Goal: Task Accomplishment & Management: Complete application form

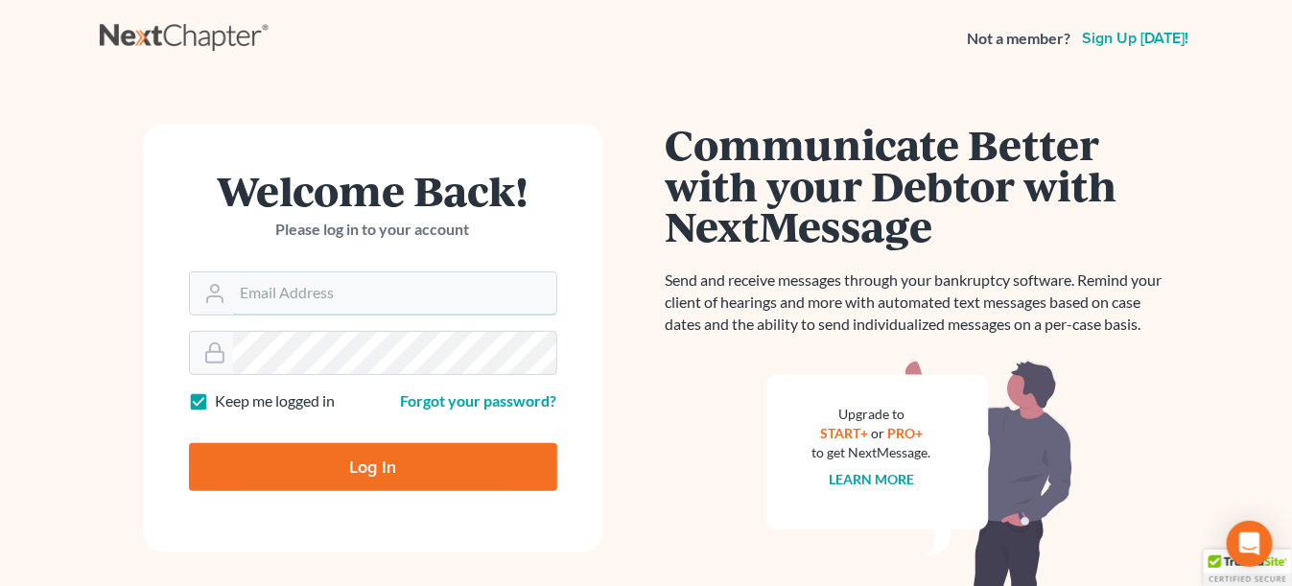
type input "[EMAIL_ADDRESS][DOMAIN_NAME]"
click at [329, 461] on input "Log In" at bounding box center [373, 467] width 368 height 48
type input "Thinking..."
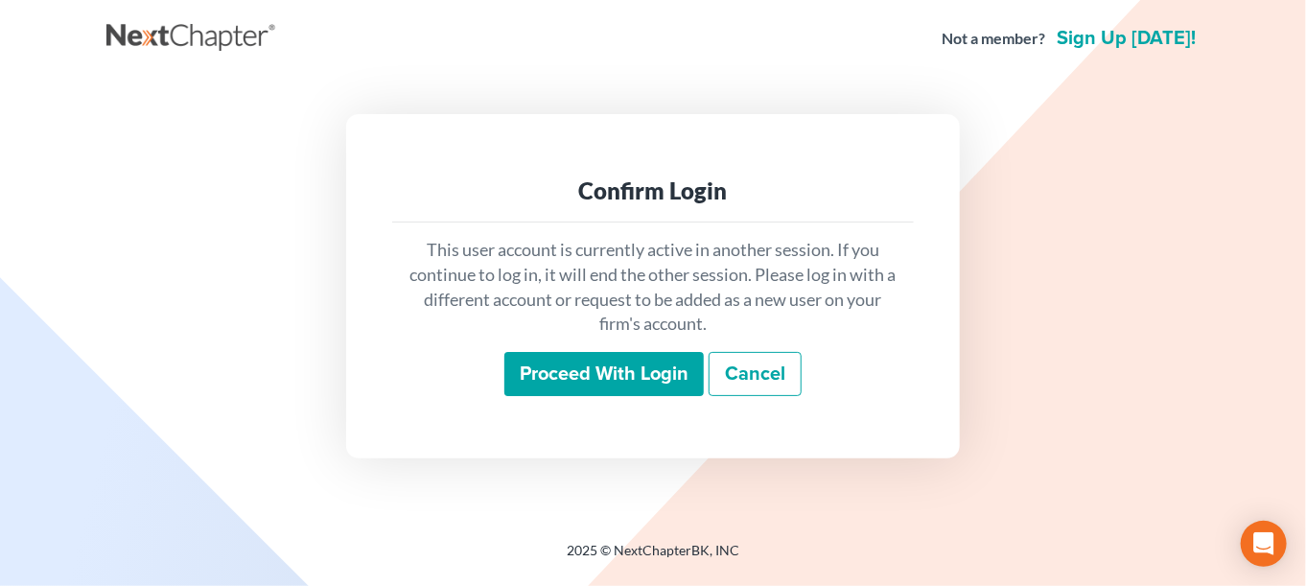
click at [598, 387] on input "Proceed with login" at bounding box center [603, 374] width 199 height 44
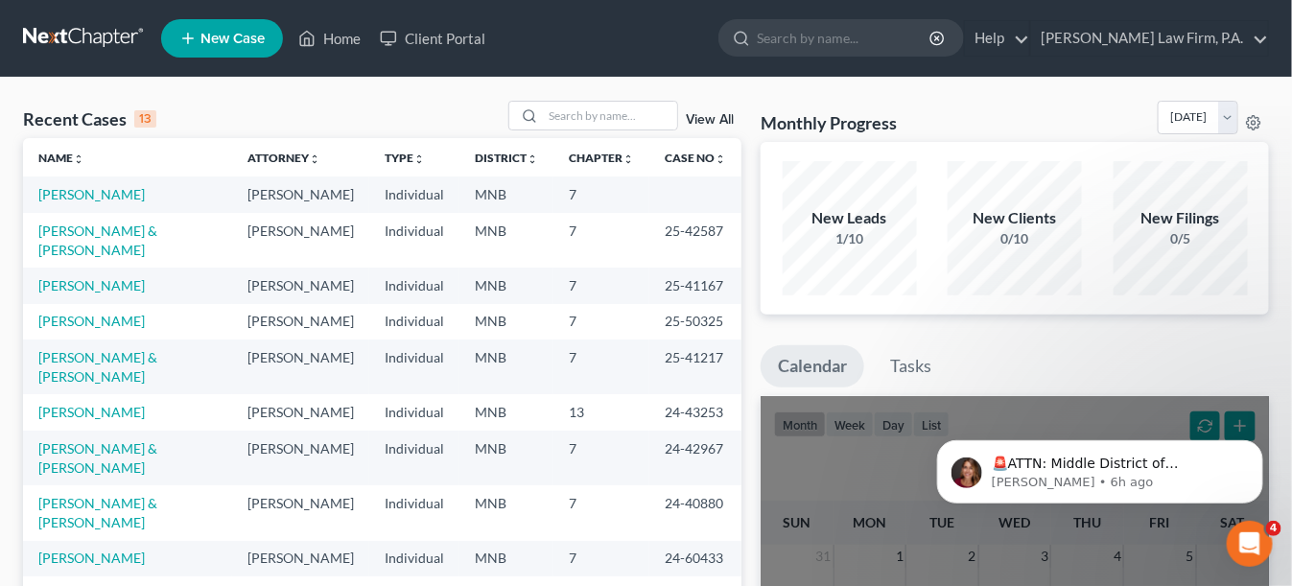
scroll to position [58, 0]
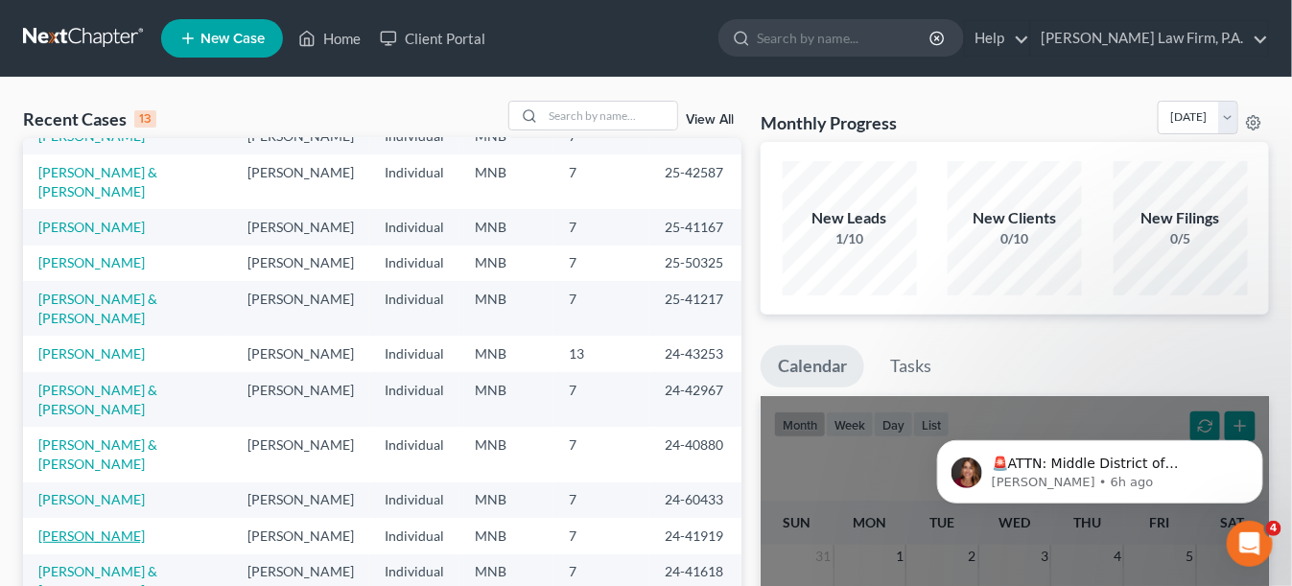
click at [105, 527] on link "Gibbs, Amanda" at bounding box center [91, 535] width 106 height 16
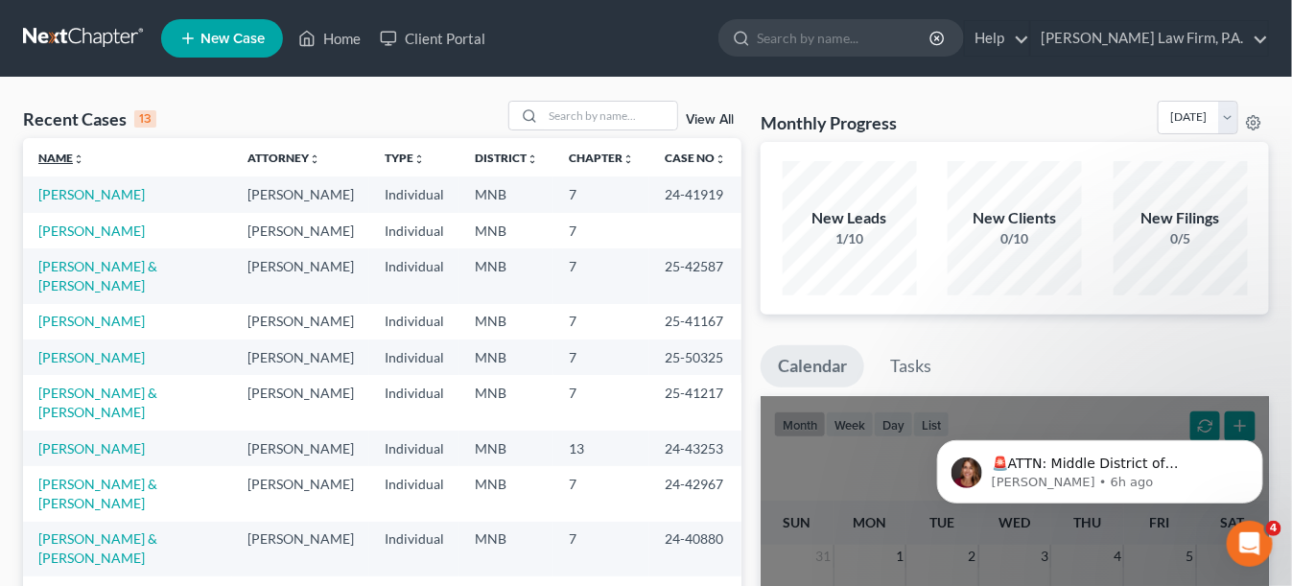
click at [57, 153] on link "Name unfold_more expand_more expand_less" at bounding box center [61, 158] width 46 height 14
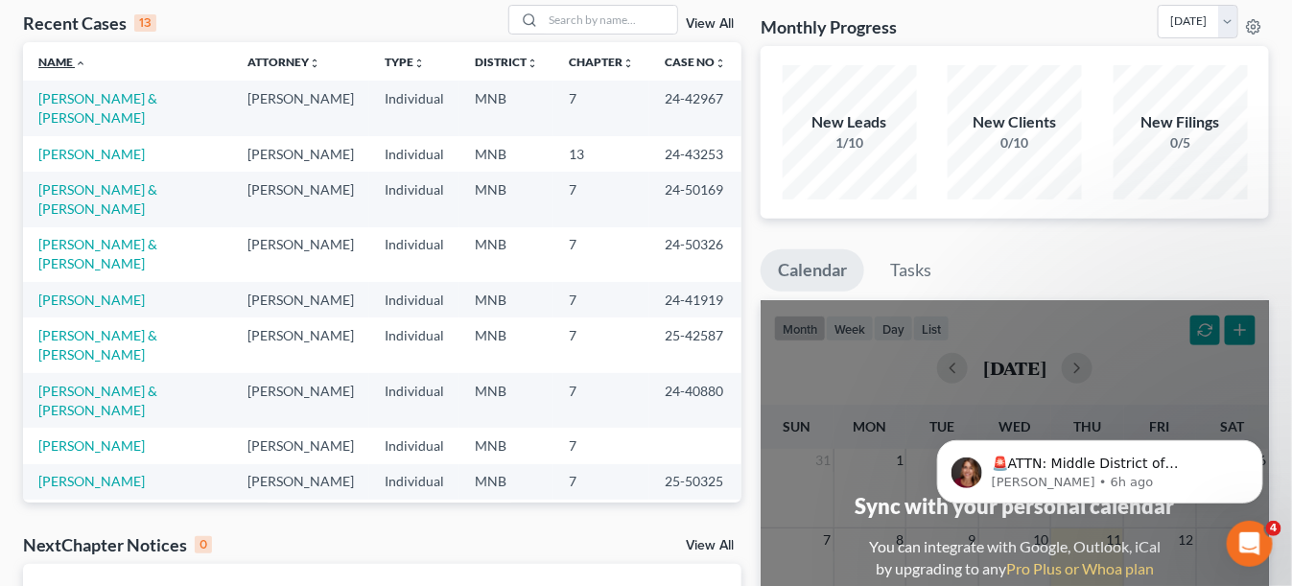
click at [53, 61] on link "Name unfold_more expand_more expand_less" at bounding box center [62, 62] width 48 height 14
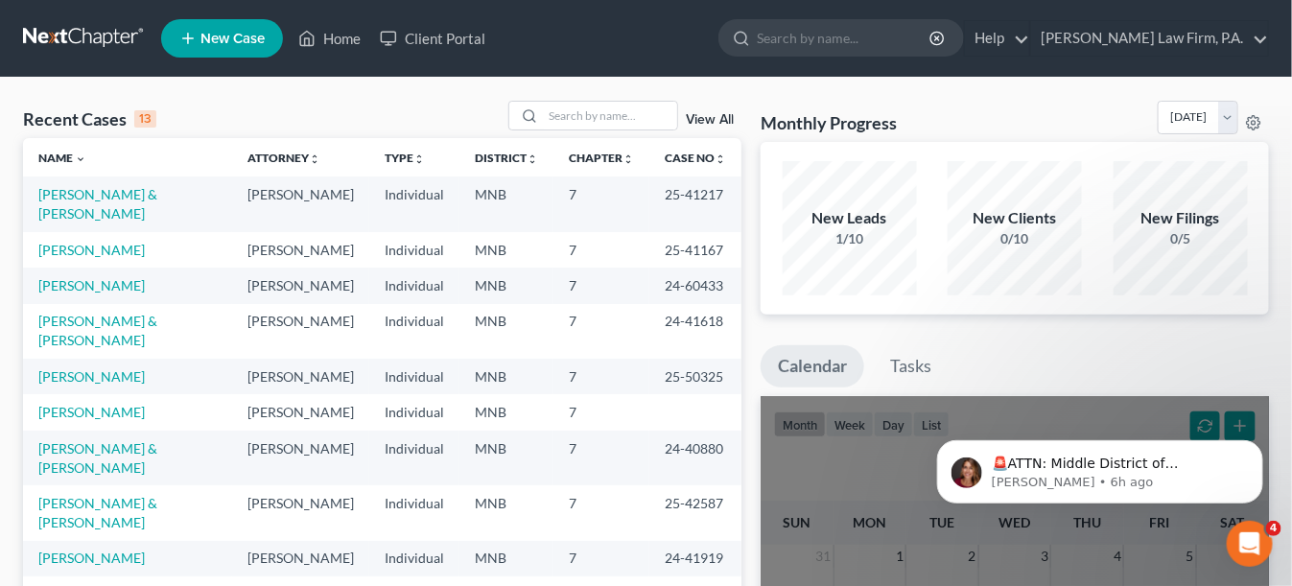
click at [245, 34] on span "New Case" at bounding box center [232, 39] width 64 height 14
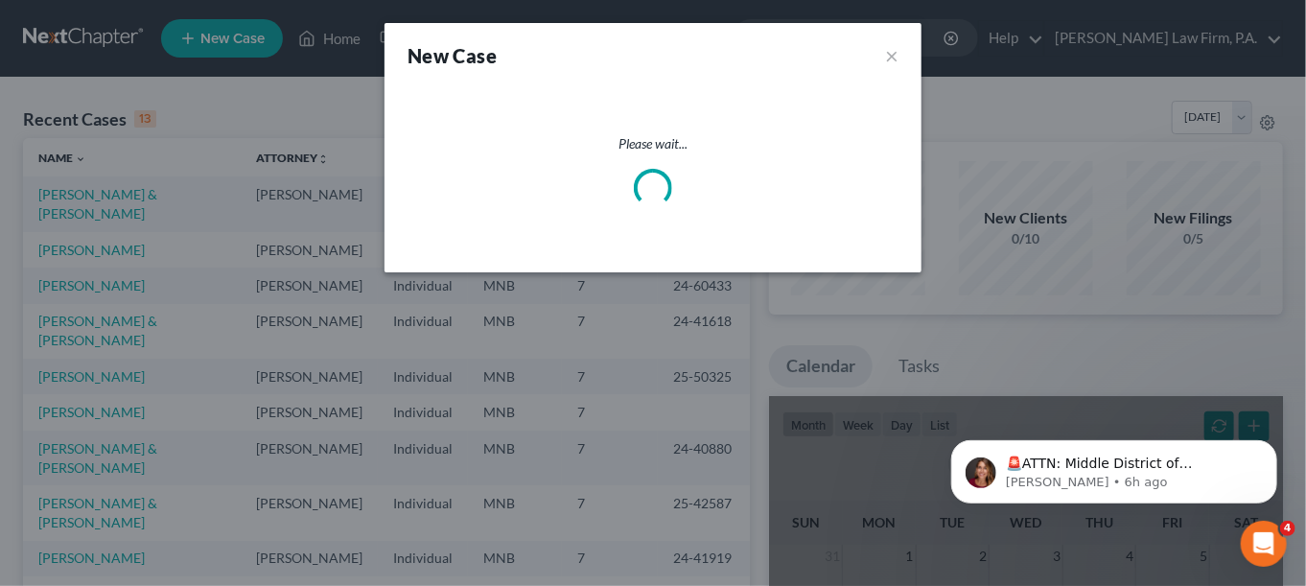
select select "42"
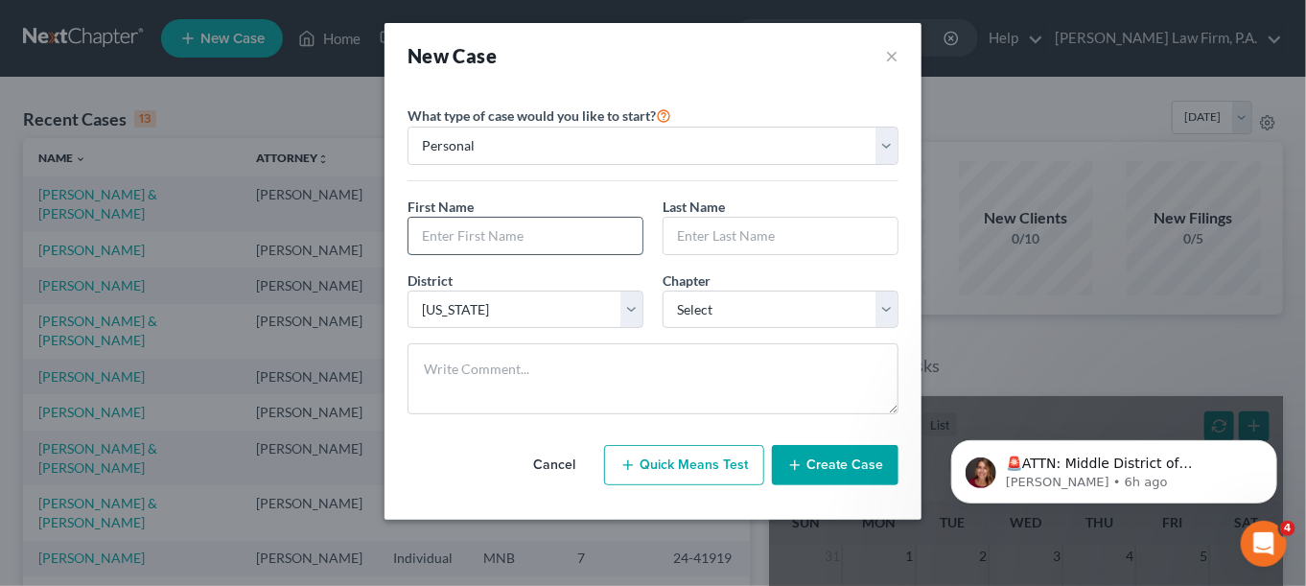
click at [474, 228] on input "text" at bounding box center [525, 236] width 234 height 36
type input "Ying"
type input "Lor"
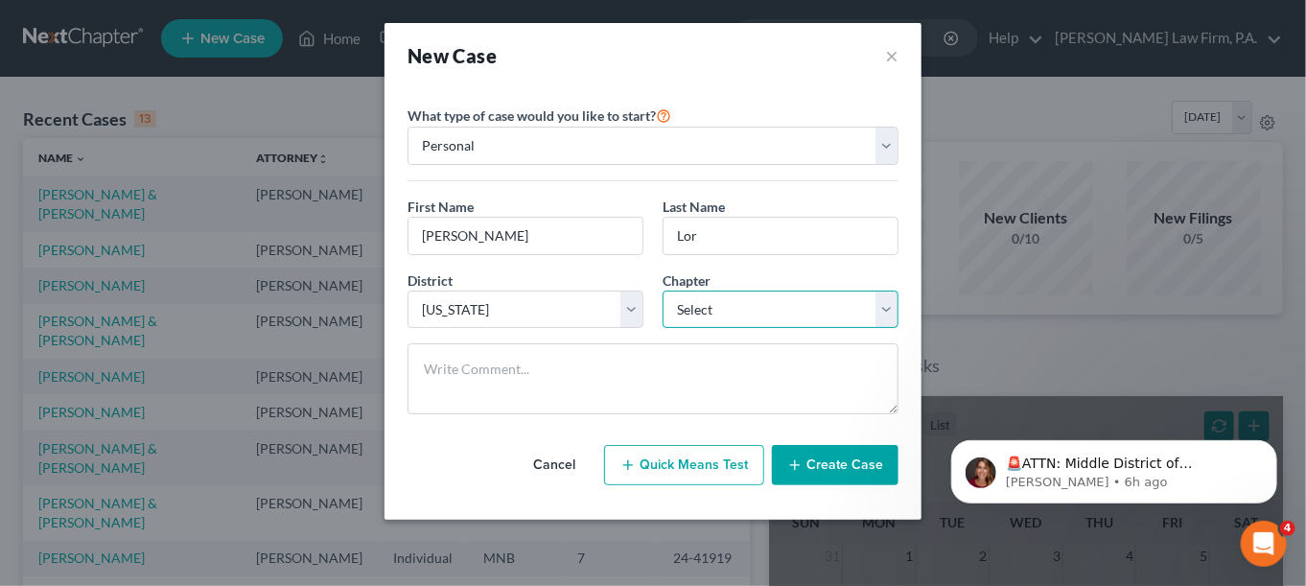
click at [671, 312] on select "Select 7 11 12 13" at bounding box center [781, 310] width 236 height 38
select select "0"
click at [663, 291] on select "Select 7 11 12 13" at bounding box center [781, 310] width 236 height 38
click at [811, 471] on button "Create Case" at bounding box center [835, 465] width 127 height 40
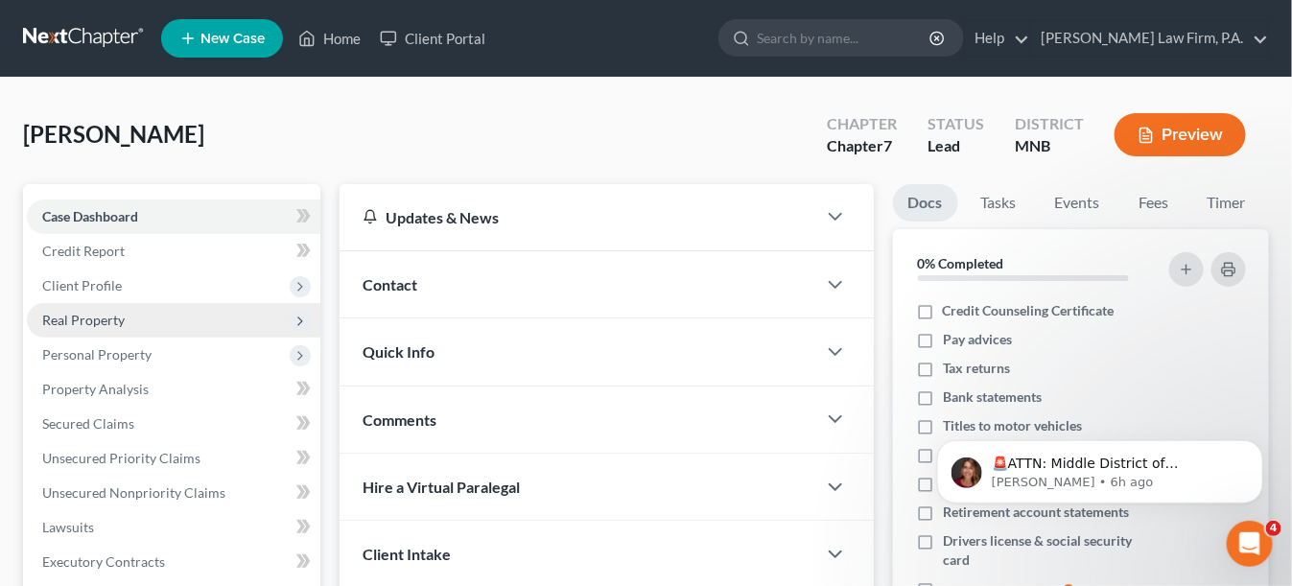
click at [100, 330] on span "Real Property" at bounding box center [173, 320] width 293 height 35
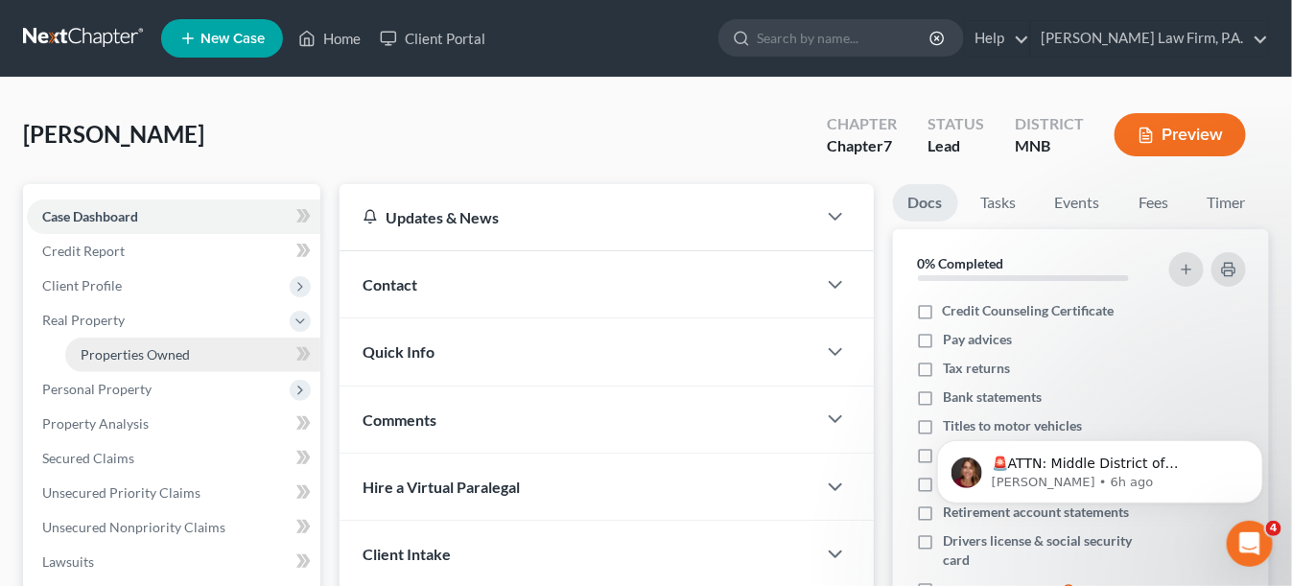
click at [170, 349] on span "Properties Owned" at bounding box center [135, 354] width 109 height 16
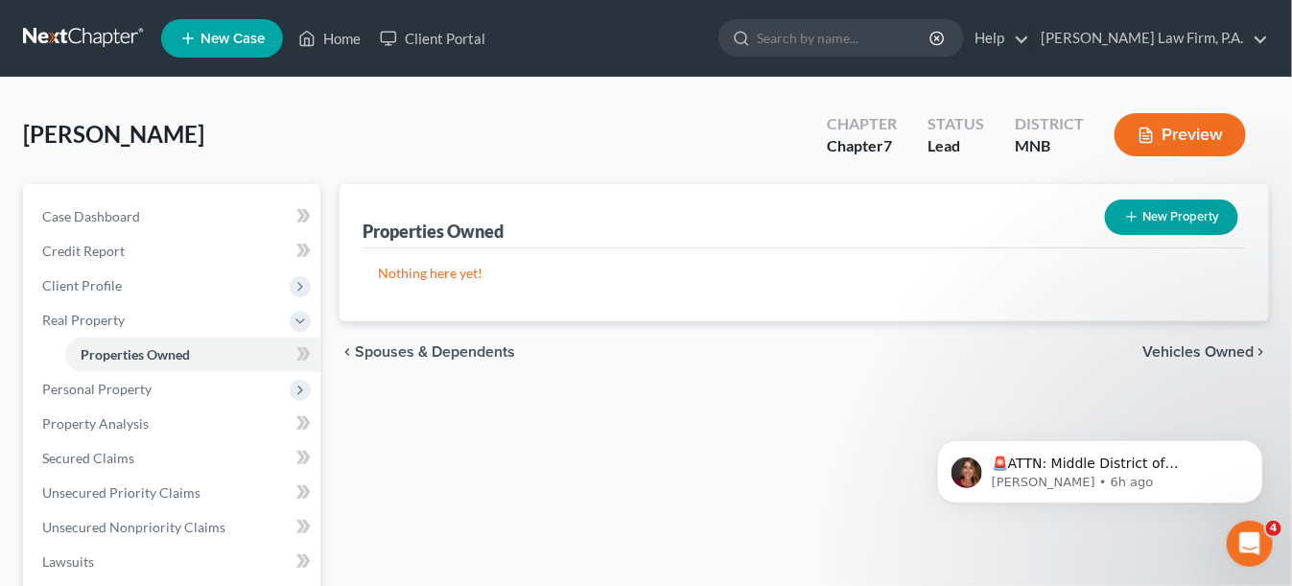
click at [1178, 219] on button "New Property" at bounding box center [1171, 216] width 133 height 35
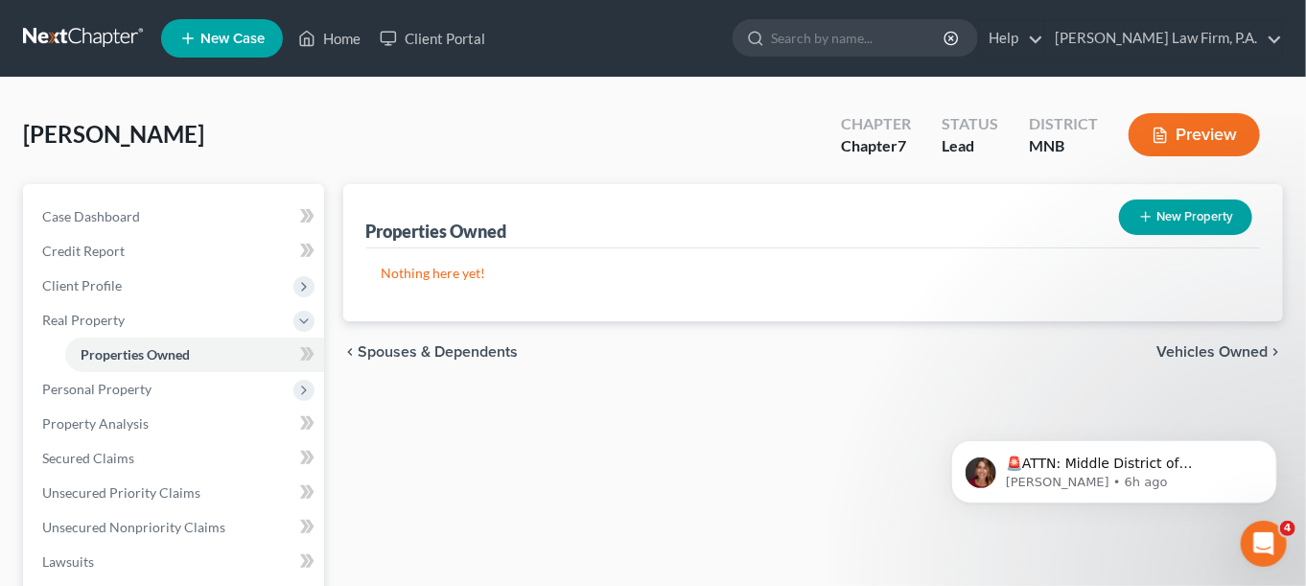
select select "0"
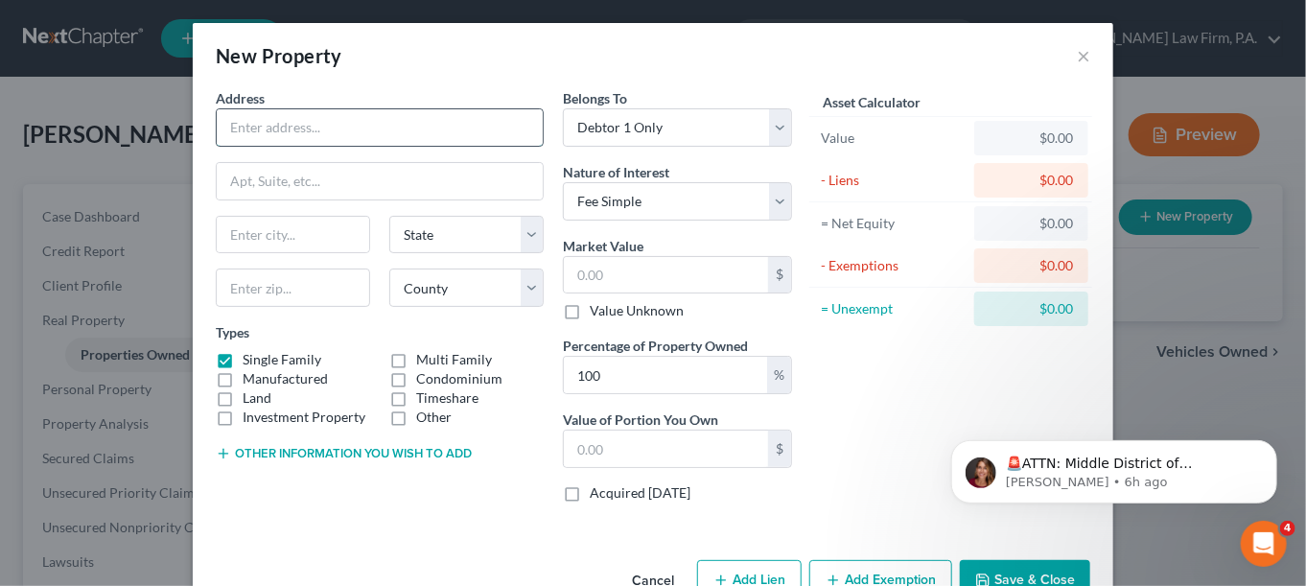
click at [421, 127] on input "text" at bounding box center [380, 127] width 326 height 36
paste input "9866 Ilex St NW, Coon Rapids, MN 55433"
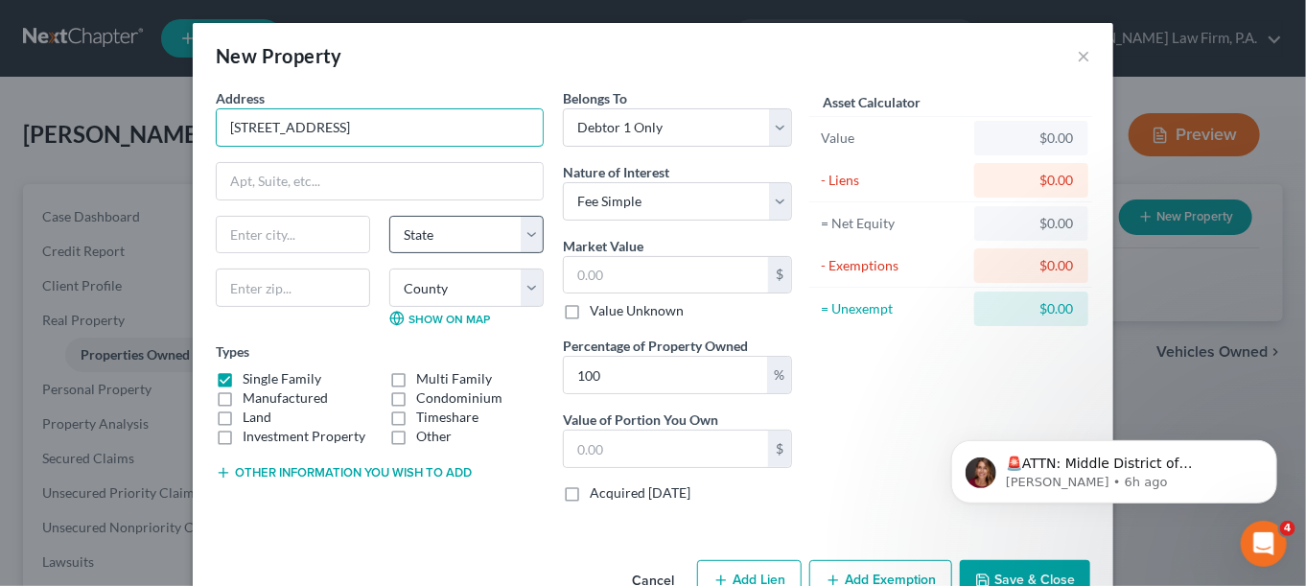
type input "9866 Ilex St NW, Coon Rapids, MN 55433"
click at [435, 234] on select "State AL AK AR AZ CA CO CT DE DC FL GA GU HI ID IL IN IA KS KY LA ME MD MA MI M…" at bounding box center [466, 235] width 154 height 38
select select "24"
click at [389, 216] on select "State AL AK AR AZ CA CO CT DE DC FL GA GU HI ID IL IN IA KS KY LA ME MD MA MI M…" at bounding box center [466, 235] width 154 height 38
drag, startPoint x: 467, startPoint y: 122, endPoint x: 430, endPoint y: 120, distance: 37.4
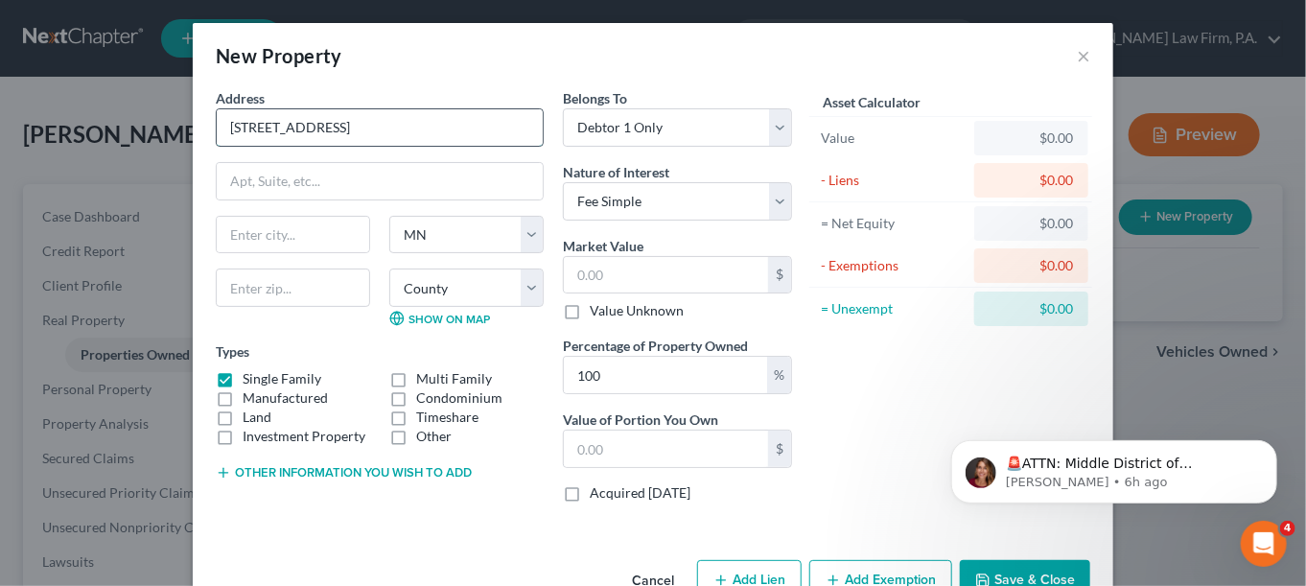
click at [430, 120] on input "9866 Ilex St NW, Coon Rapids, MN 55433" at bounding box center [380, 127] width 326 height 36
type input "9866 Ilex St NW, Coon Rapids, MN"
click at [246, 268] on input "text" at bounding box center [293, 287] width 154 height 38
paste input "55433"
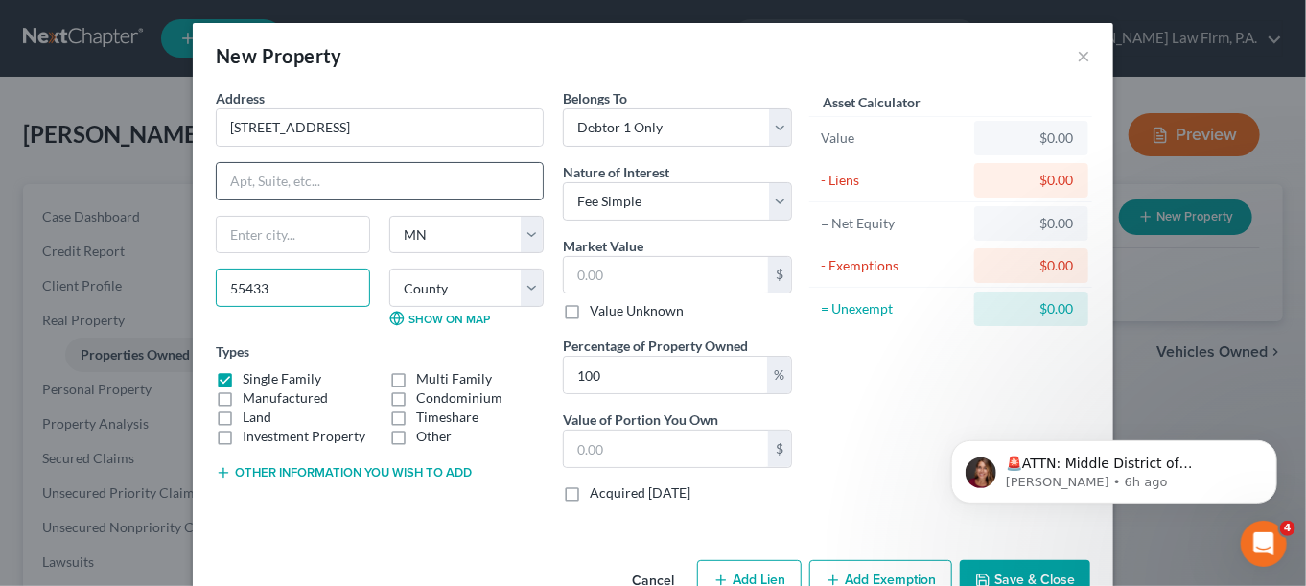
type input "55433"
click at [308, 188] on input "text" at bounding box center [380, 181] width 326 height 36
type input "Minneapolis"
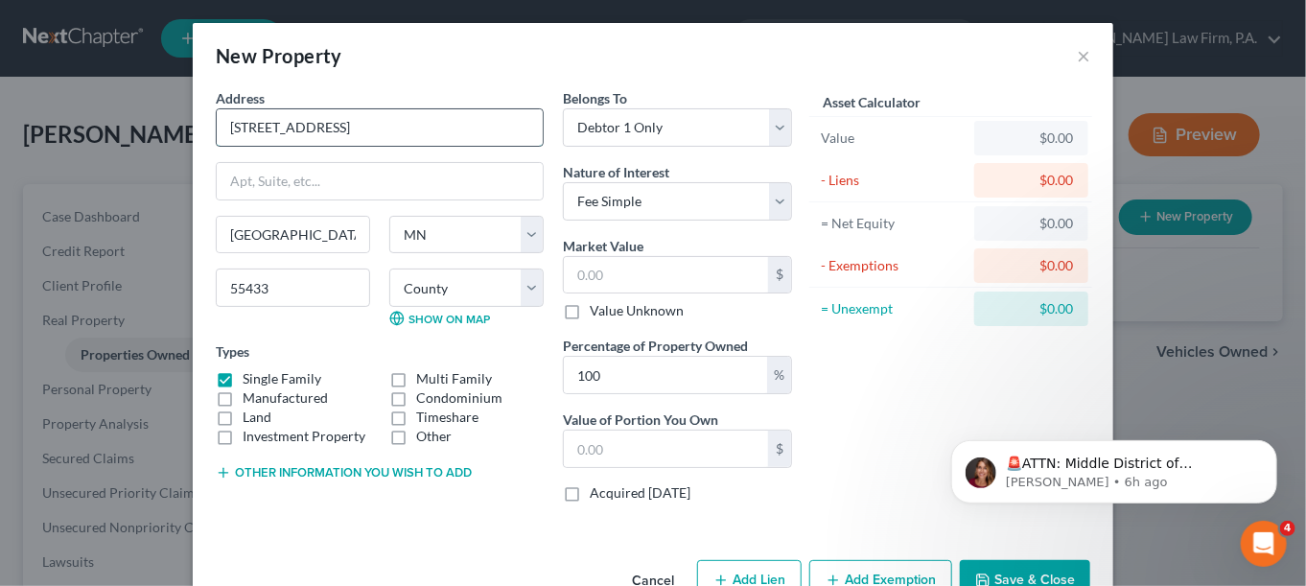
drag, startPoint x: 436, startPoint y: 122, endPoint x: 397, endPoint y: 126, distance: 39.5
click at [397, 126] on input "9866 Ilex St NW, Coon Rapids, MN" at bounding box center [380, 127] width 326 height 36
drag, startPoint x: 397, startPoint y: 126, endPoint x: 321, endPoint y: 130, distance: 75.9
click at [321, 130] on input "9866 Ilex St NW, Coon Rapids" at bounding box center [380, 127] width 326 height 36
type input "9866 Ilex St NW"
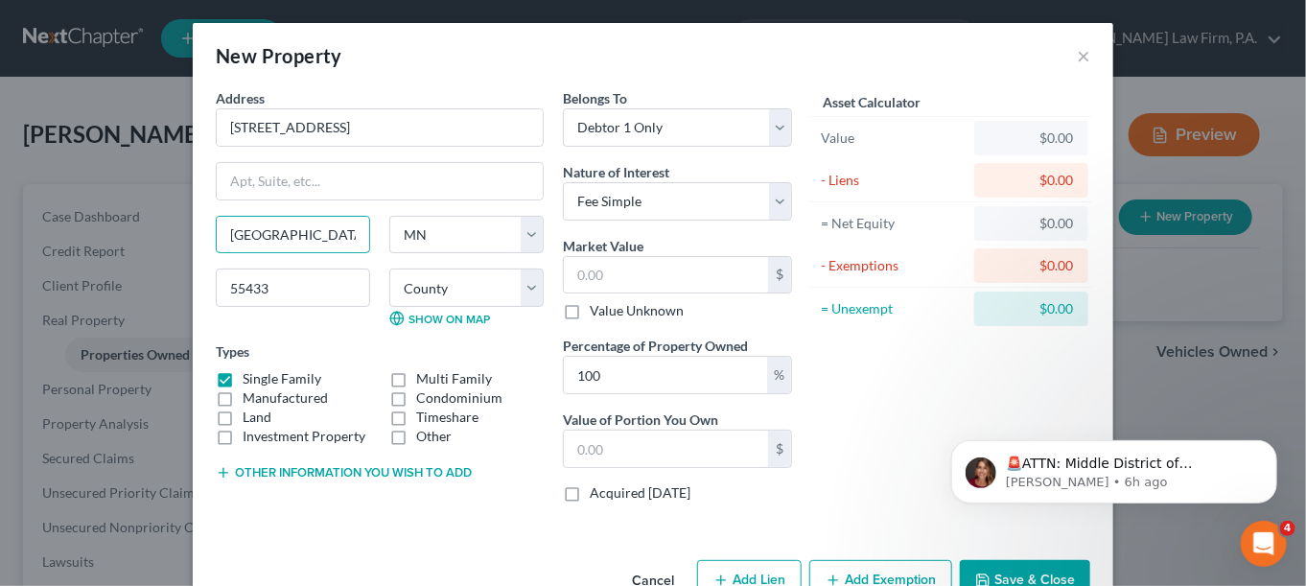
drag, startPoint x: 306, startPoint y: 227, endPoint x: 160, endPoint y: 223, distance: 145.8
click at [162, 225] on div "New Property × Address * 9866 Ilex St NW Minneapolis State AL AK AR AZ CA CO CT…" at bounding box center [653, 293] width 1306 height 586
paste input "Coon Rapid"
type input "Coon Rapids"
click at [530, 297] on select "County Aitkin County Anoka County Becker County Beltrami County Benton County B…" at bounding box center [466, 287] width 154 height 38
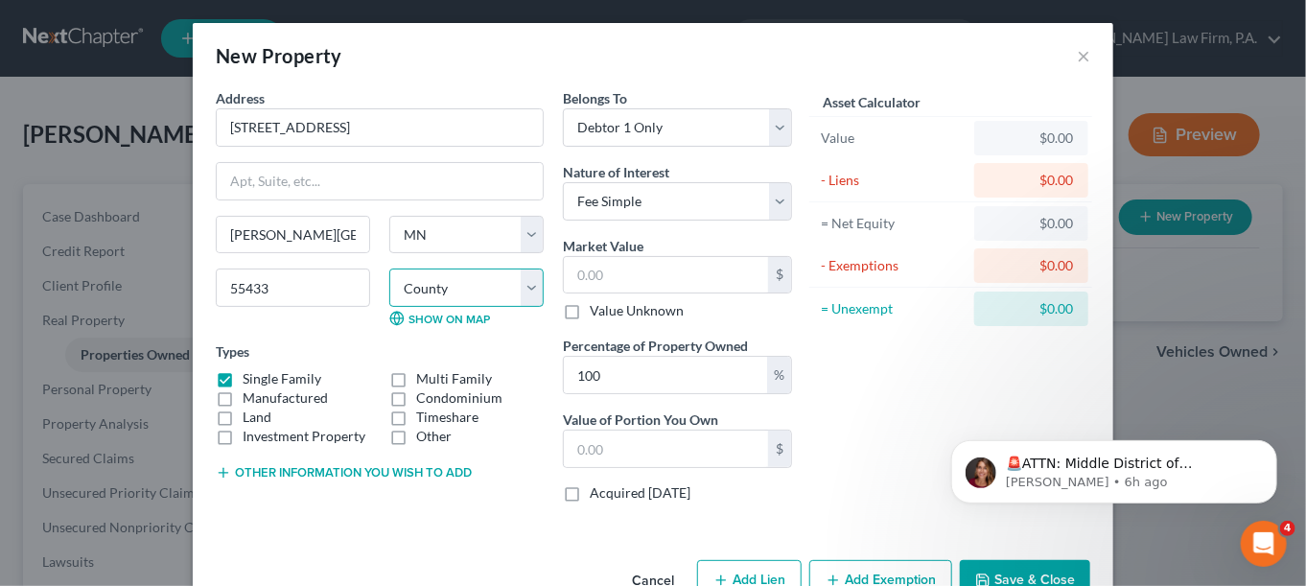
select select "1"
click at [389, 268] on select "County Aitkin County Anoka County Becker County Beltrami County Benton County B…" at bounding box center [466, 287] width 154 height 38
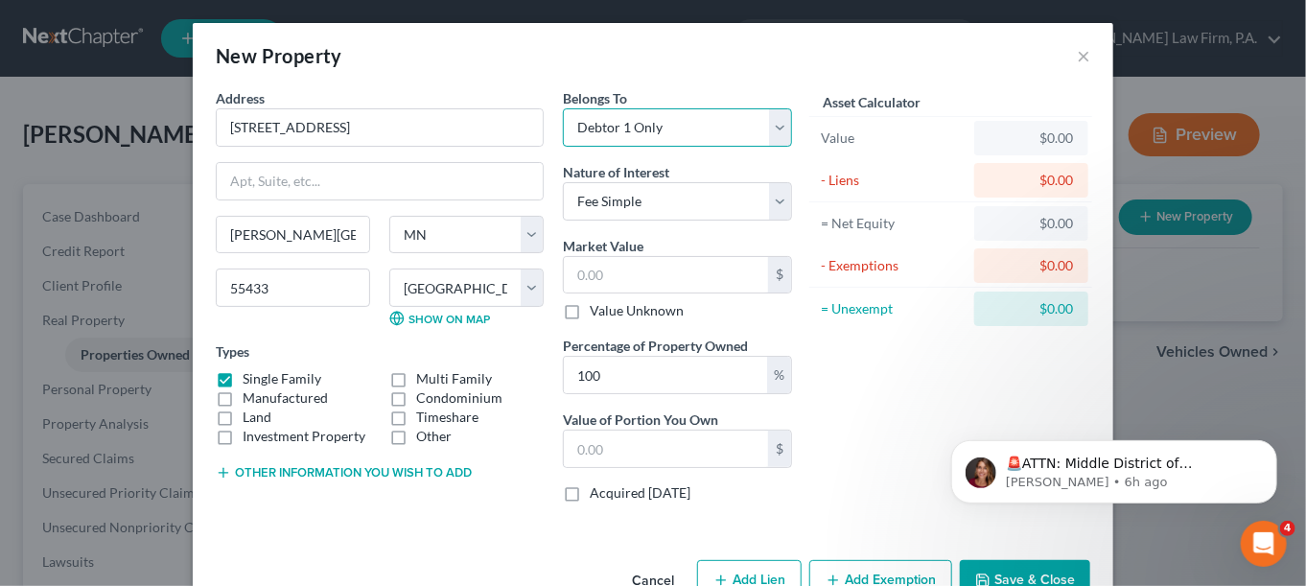
click at [666, 133] on select "Select Debtor 1 Only Debtor 2 Only Debtor 1 And Debtor 2 Only At Least One Of T…" at bounding box center [677, 127] width 229 height 38
select select "3"
click at [563, 108] on select "Select Debtor 1 Only Debtor 2 Only Debtor 1 And Debtor 2 Only At Least One Of T…" at bounding box center [677, 127] width 229 height 38
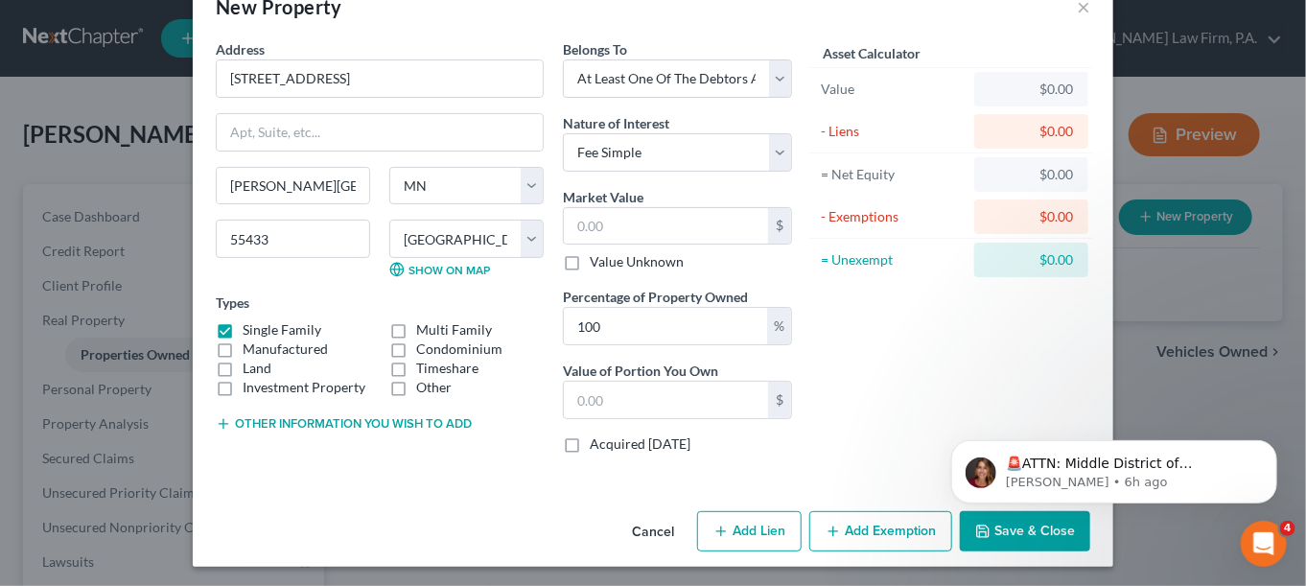
click at [398, 420] on button "Other information you wish to add" at bounding box center [344, 423] width 256 height 15
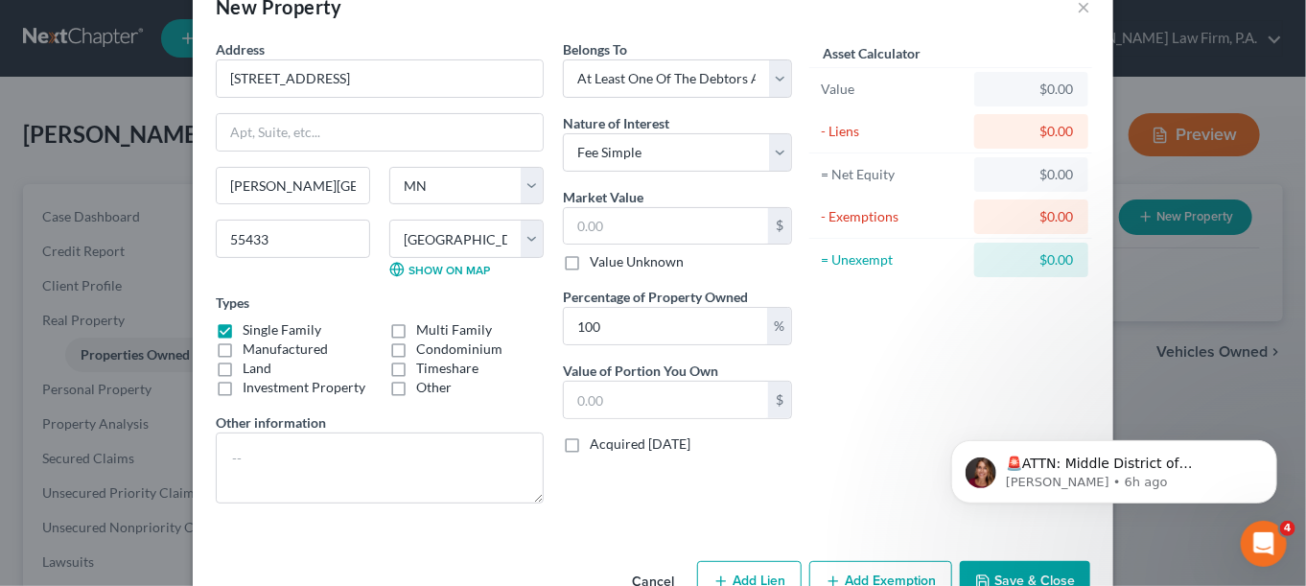
scroll to position [99, 0]
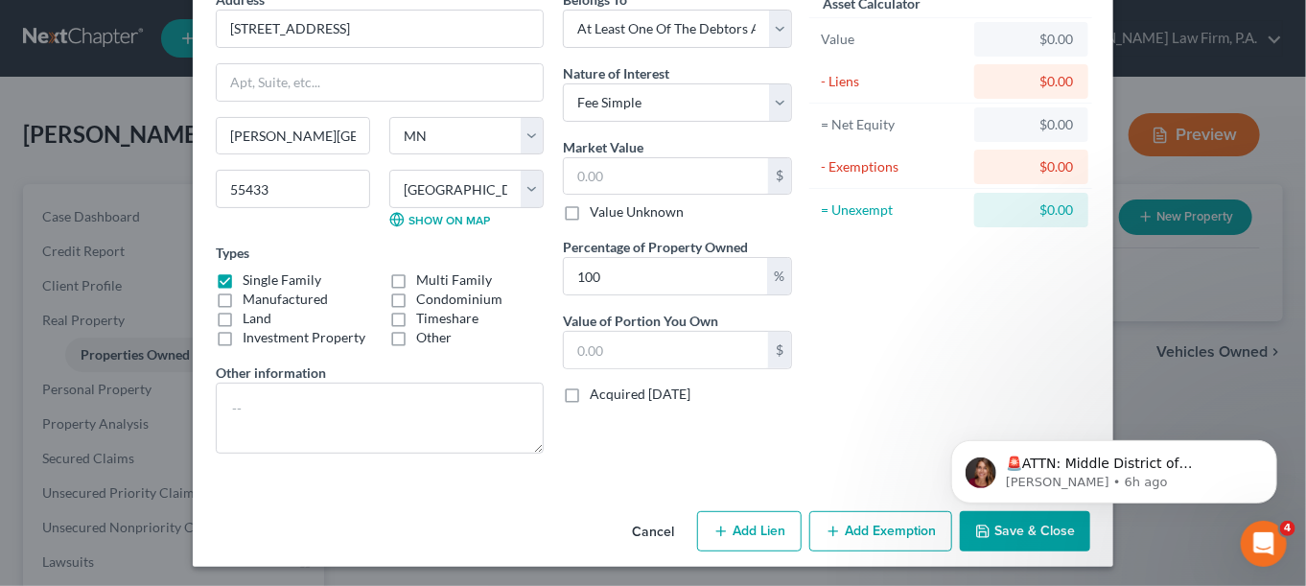
click at [243, 270] on label "Single Family" at bounding box center [282, 279] width 79 height 19
click at [250, 270] on input "Single Family" at bounding box center [256, 276] width 12 height 12
checkbox input "false"
click at [243, 290] on label "Manufactured" at bounding box center [285, 299] width 85 height 19
click at [250, 290] on input "Manufactured" at bounding box center [256, 296] width 12 height 12
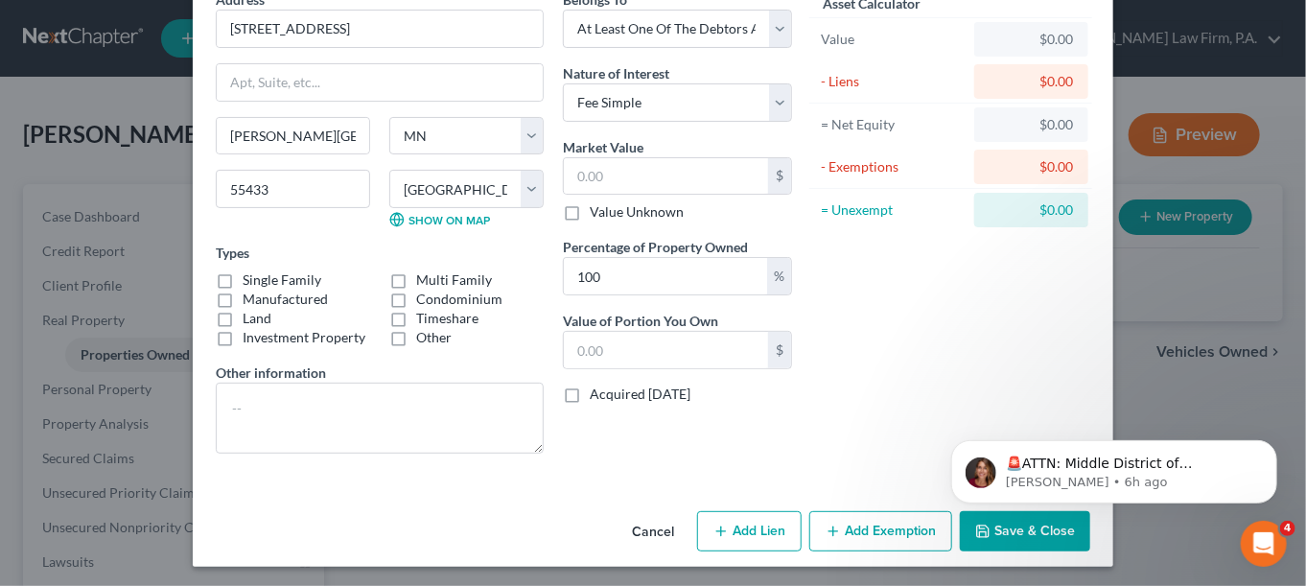
checkbox input "true"
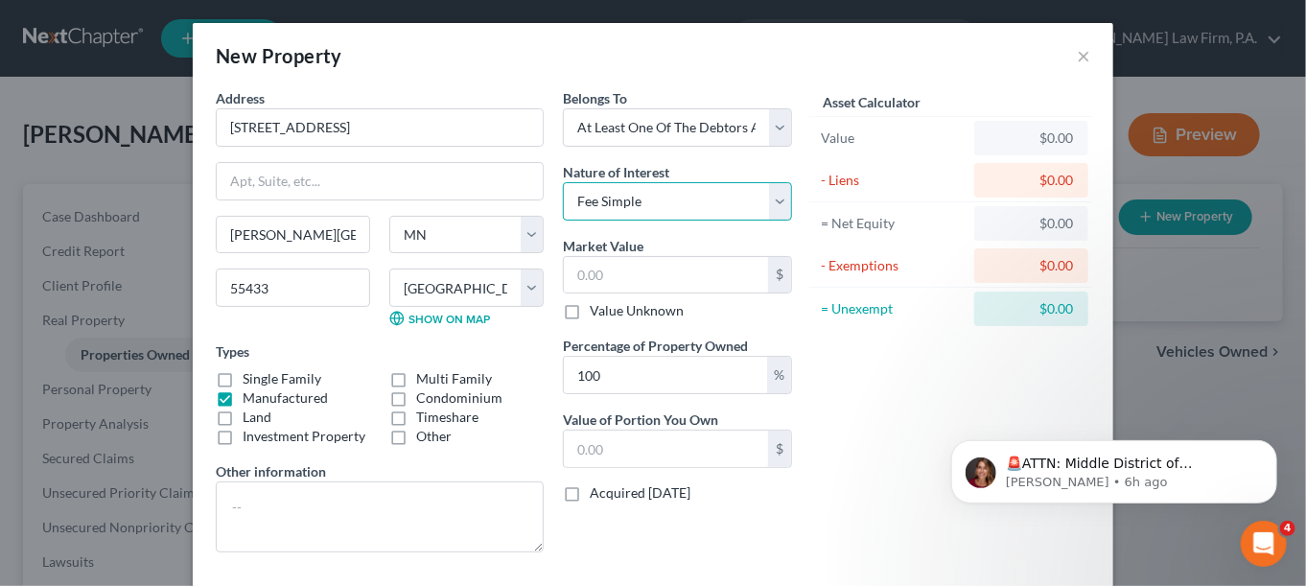
click at [774, 204] on select "Select Fee Simple Joint Tenant Life Estate Equitable Interest Future Interest T…" at bounding box center [677, 201] width 229 height 38
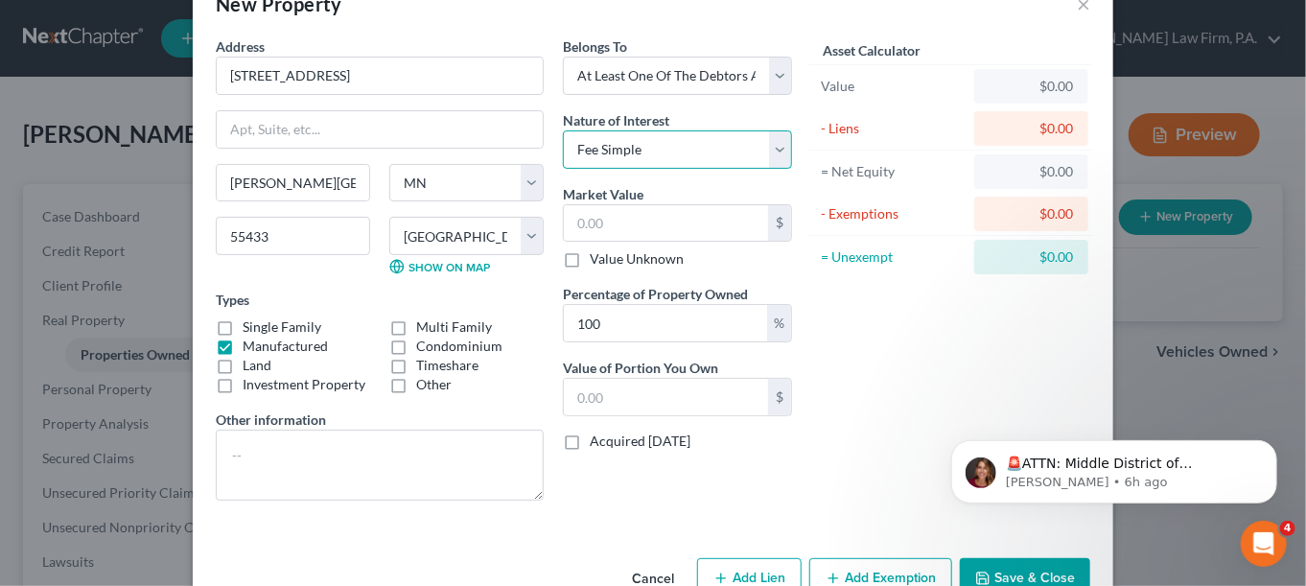
scroll to position [96, 0]
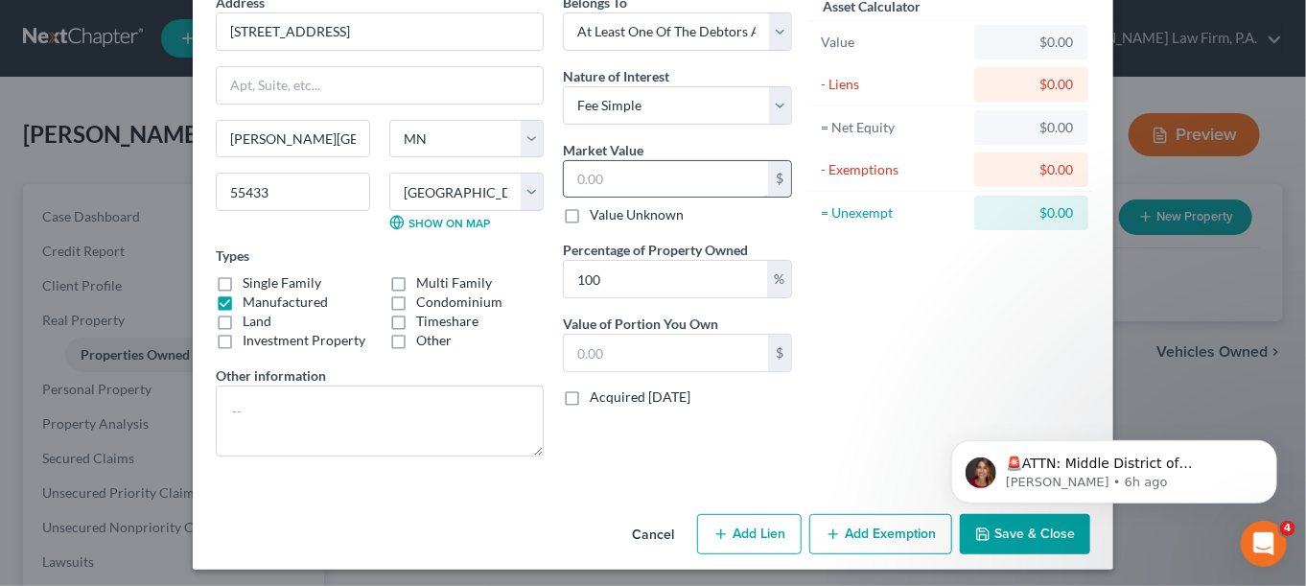
click at [577, 179] on input "text" at bounding box center [666, 179] width 204 height 36
paste input "$372,400"
type input "$372,400"
type input "372,400.00"
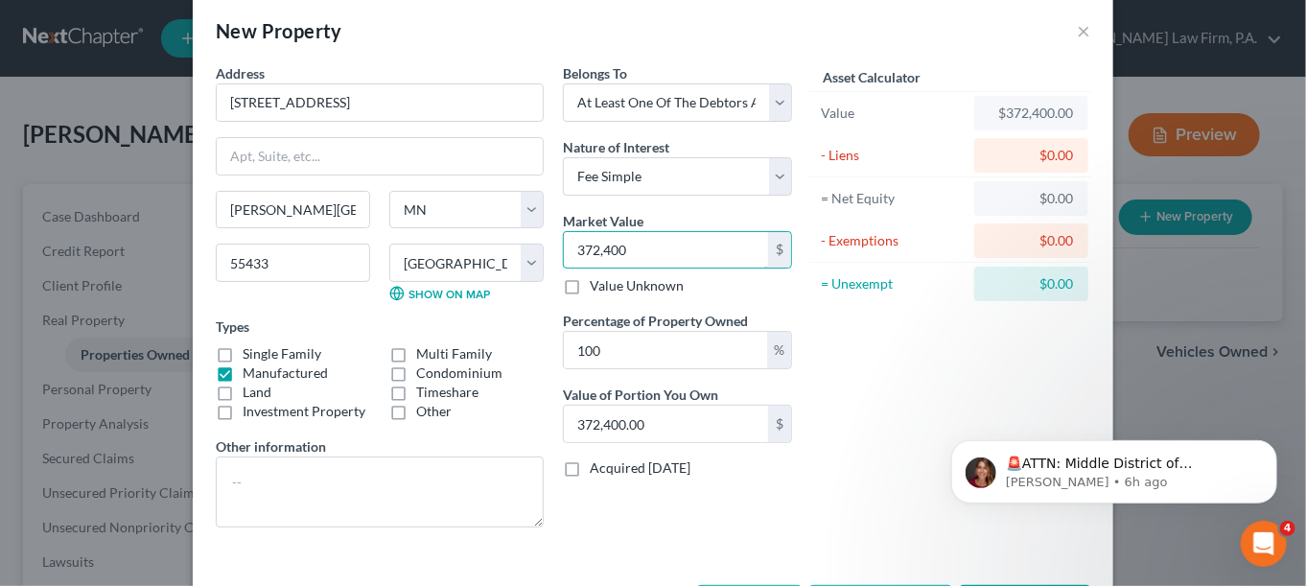
scroll to position [0, 0]
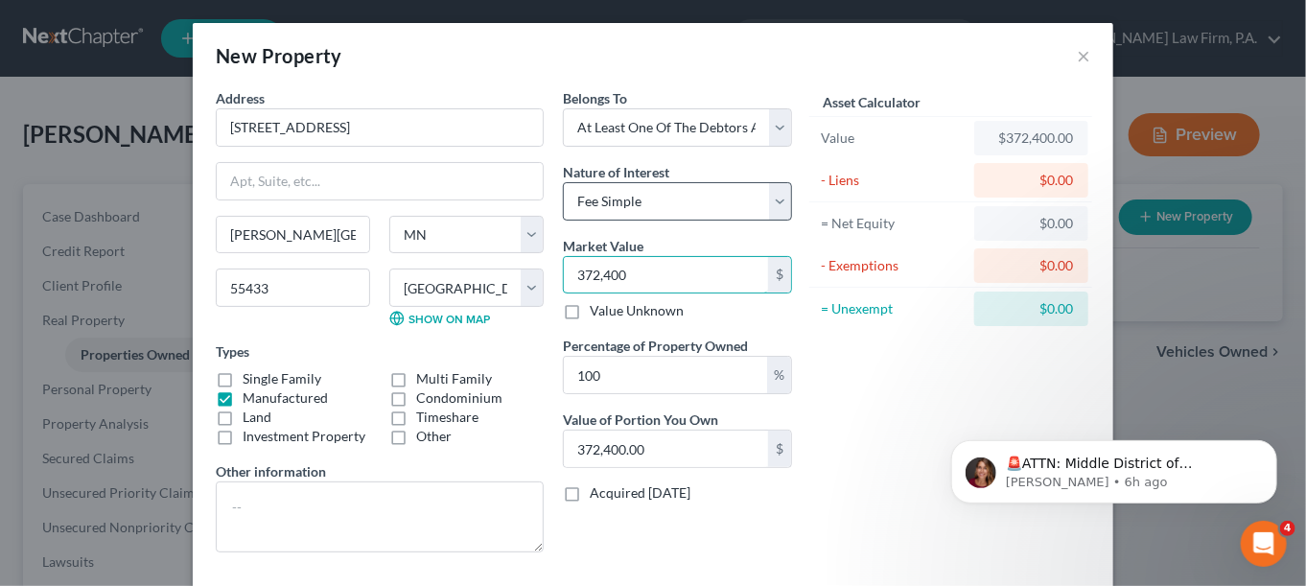
type input "372,400"
click at [766, 197] on select "Select Fee Simple Joint Tenant Life Estate Equitable Interest Future Interest T…" at bounding box center [677, 201] width 229 height 38
click at [776, 197] on select "Select Fee Simple Joint Tenant Life Estate Equitable Interest Future Interest T…" at bounding box center [677, 201] width 229 height 38
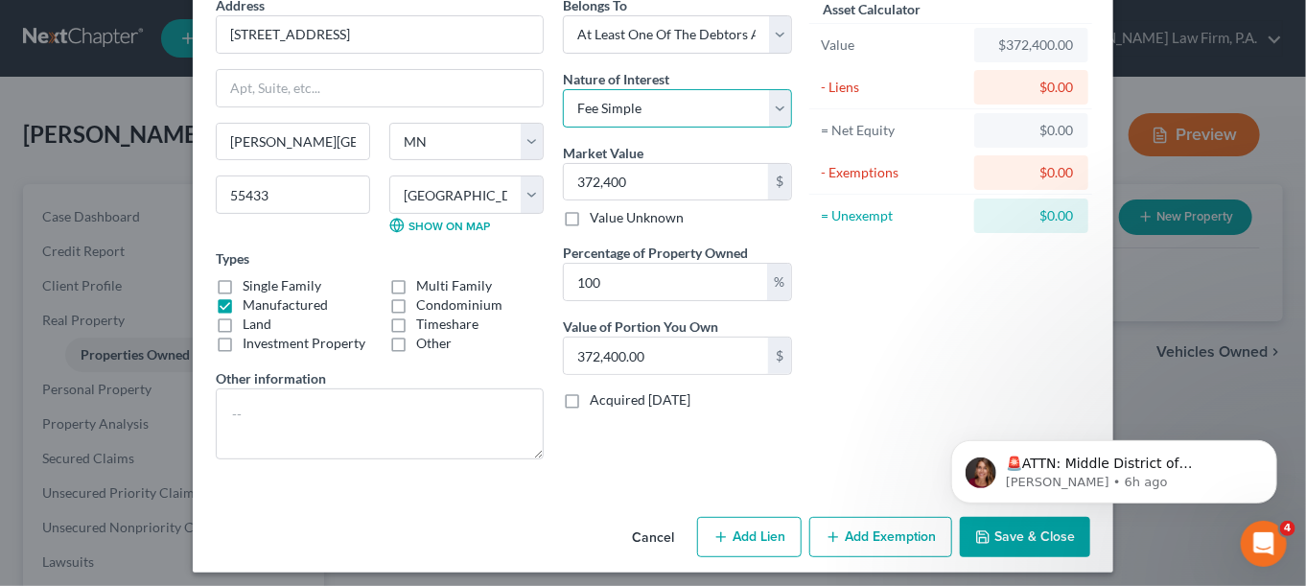
scroll to position [99, 0]
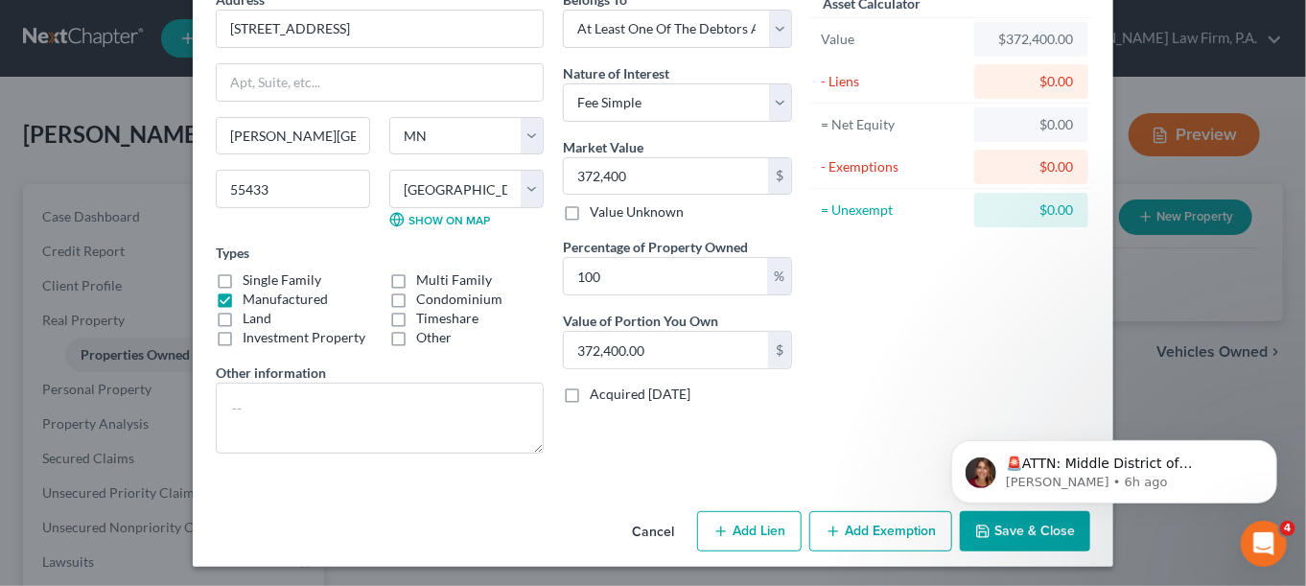
click at [986, 536] on button "Save & Close" at bounding box center [1025, 531] width 130 height 40
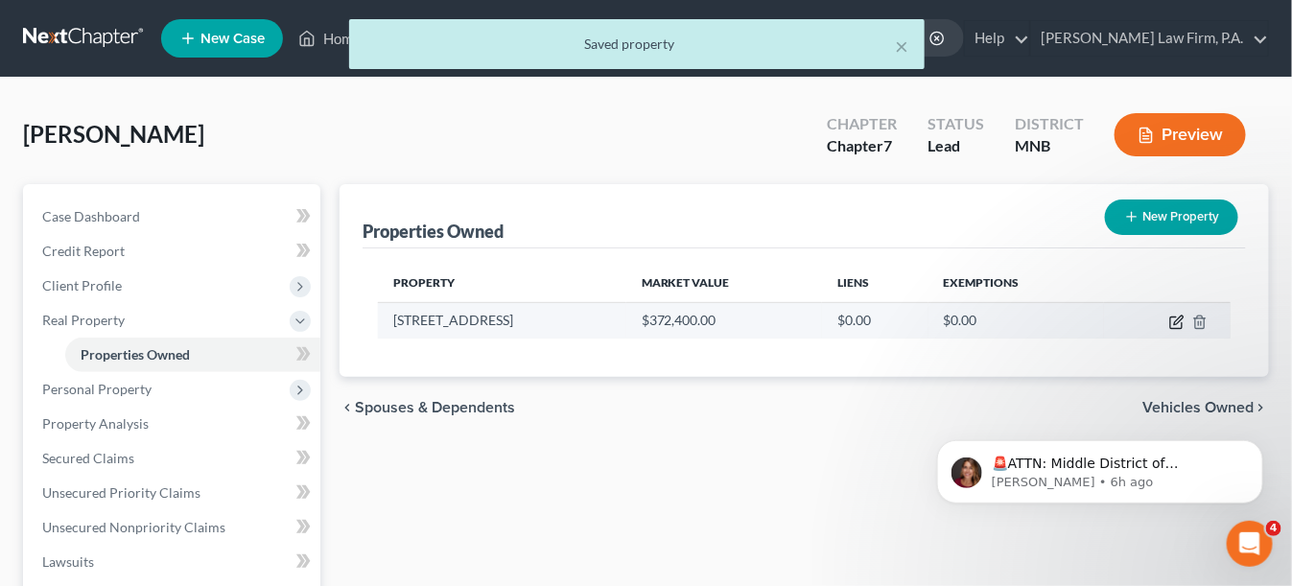
click at [1177, 320] on icon "button" at bounding box center [1176, 322] width 15 height 15
select select "24"
select select "1"
select select "3"
select select "0"
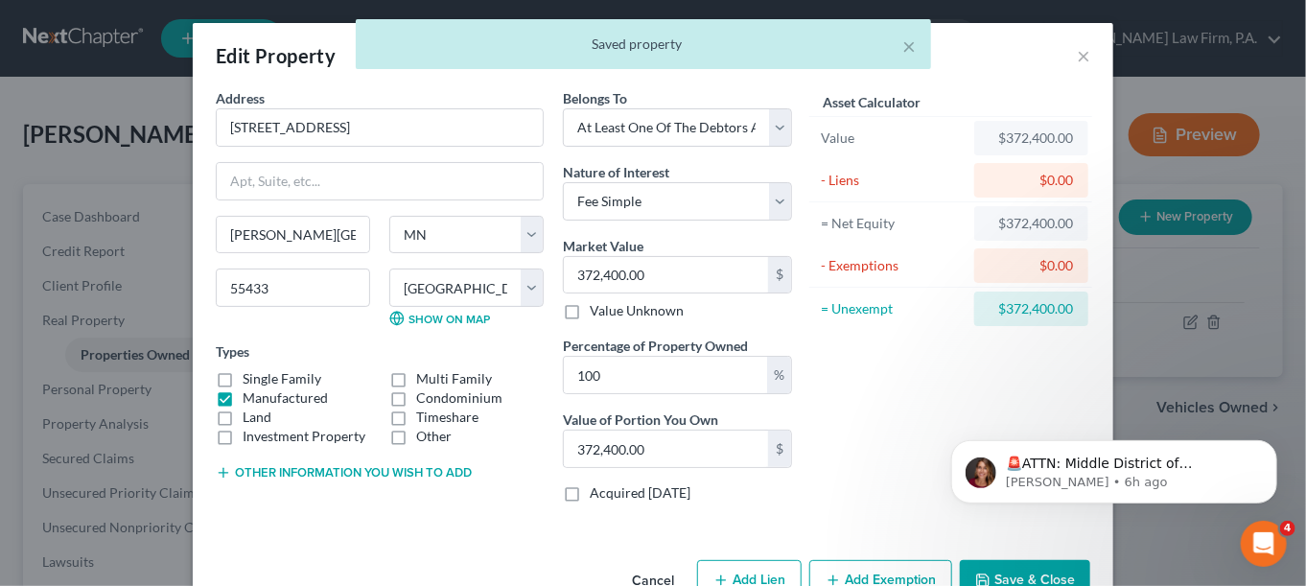
scroll to position [49, 0]
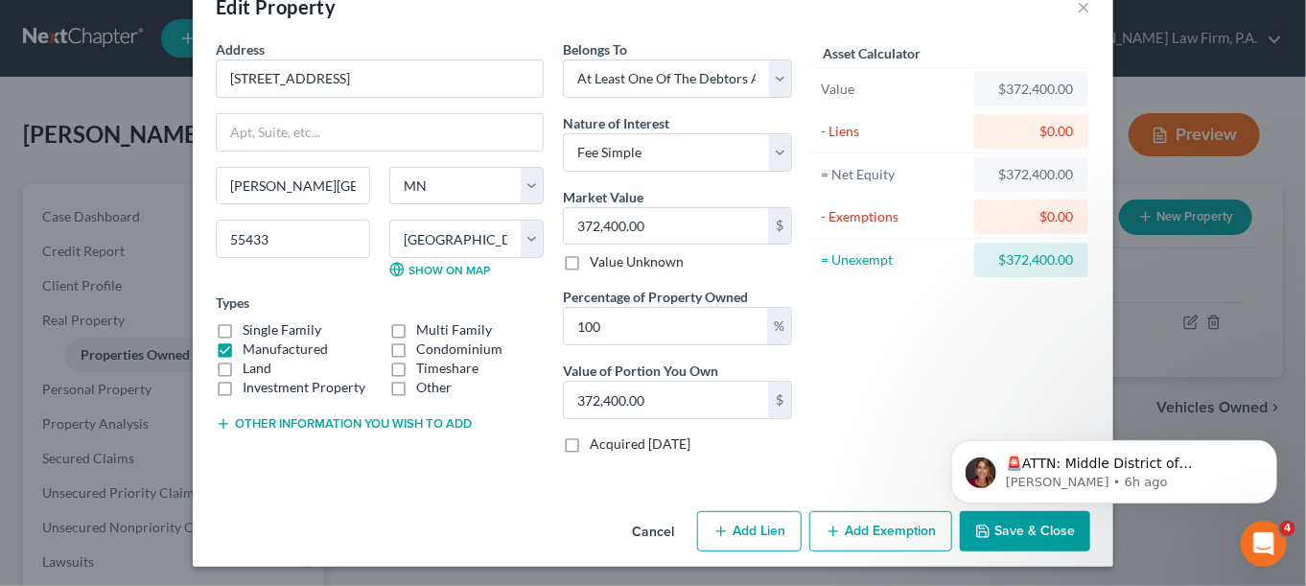
click at [285, 418] on button "Other information you wish to add" at bounding box center [344, 423] width 256 height 15
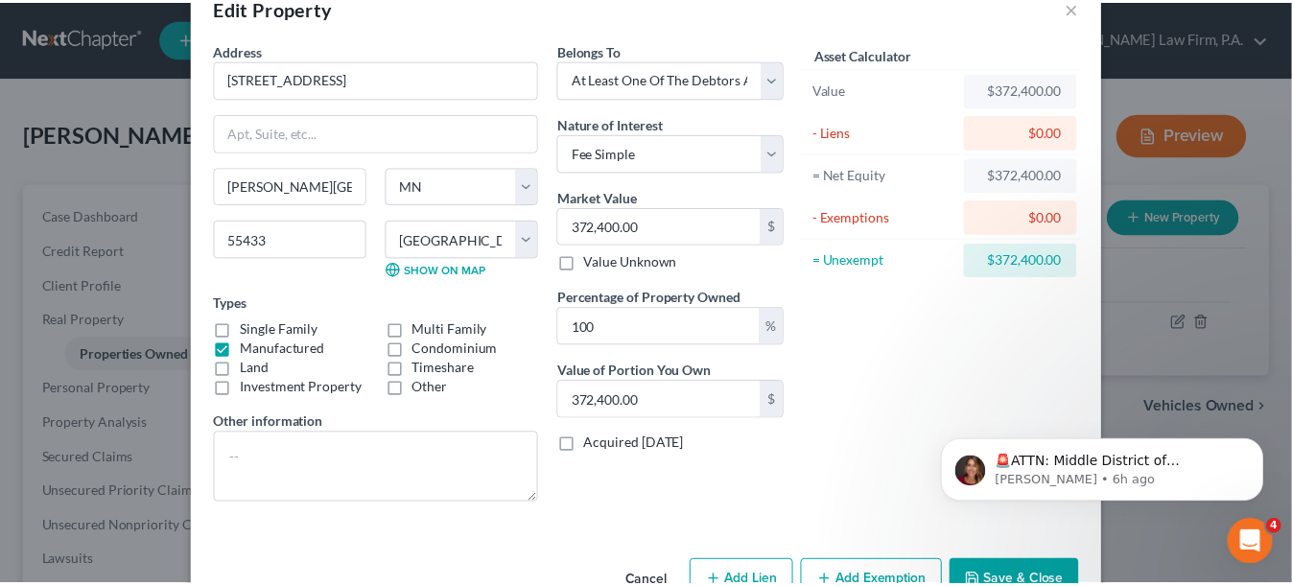
scroll to position [99, 0]
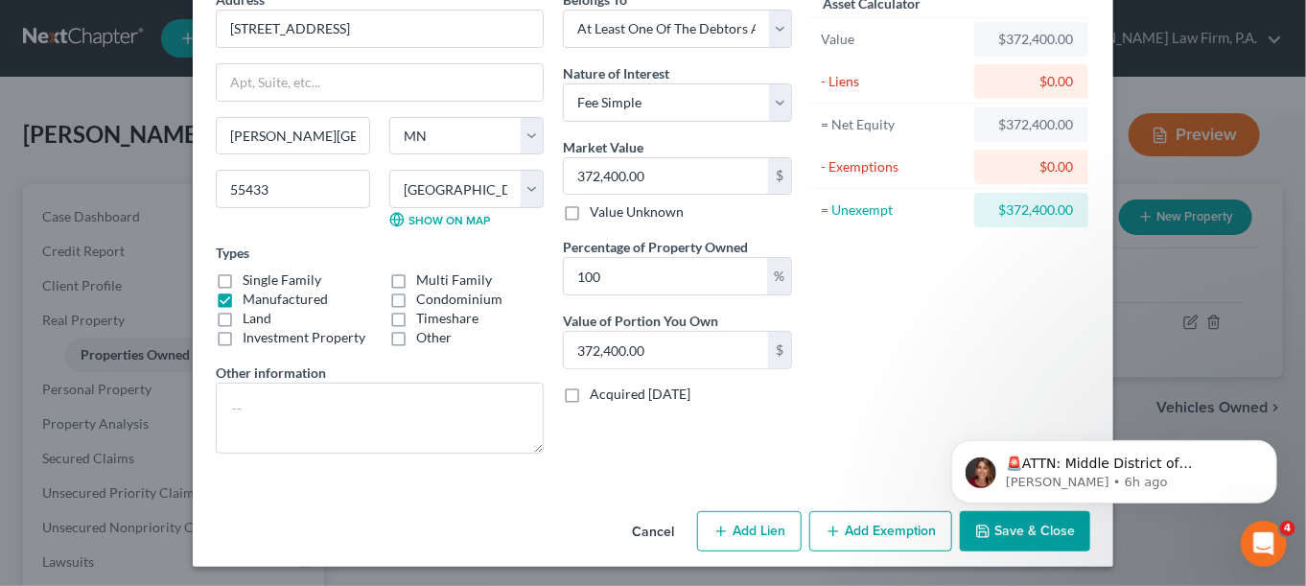
click at [243, 294] on label "Manufactured" at bounding box center [285, 299] width 85 height 19
click at [250, 294] on input "Manufactured" at bounding box center [256, 296] width 12 height 12
checkbox input "false"
click at [243, 280] on label "Single Family" at bounding box center [282, 279] width 79 height 19
click at [250, 280] on input "Single Family" at bounding box center [256, 276] width 12 height 12
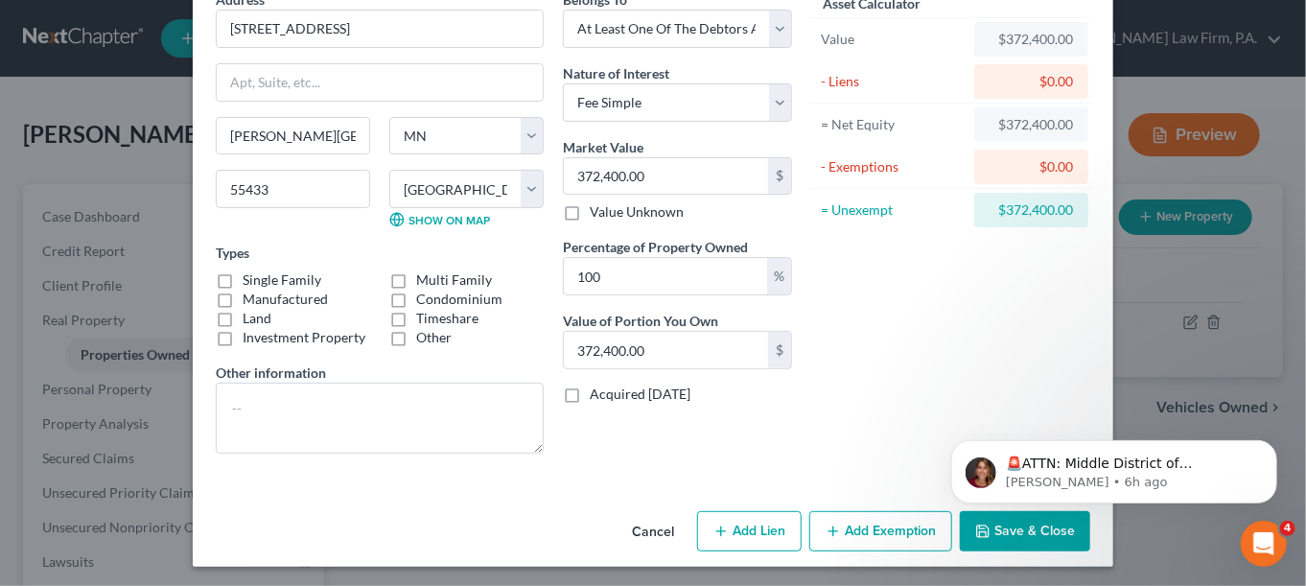
checkbox input "true"
click at [1008, 527] on html "🚨ATTN: Middle District of Florida The court has added a new Credit Counseling F…" at bounding box center [1113, 466] width 384 height 134
click at [974, 529] on html "🚨ATTN: Middle District of Florida The court has added a new Credit Counseling F…" at bounding box center [1113, 466] width 384 height 134
click at [1005, 540] on button "Save & Close" at bounding box center [1025, 531] width 130 height 40
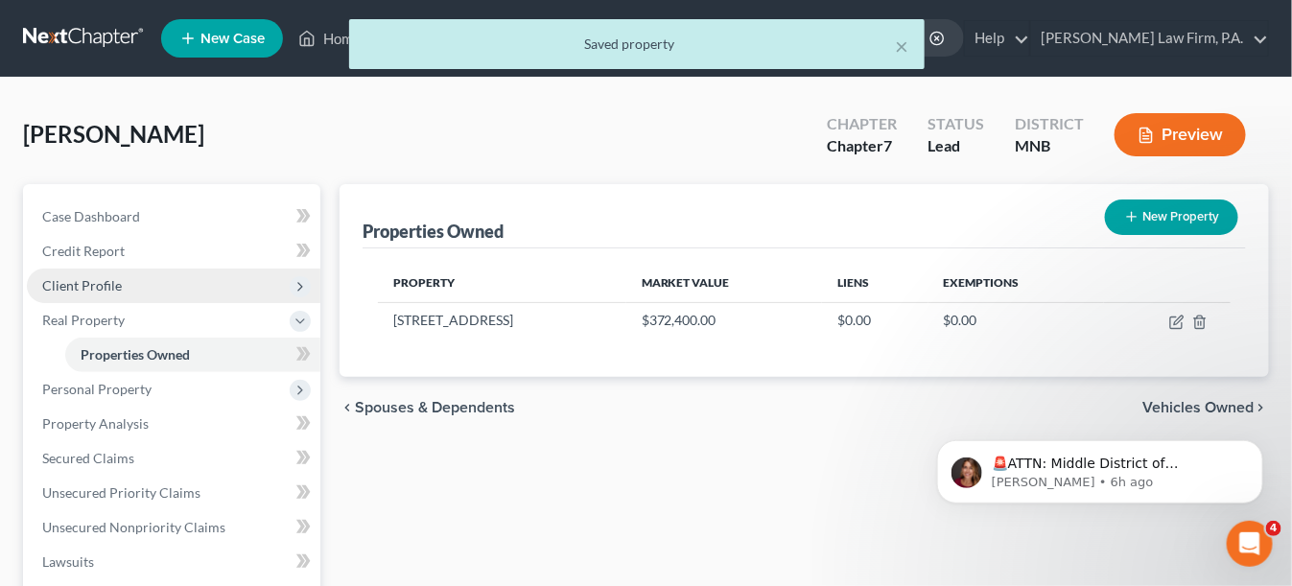
click at [86, 291] on span "Client Profile" at bounding box center [82, 285] width 80 height 16
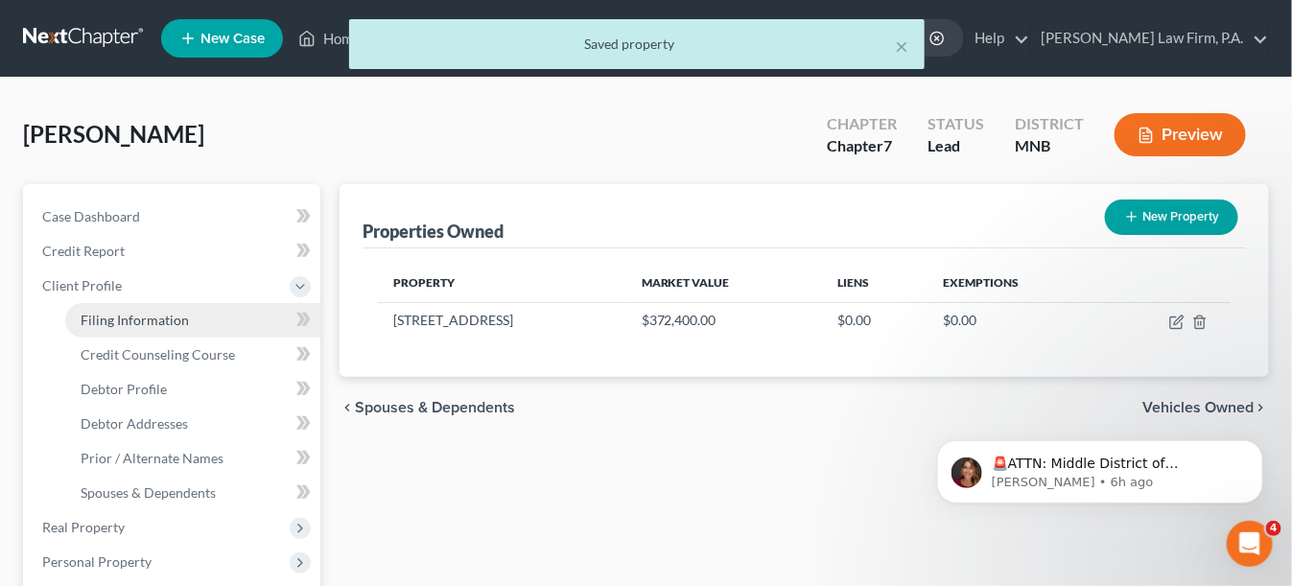
click at [162, 327] on link "Filing Information" at bounding box center [192, 320] width 255 height 35
select select "1"
select select "0"
select select "42"
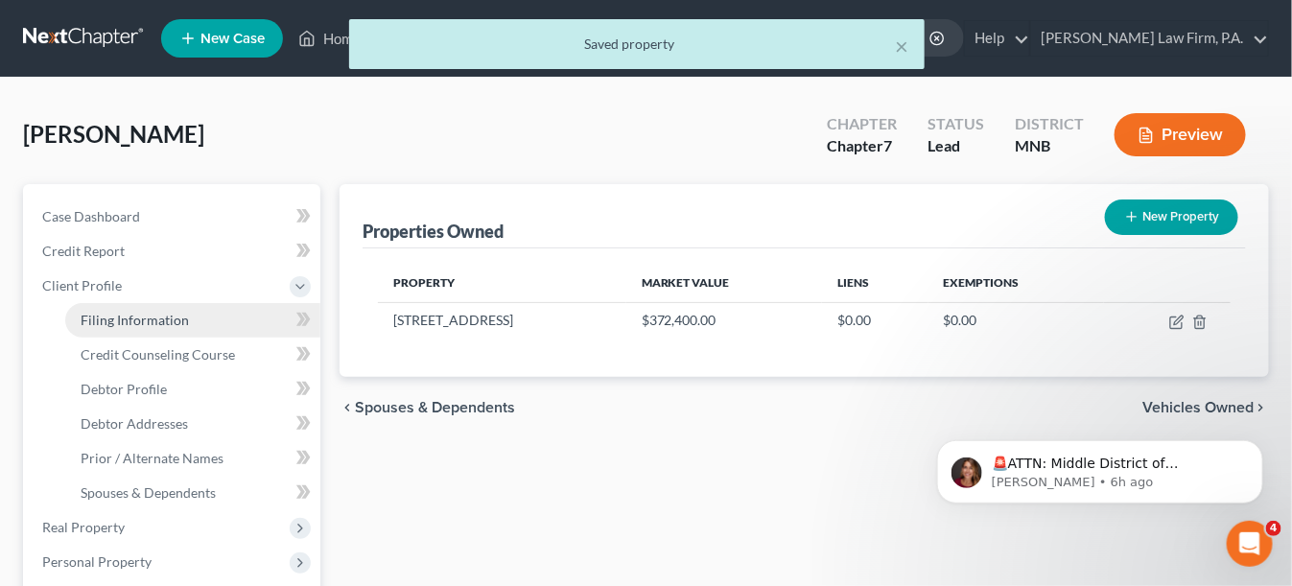
select select "24"
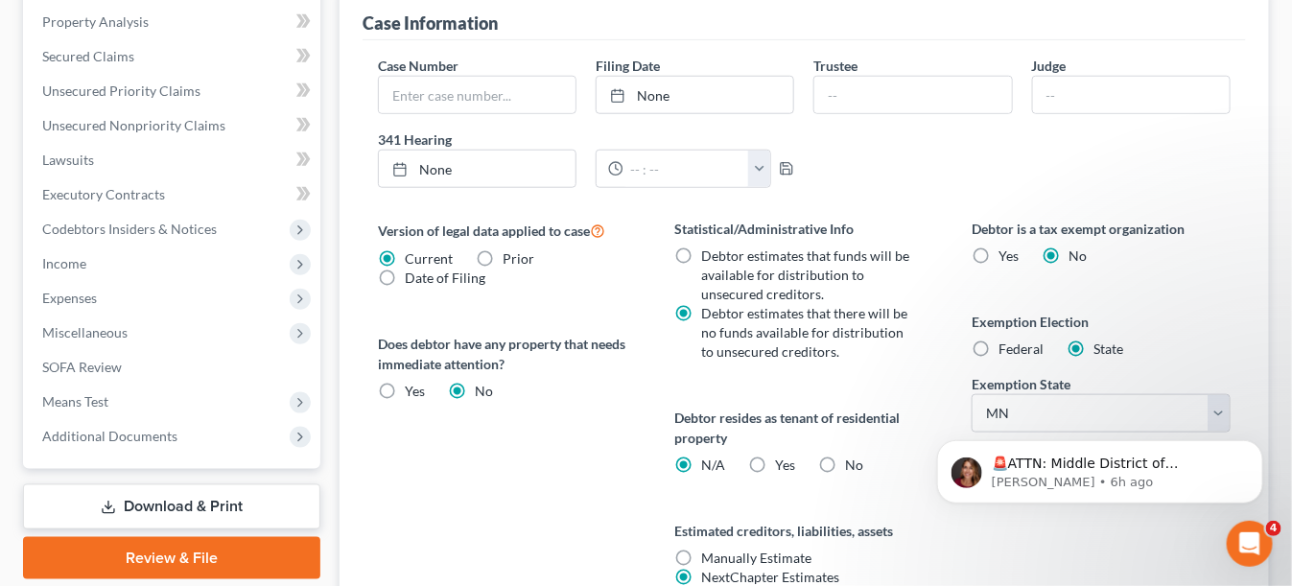
scroll to position [671, 0]
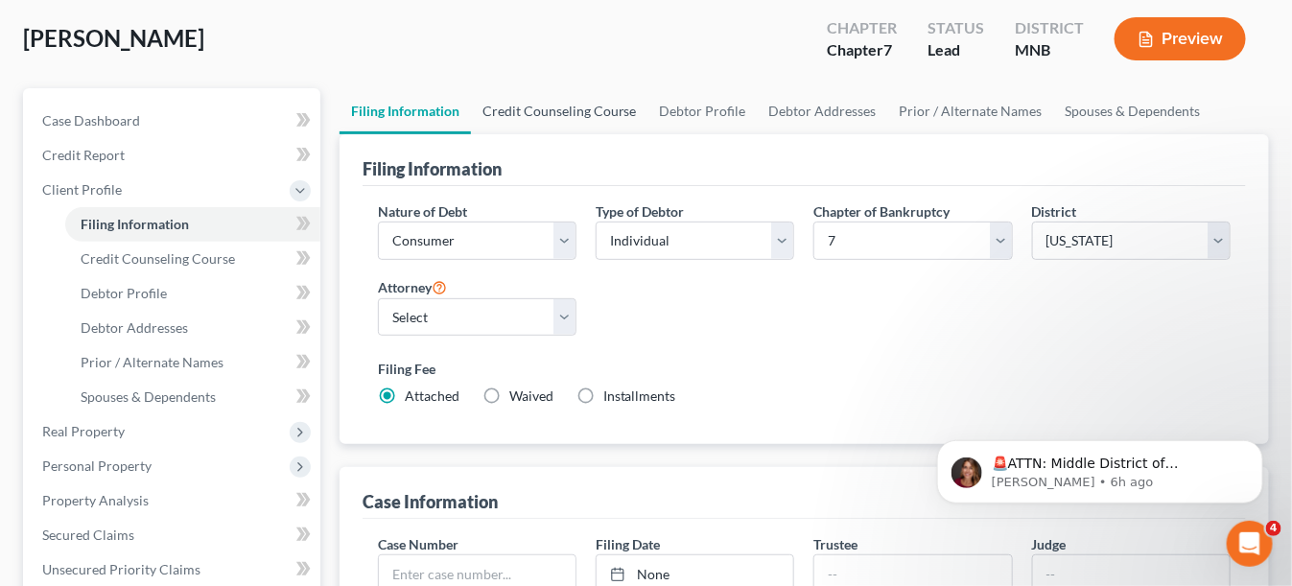
click at [547, 114] on link "Credit Counseling Course" at bounding box center [559, 111] width 177 height 46
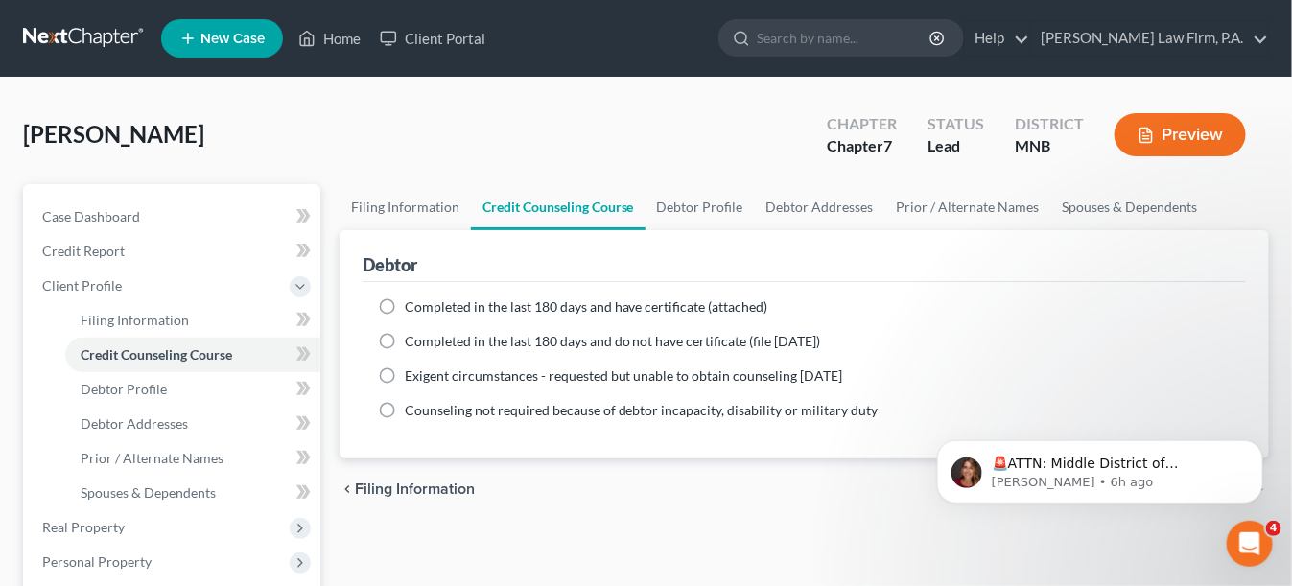
click at [405, 306] on label "Completed in the last 180 days and have certificate (attached)" at bounding box center [586, 306] width 363 height 19
click at [412, 306] on input "Completed in the last 180 days and have certificate (attached)" at bounding box center [418, 303] width 12 height 12
radio input "true"
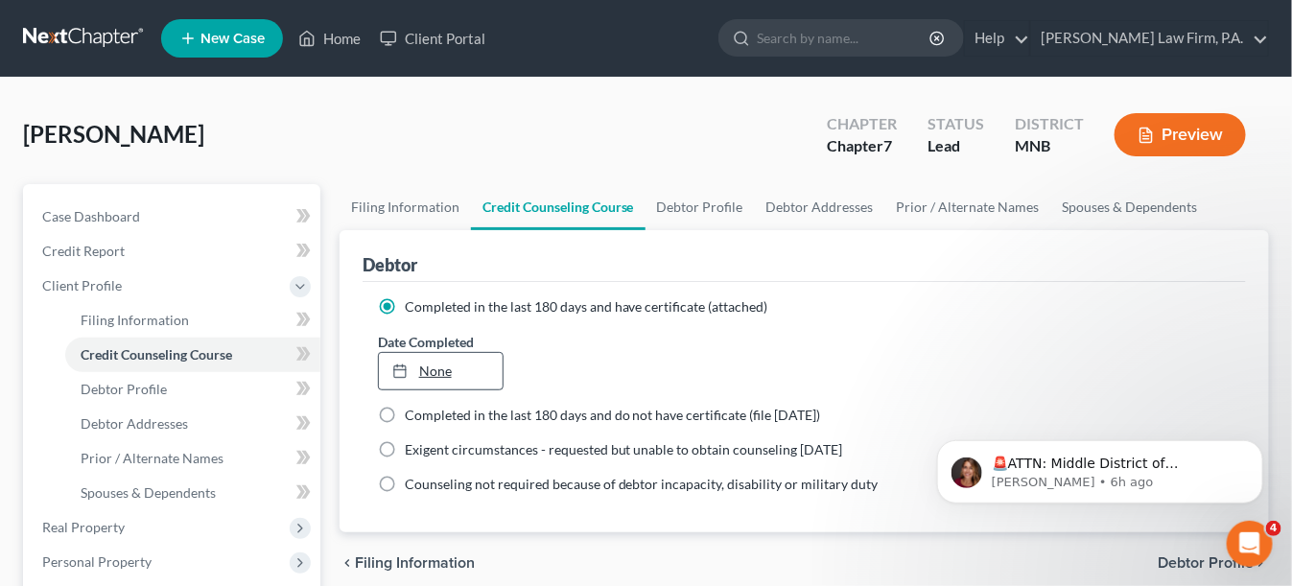
type input "9/11/2025"
click at [419, 365] on link "9/11/2025" at bounding box center [441, 371] width 125 height 36
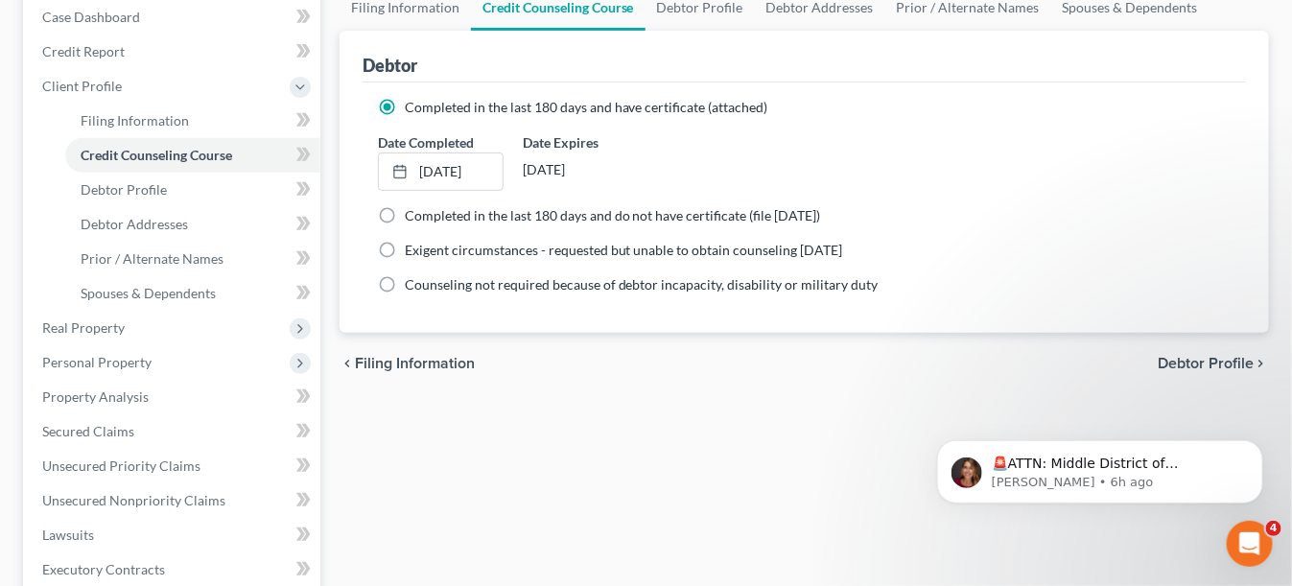
scroll to position [288, 0]
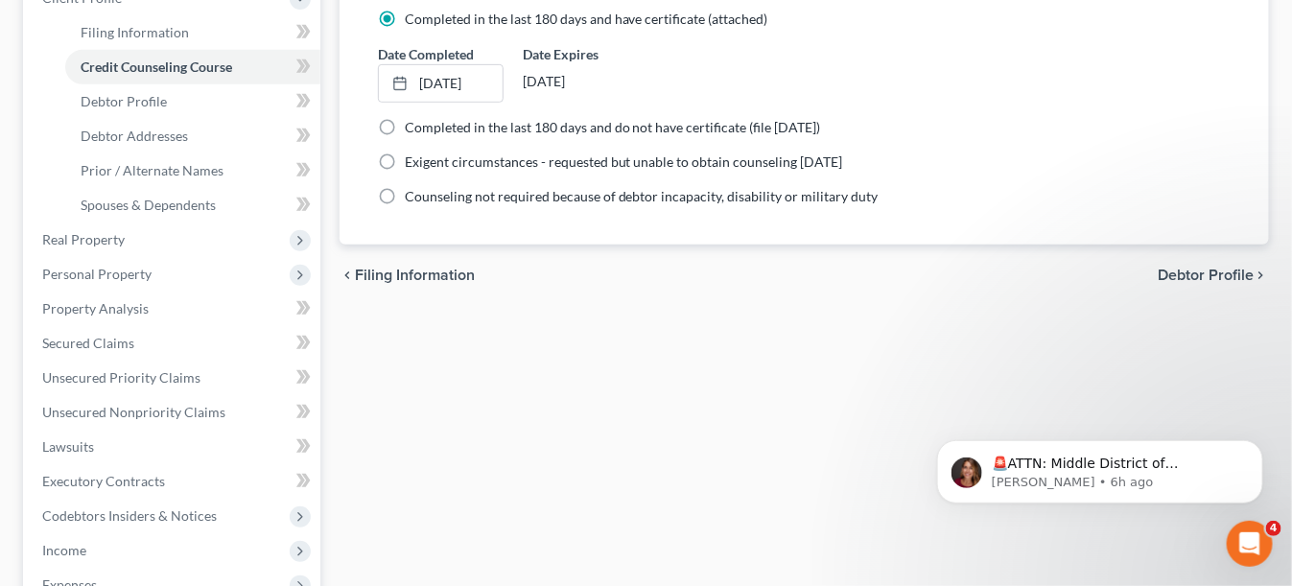
click at [1168, 281] on div "chevron_left Filing Information Debtor Profile chevron_right" at bounding box center [803, 275] width 929 height 61
click at [1197, 268] on span "Debtor Profile" at bounding box center [1205, 275] width 96 height 15
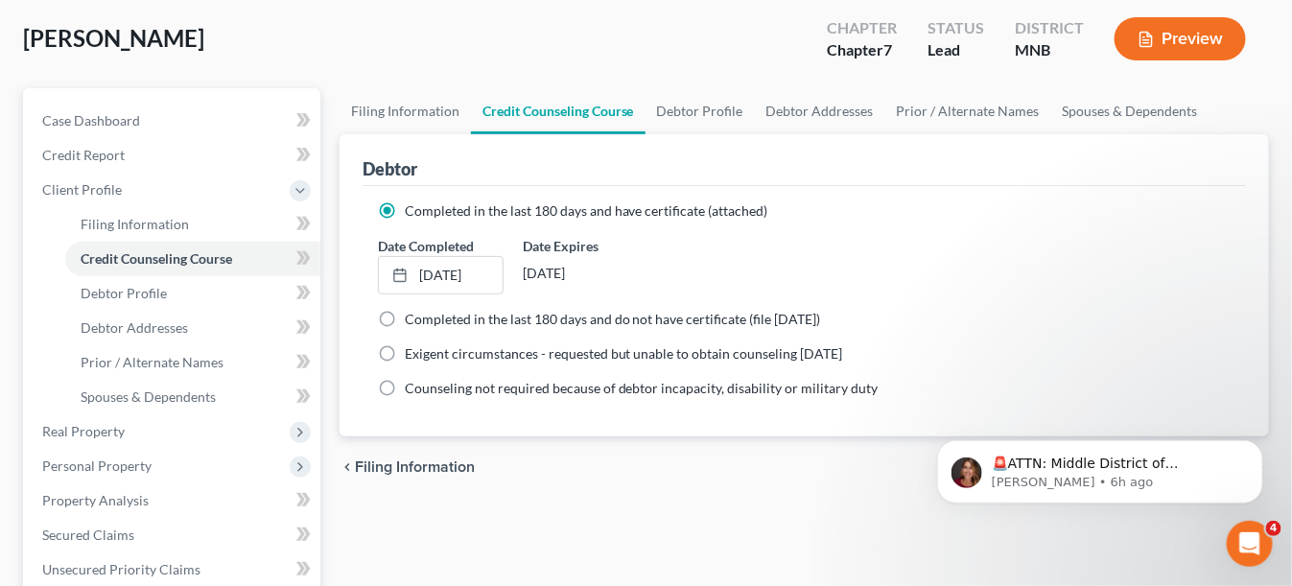
select select "0"
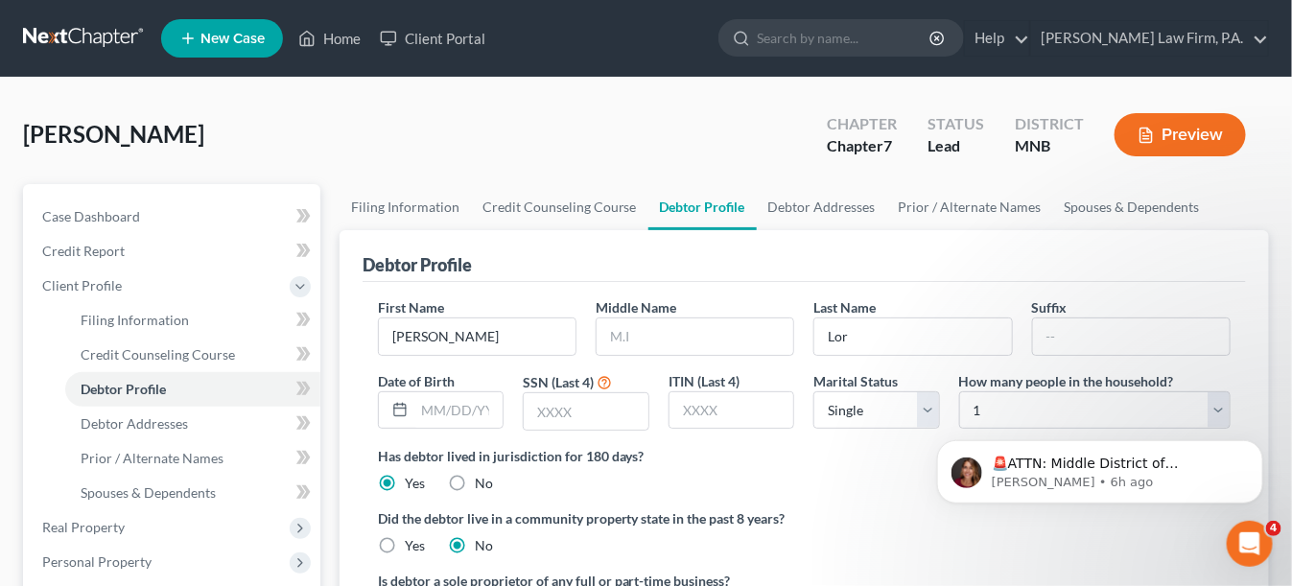
click at [1012, 411] on div "🚨ATTN: Middle District of Florida The court has added a new Credit Counseling F…" at bounding box center [1098, 383] width 353 height 240
click at [1209, 408] on div "🚨ATTN: Middle District of Florida The court has added a new Credit Counseling F…" at bounding box center [1098, 383] width 353 height 240
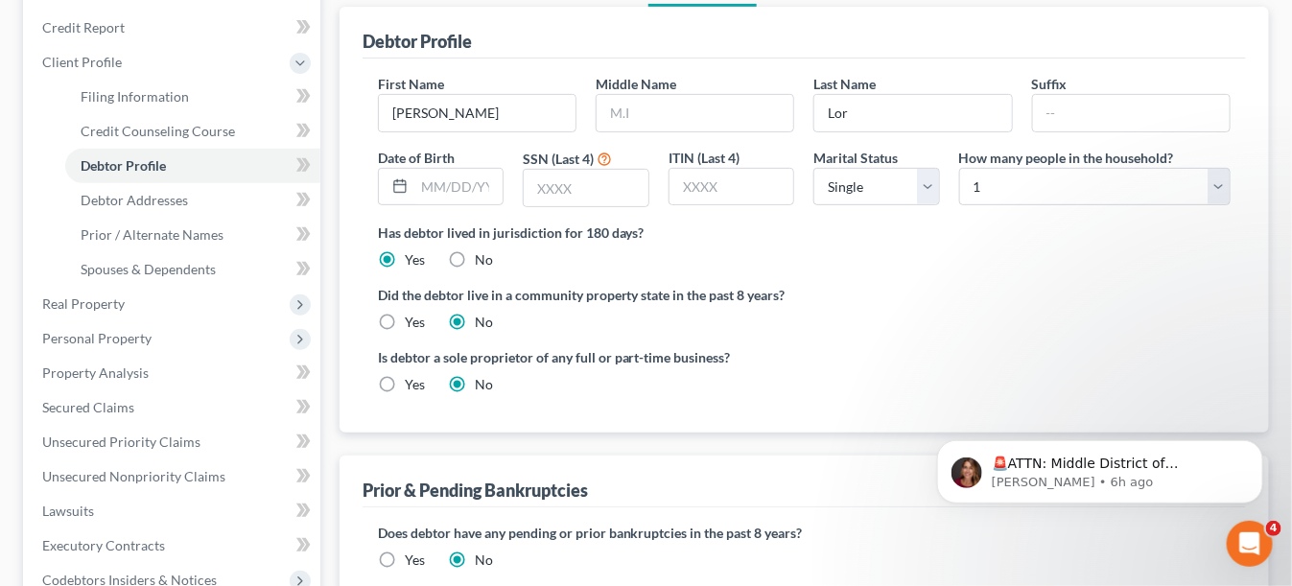
scroll to position [288, 0]
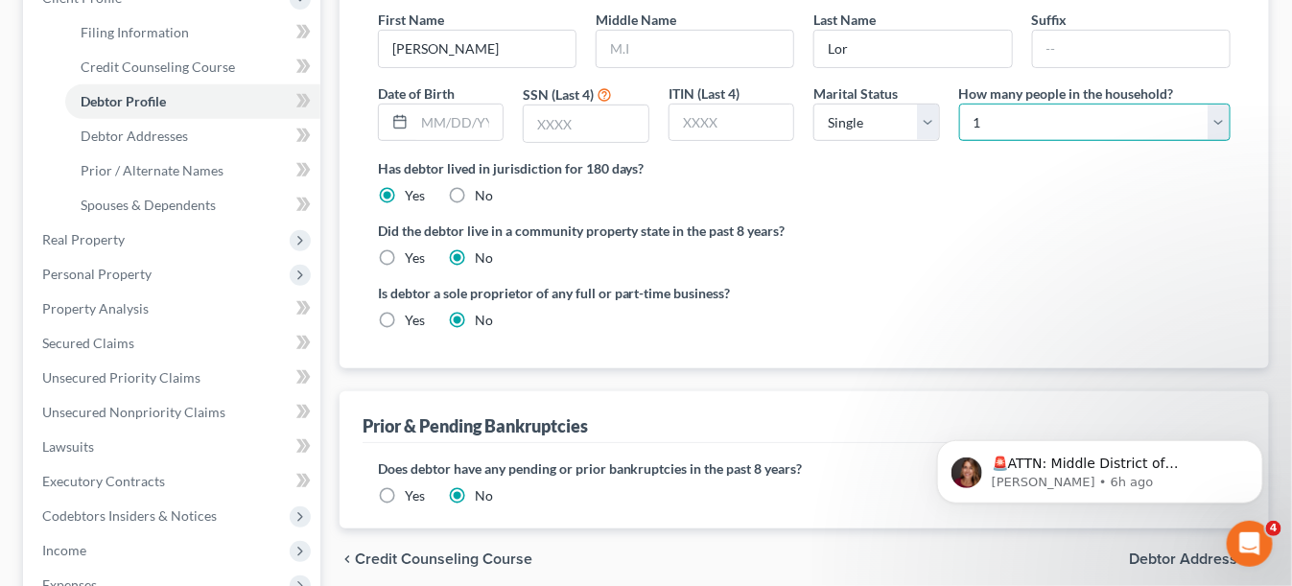
click at [1208, 122] on select "Select 1 2 3 4 5 6 7 8 9 10 11 12 13 14 15 16 17 18 19 20" at bounding box center [1094, 123] width 271 height 38
select select "5"
click at [959, 104] on select "Select 1 2 3 4 5 6 7 8 9 10 11 12 13 14 15 16 17 18 19 20" at bounding box center [1094, 123] width 271 height 38
click at [542, 122] on input "text" at bounding box center [586, 123] width 125 height 36
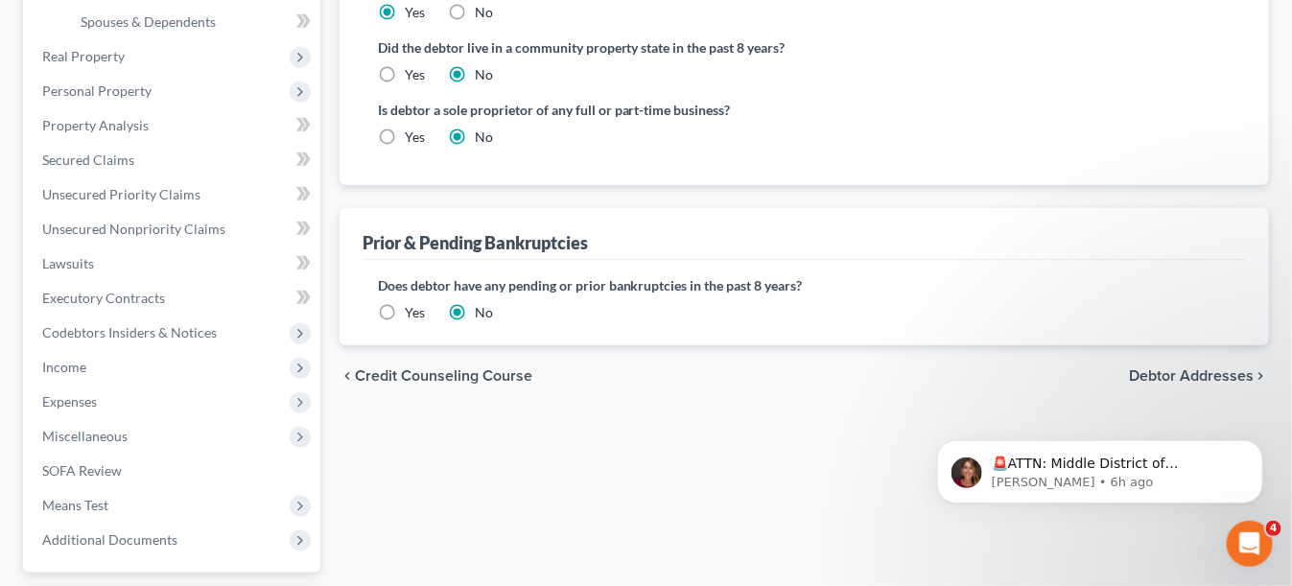
scroll to position [479, 0]
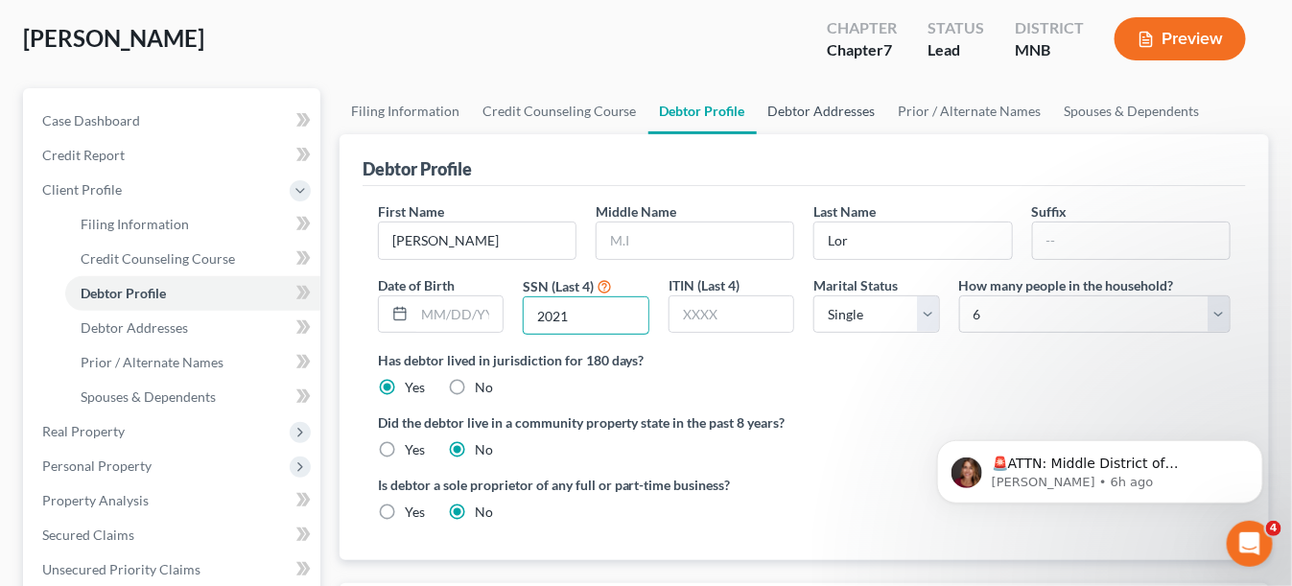
type input "2021"
click at [837, 111] on link "Debtor Addresses" at bounding box center [822, 111] width 130 height 46
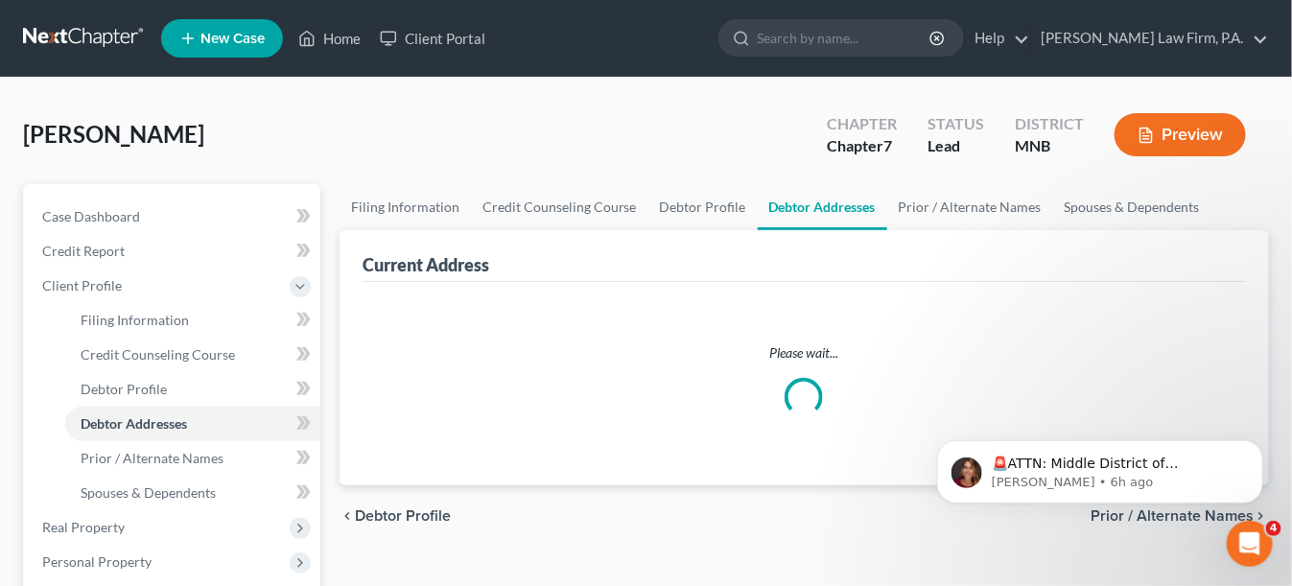
select select "0"
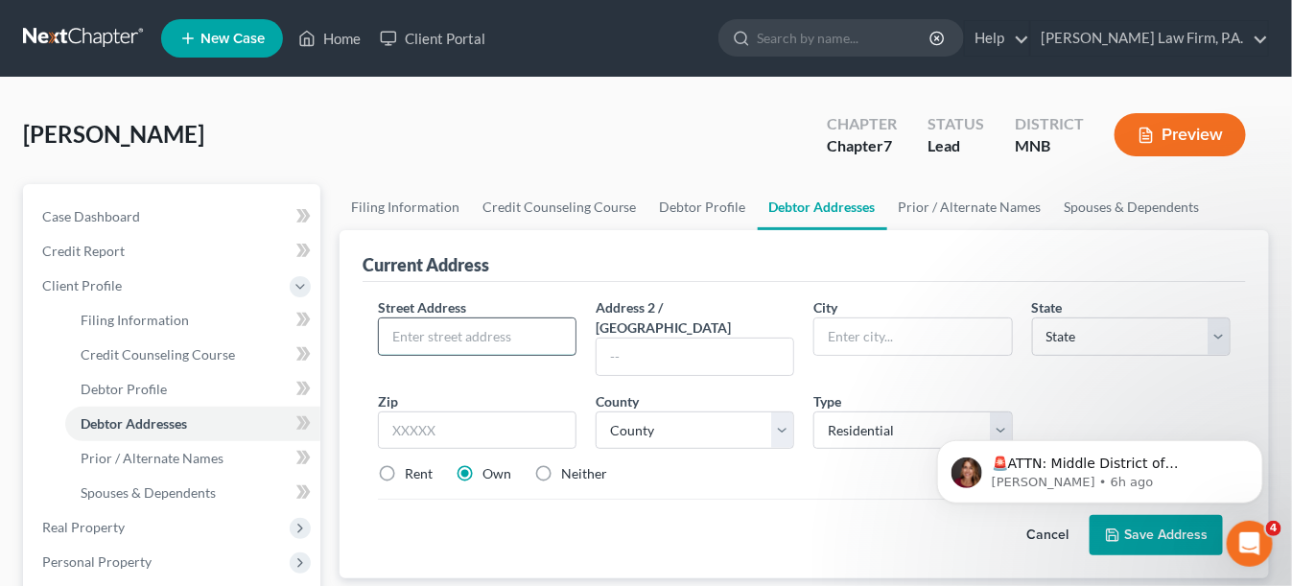
click at [467, 318] on input "text" at bounding box center [477, 336] width 197 height 36
paste input "9866 Ilex St NW"
type input "9866 Ilex St NW"
click at [832, 333] on input "text" at bounding box center [912, 336] width 197 height 36
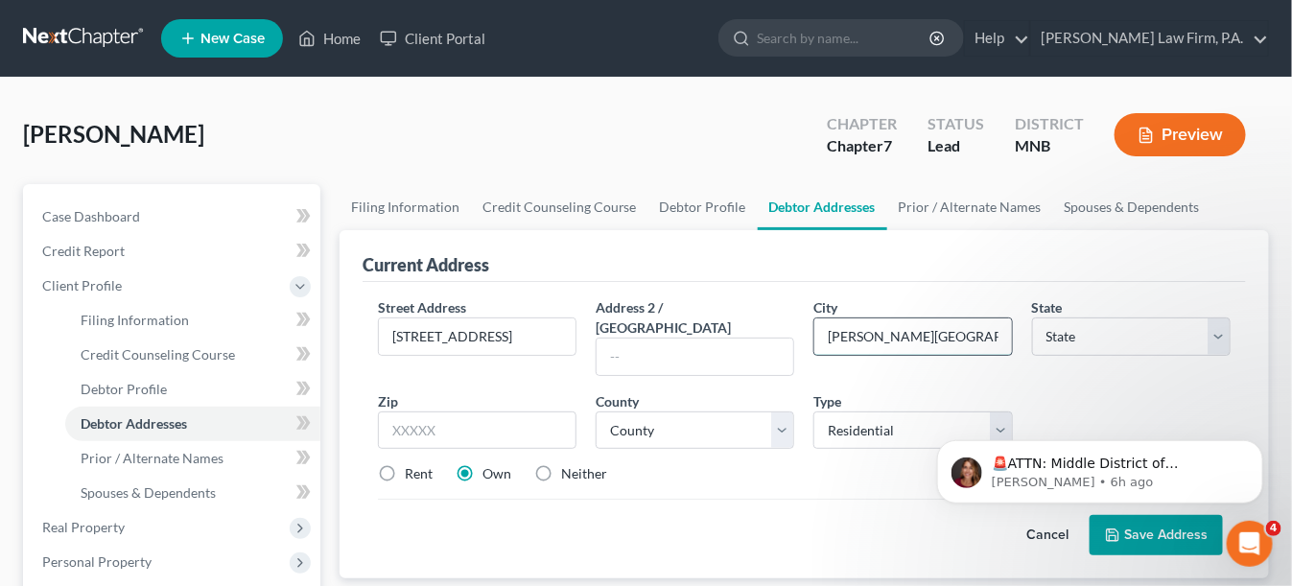
type input "Coon Rapids"
select select "24"
click at [493, 423] on input "text" at bounding box center [477, 430] width 198 height 38
type input "55433"
click at [942, 350] on input "Minneapolis" at bounding box center [912, 336] width 197 height 36
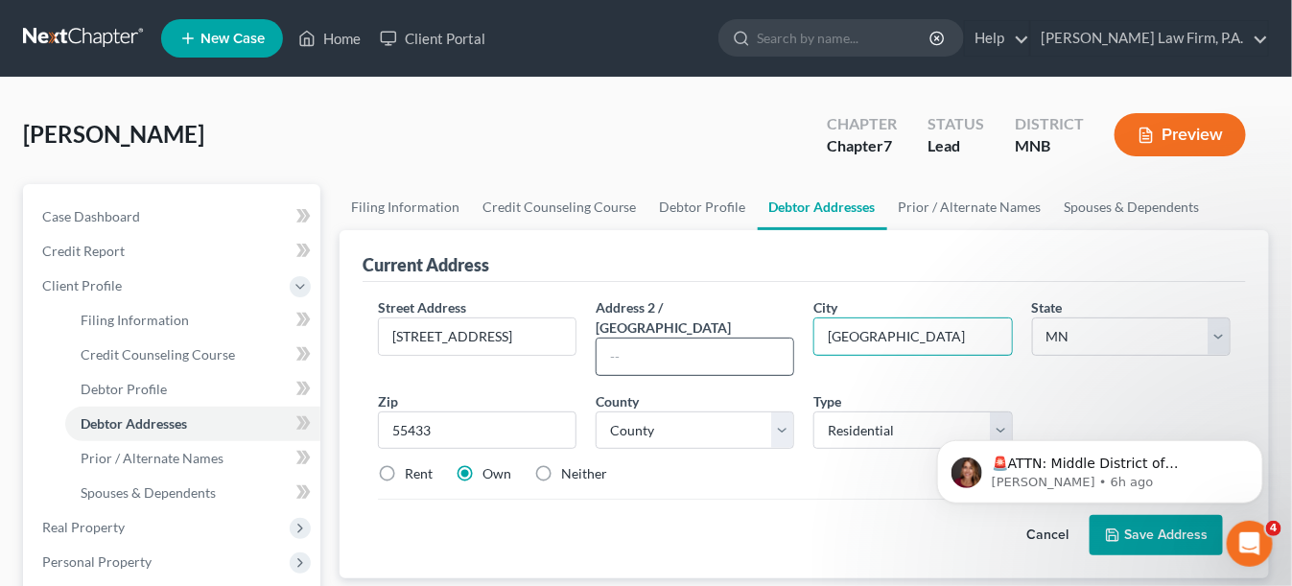
drag, startPoint x: 935, startPoint y: 338, endPoint x: 692, endPoint y: 352, distance: 243.0
click at [693, 352] on div "Street Address * 9866 Ilex St NW Address 2 / PO Box City * Minneapolis State * …" at bounding box center [804, 398] width 872 height 202
type input "Coon Rapids"
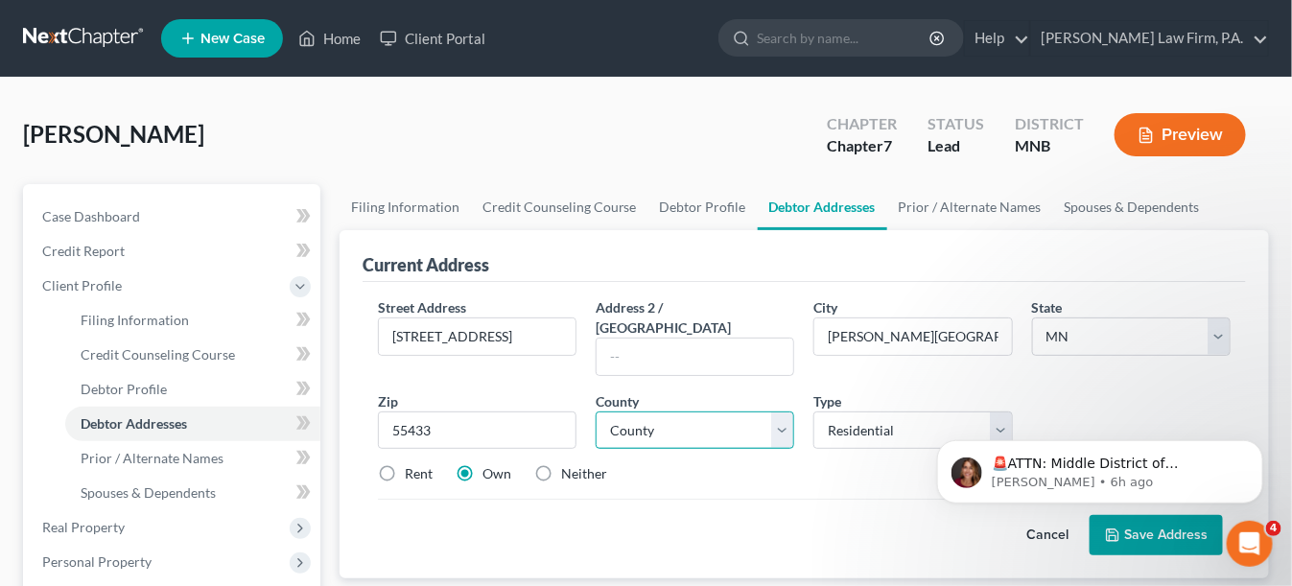
click at [620, 411] on select "County Aitkin County Anoka County Becker County Beltrami County Benton County B…" at bounding box center [694, 430] width 198 height 38
select select "1"
click at [595, 411] on select "County Aitkin County Anoka County Becker County Beltrami County Benton County B…" at bounding box center [694, 430] width 198 height 38
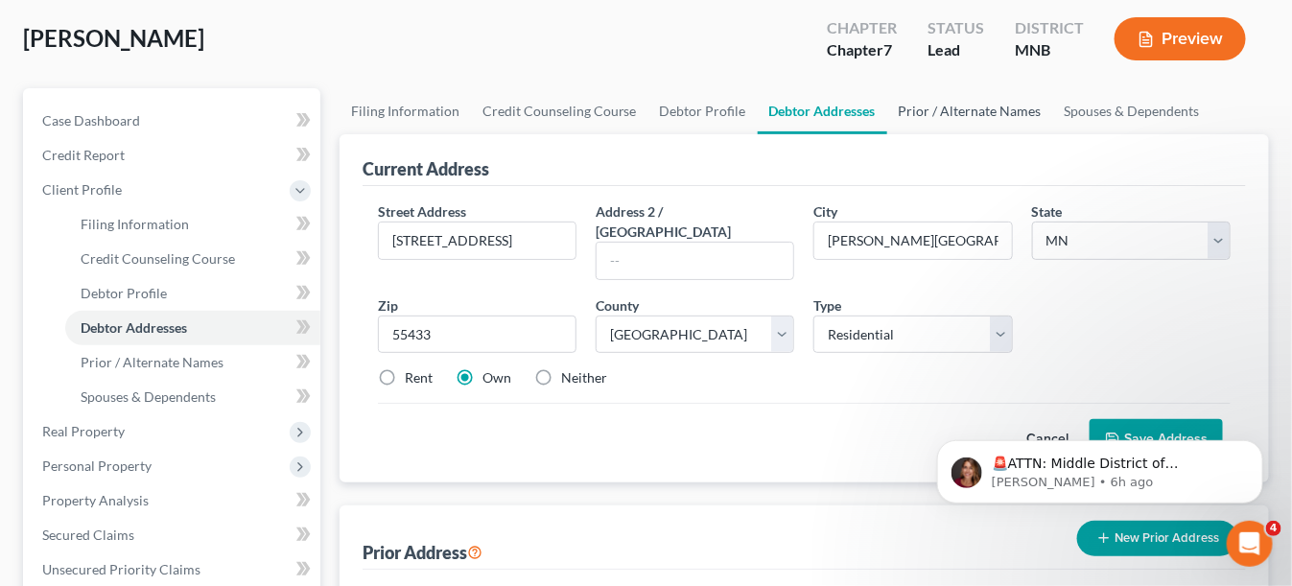
click at [1009, 107] on link "Prior / Alternate Names" at bounding box center [970, 111] width 166 height 46
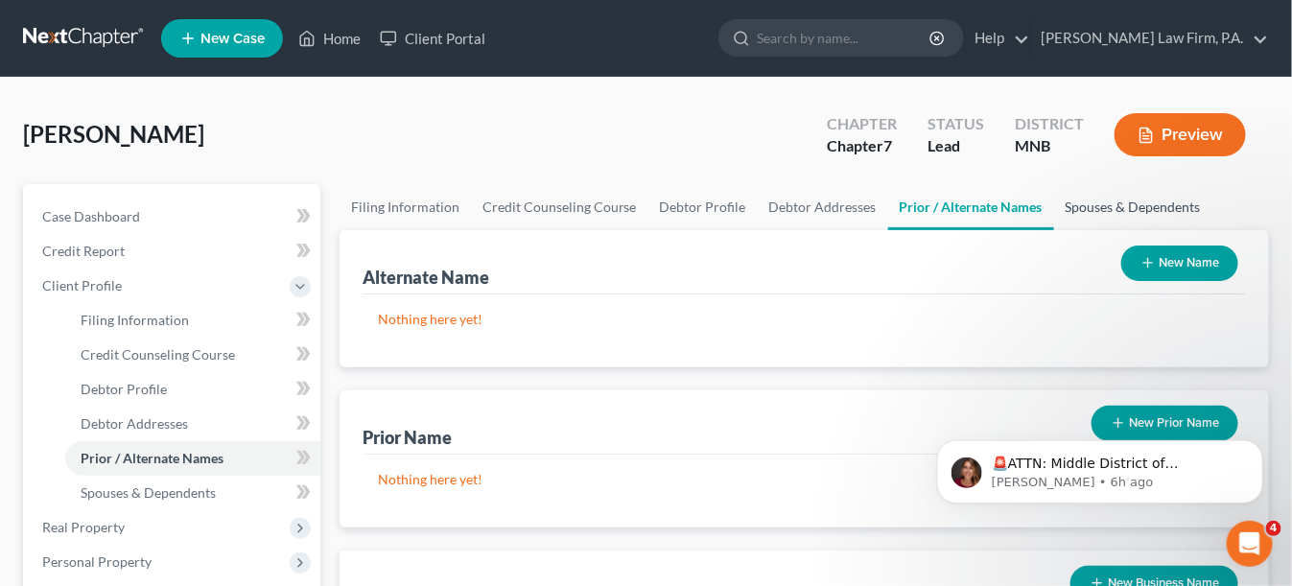
click at [1092, 211] on link "Spouses & Dependents" at bounding box center [1133, 207] width 158 height 46
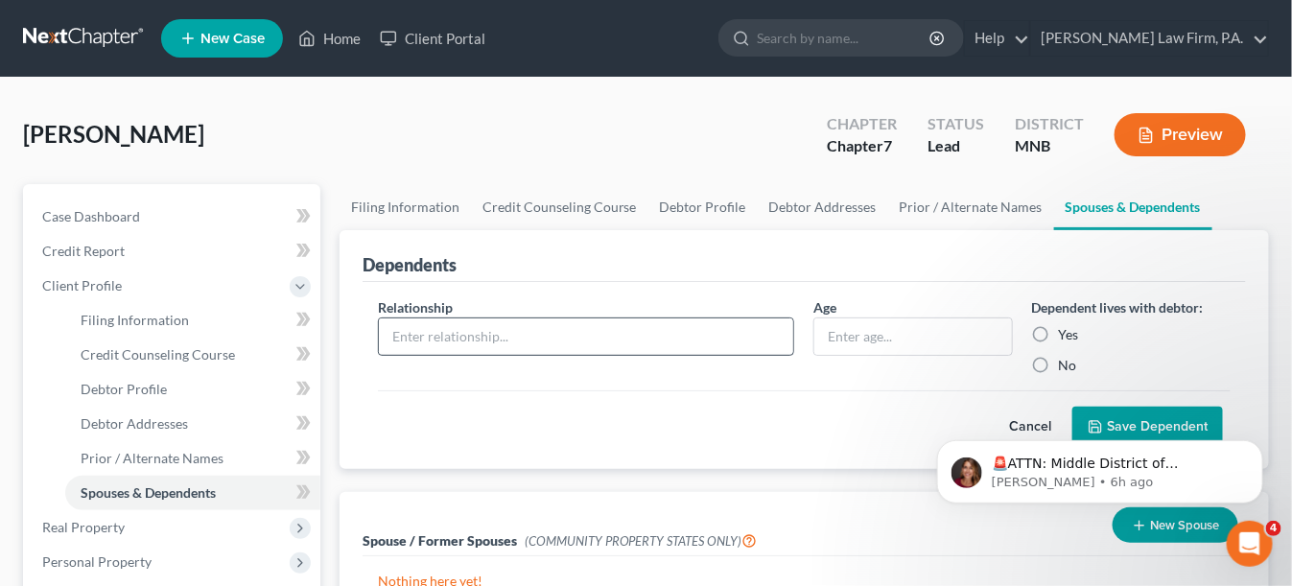
drag, startPoint x: 644, startPoint y: 355, endPoint x: 644, endPoint y: 339, distance: 15.3
click at [644, 355] on div "Relationship *" at bounding box center [586, 336] width 436 height 78
click at [643, 335] on input "text" at bounding box center [586, 336] width 415 height 36
click at [444, 339] on input "text" at bounding box center [586, 336] width 415 height 36
type input "son"
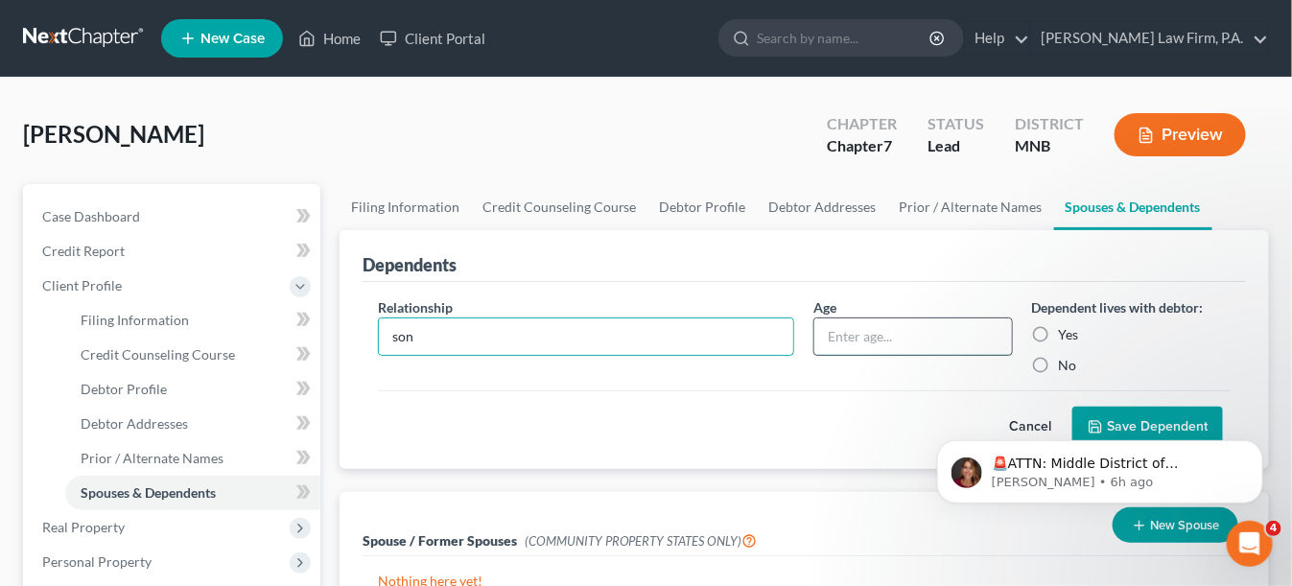
click at [859, 340] on input "text" at bounding box center [912, 336] width 197 height 36
type input "17"
click at [1059, 330] on label "Yes" at bounding box center [1069, 334] width 20 height 19
click at [1066, 330] on input "Yes" at bounding box center [1072, 331] width 12 height 12
radio input "true"
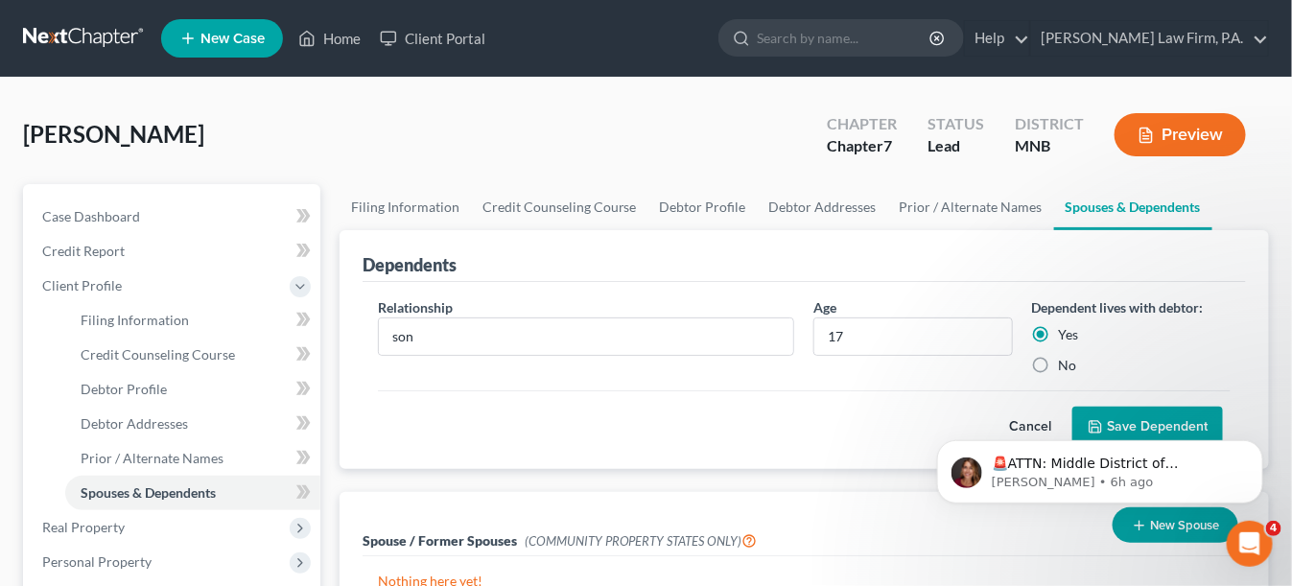
click at [1098, 415] on body "🚨ATTN: Middle District of Florida The court has added a new Credit Counseling F…" at bounding box center [1099, 466] width 368 height 119
click at [1110, 426] on body "🚨ATTN: Middle District of Florida The court has added a new Credit Counseling F…" at bounding box center [1099, 466] width 368 height 119
click at [1095, 424] on div "🚨ATTN: Middle District of Florida The court has added a new Credit Counseling F…" at bounding box center [1098, 383] width 353 height 240
click at [1004, 415] on div "🚨ATTN: Middle District of Florida The court has added a new Credit Counseling F…" at bounding box center [1098, 383] width 353 height 240
click at [1010, 422] on div "🚨ATTN: Middle District of Florida The court has added a new Credit Counseling F…" at bounding box center [1098, 383] width 353 height 240
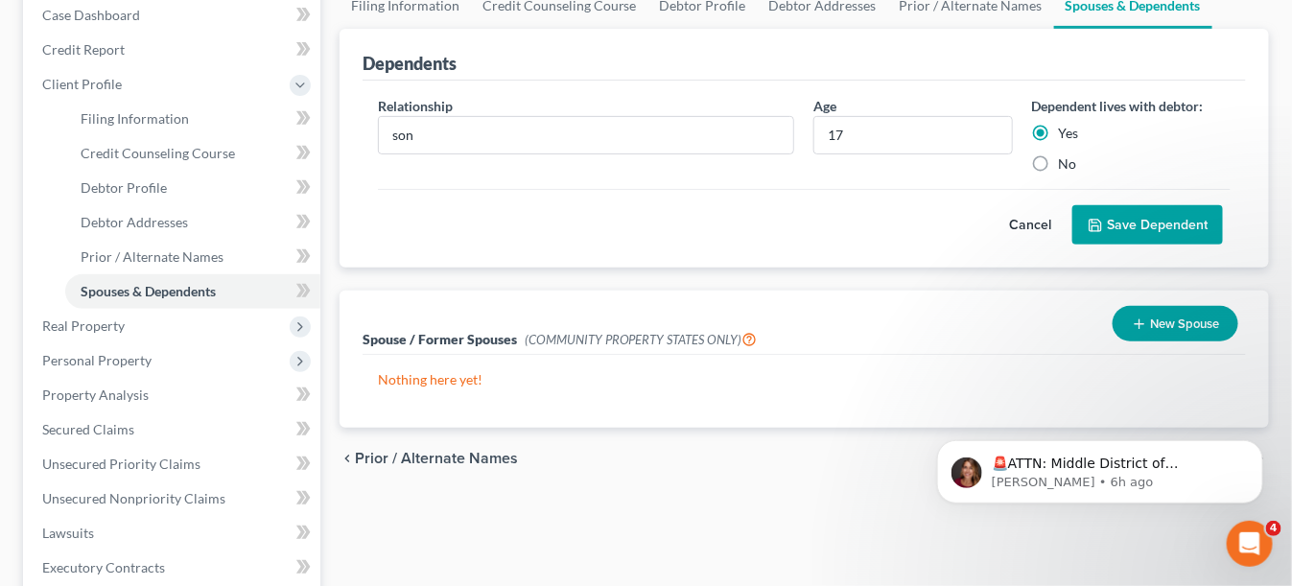
scroll to position [96, 0]
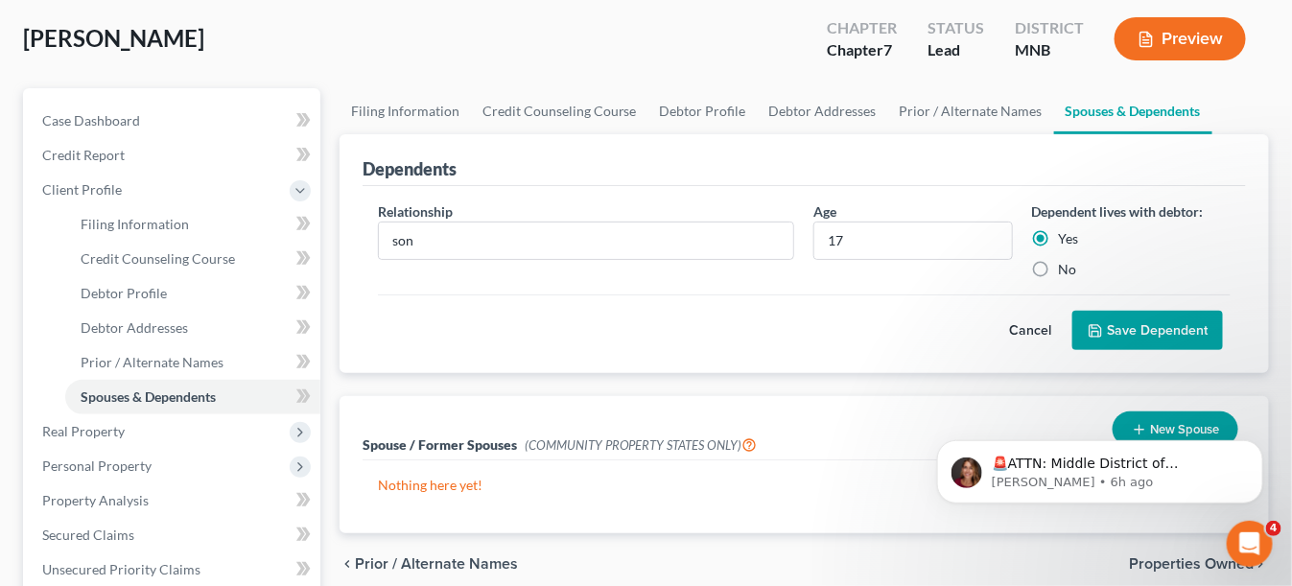
click at [1093, 328] on div "🚨ATTN: Middle District of Florida The court has added a new Credit Counseling F…" at bounding box center [1098, 383] width 353 height 240
click at [1105, 105] on link "Spouses & Dependents" at bounding box center [1133, 111] width 158 height 46
click at [1176, 31] on button "Preview" at bounding box center [1179, 38] width 131 height 43
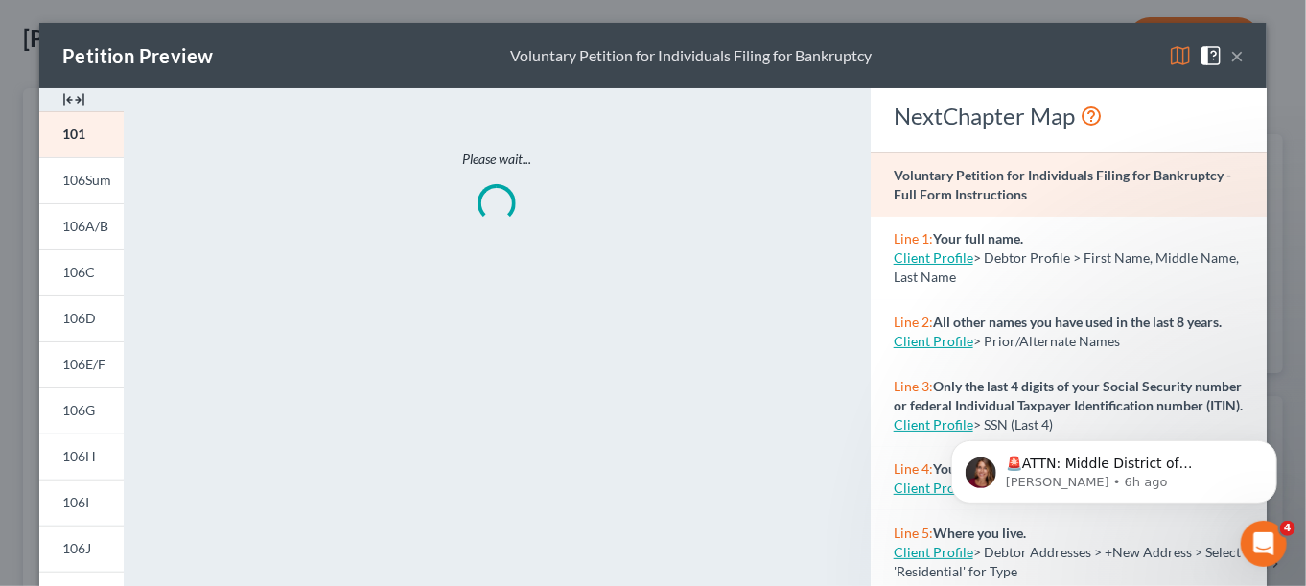
click at [1230, 57] on button "×" at bounding box center [1236, 55] width 13 height 23
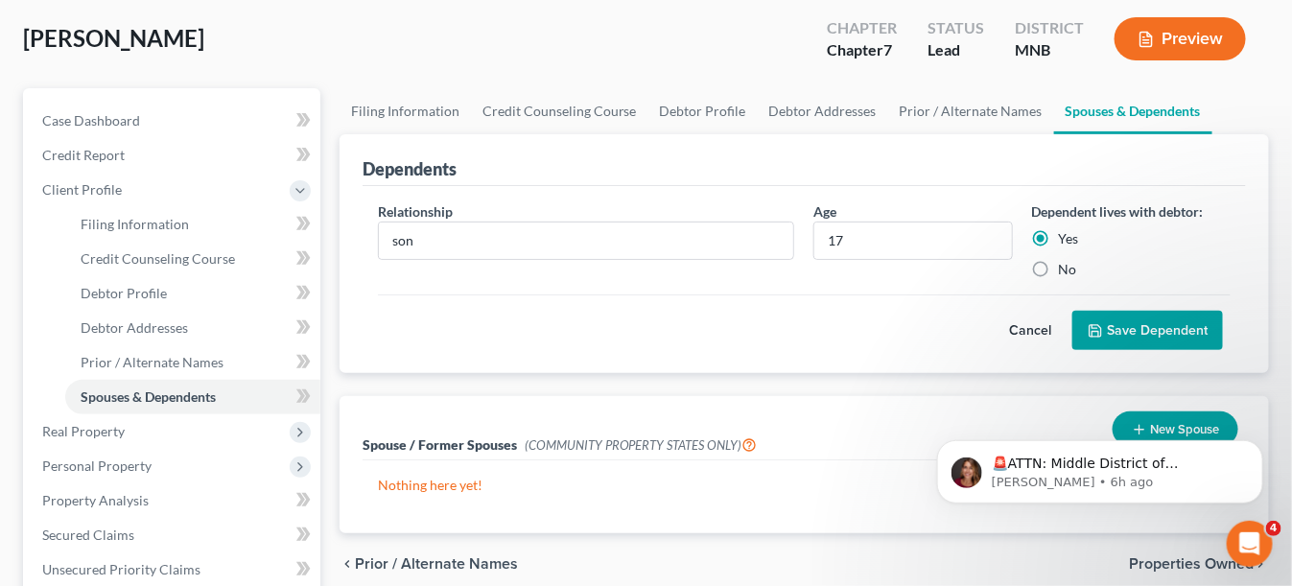
click at [1110, 327] on button "Save Dependent" at bounding box center [1147, 331] width 151 height 40
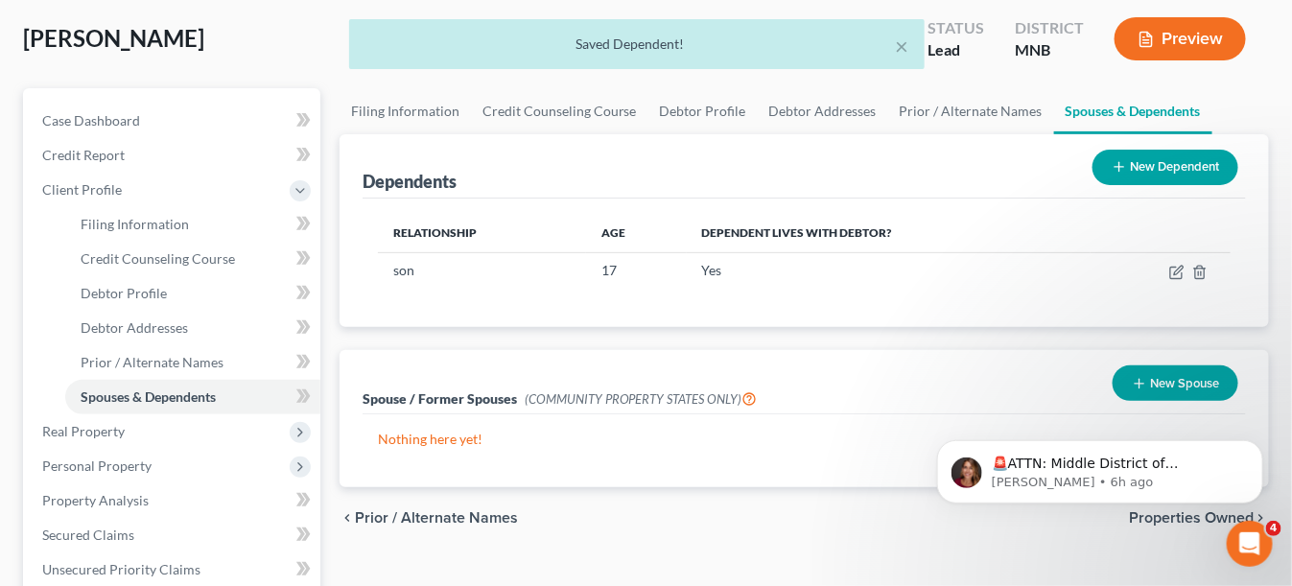
click at [1106, 167] on button "New Dependent" at bounding box center [1165, 167] width 146 height 35
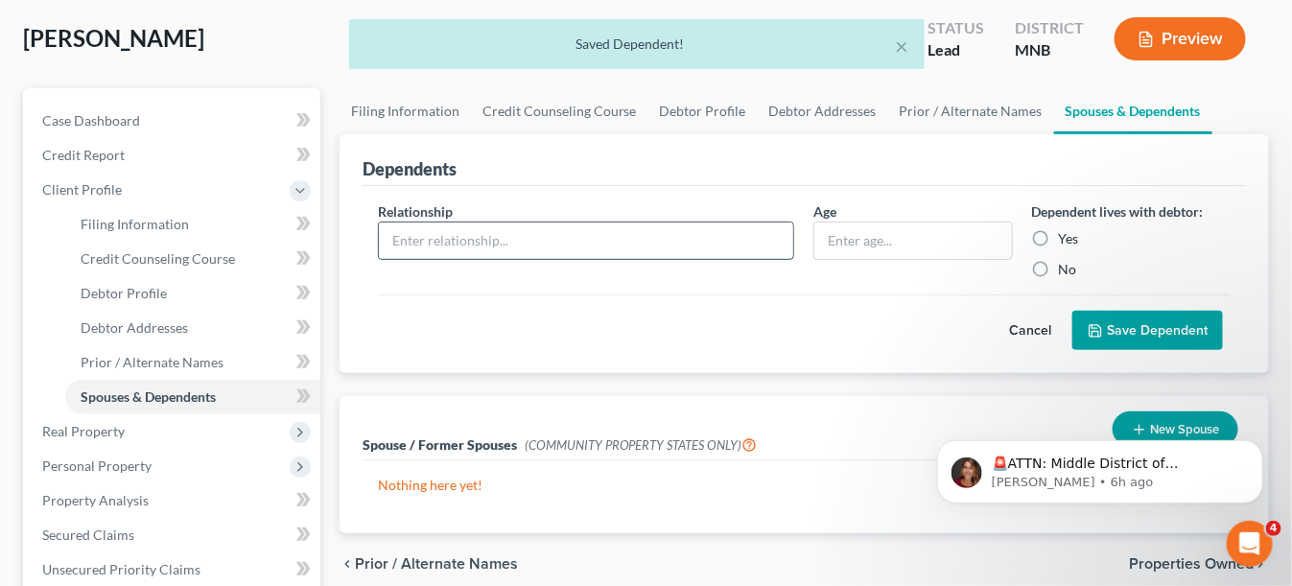
click at [704, 232] on input "text" at bounding box center [586, 240] width 415 height 36
type input "daughter"
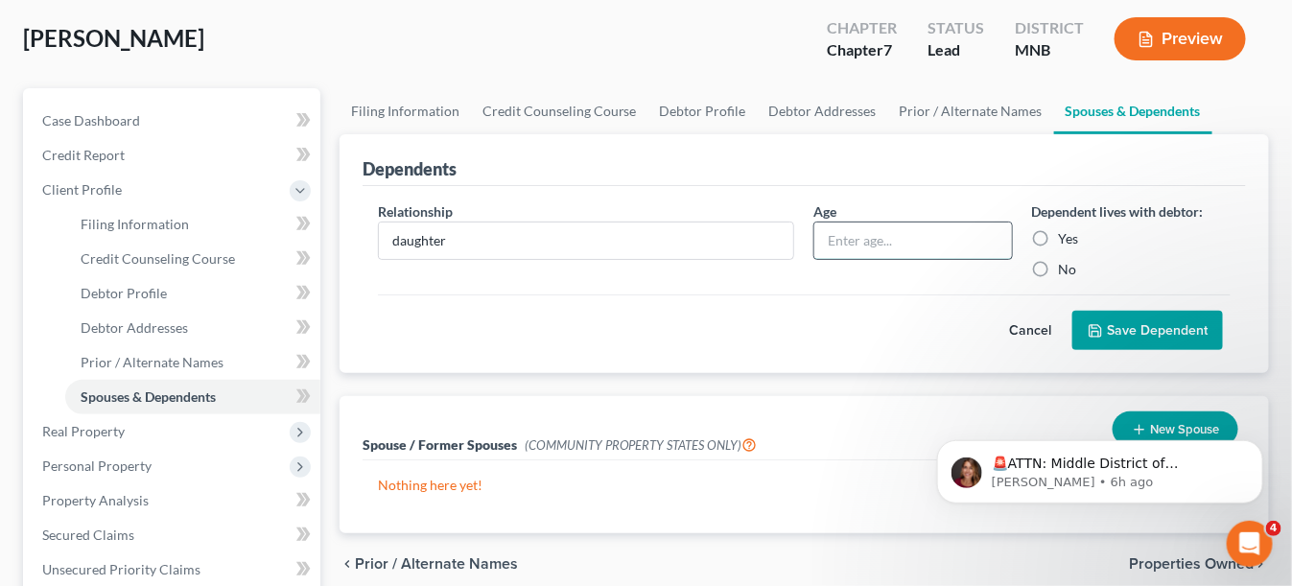
click at [881, 250] on input "text" at bounding box center [912, 240] width 197 height 36
type input "15"
click at [1059, 237] on label "Yes" at bounding box center [1069, 238] width 20 height 19
click at [1066, 237] on input "Yes" at bounding box center [1072, 235] width 12 height 12
radio input "true"
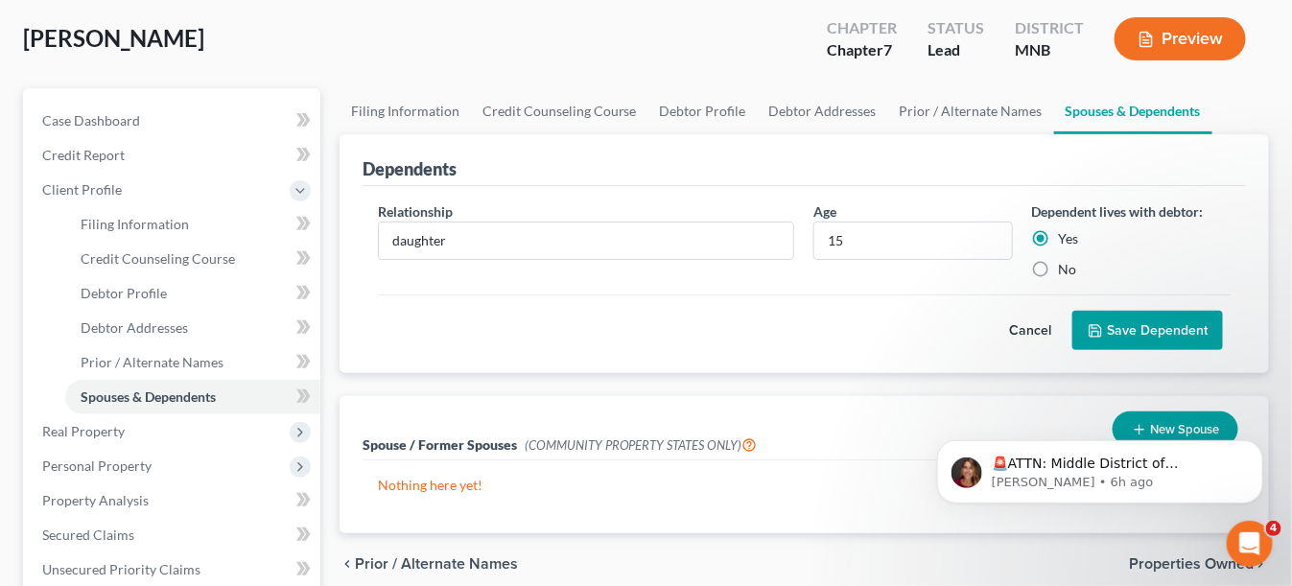
click at [1142, 330] on button "Save Dependent" at bounding box center [1147, 331] width 151 height 40
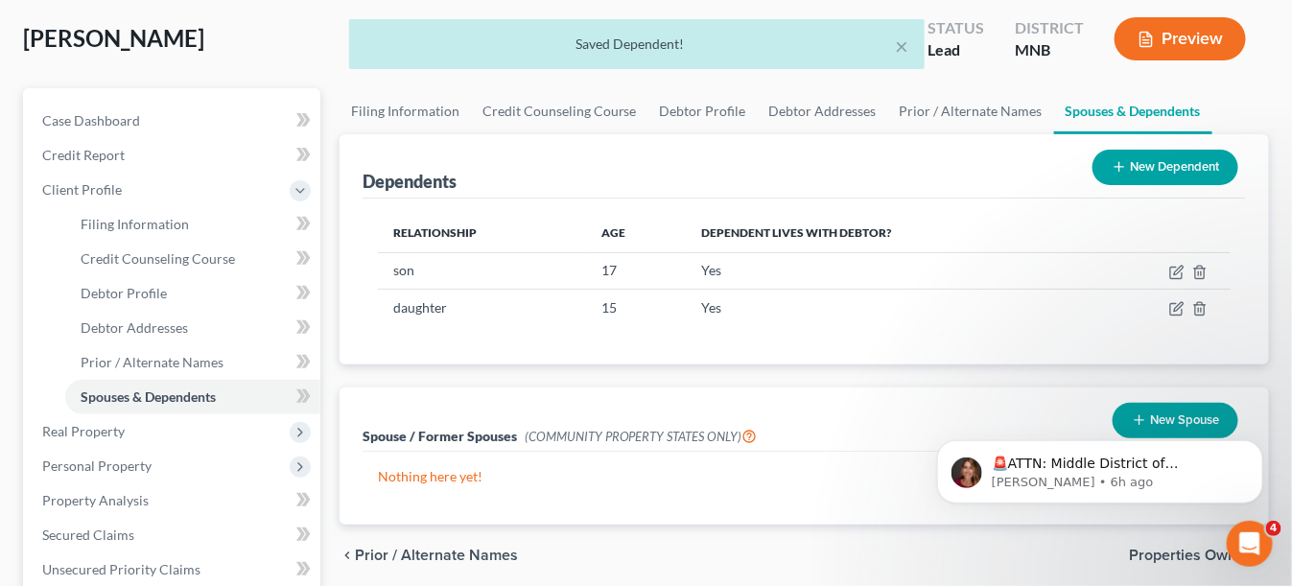
click at [1185, 154] on button "New Dependent" at bounding box center [1165, 167] width 146 height 35
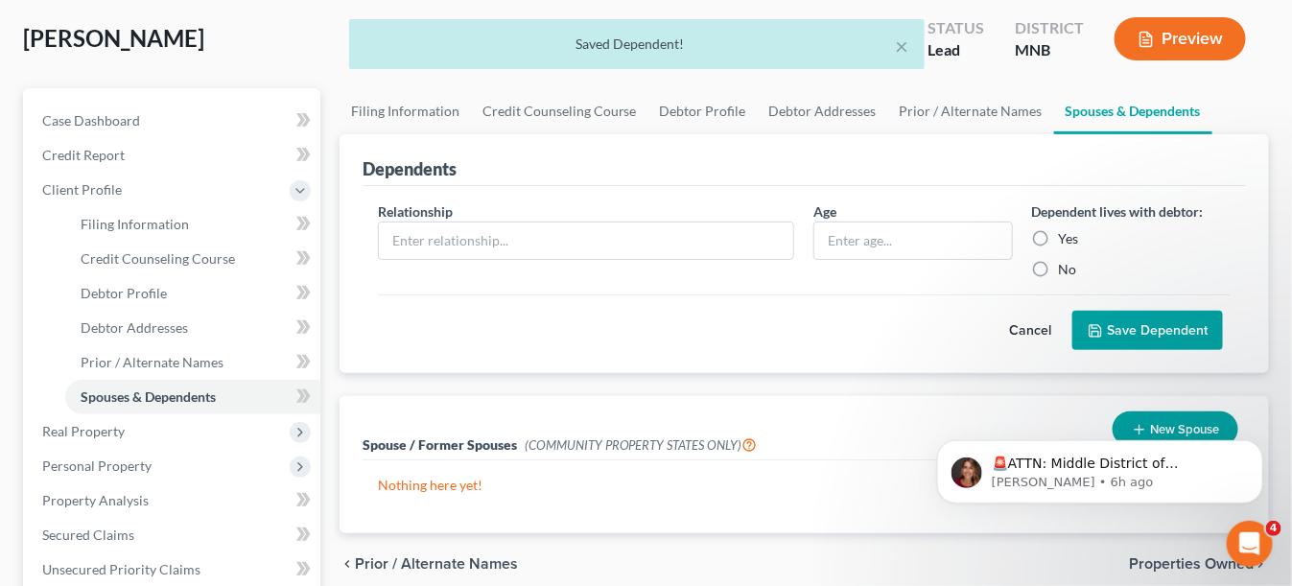
click at [428, 259] on div "Relationship *" at bounding box center [586, 240] width 436 height 78
click at [428, 250] on input "text" at bounding box center [586, 240] width 415 height 36
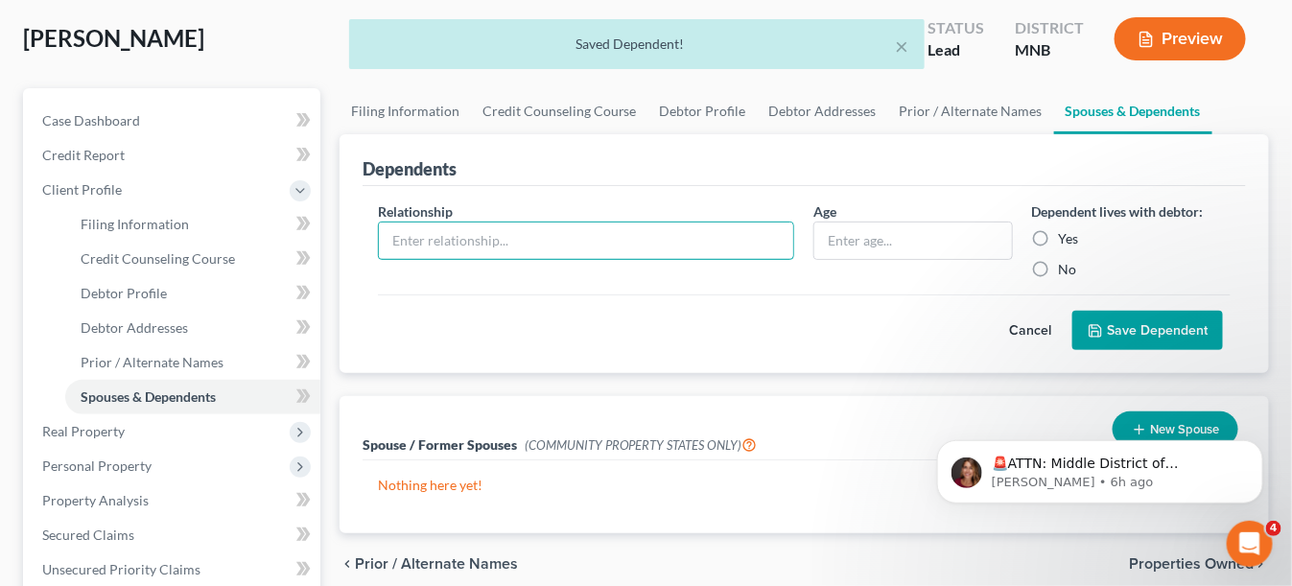
type input "daughter"
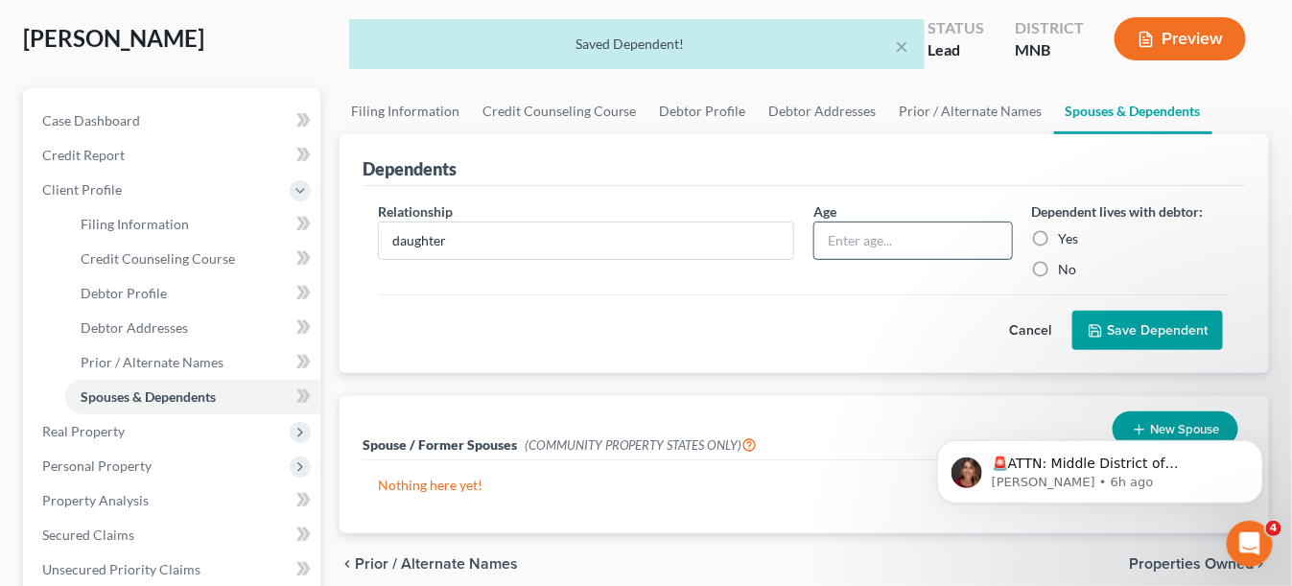
click at [917, 225] on input "text" at bounding box center [912, 240] width 197 height 36
type input "12"
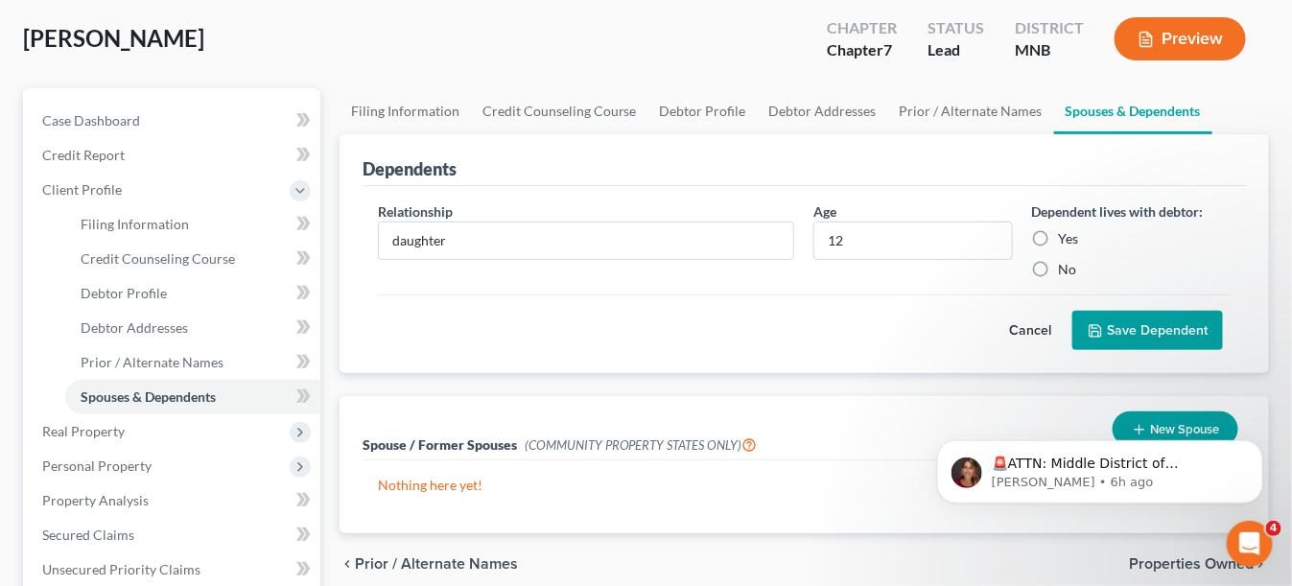
click at [1052, 245] on div "Dependent lives with debtor: Yes No" at bounding box center [1131, 240] width 218 height 78
click at [1059, 240] on label "Yes" at bounding box center [1069, 238] width 20 height 19
click at [1066, 240] on input "Yes" at bounding box center [1072, 235] width 12 height 12
radio input "true"
click at [1112, 336] on button "Save Dependent" at bounding box center [1147, 331] width 151 height 40
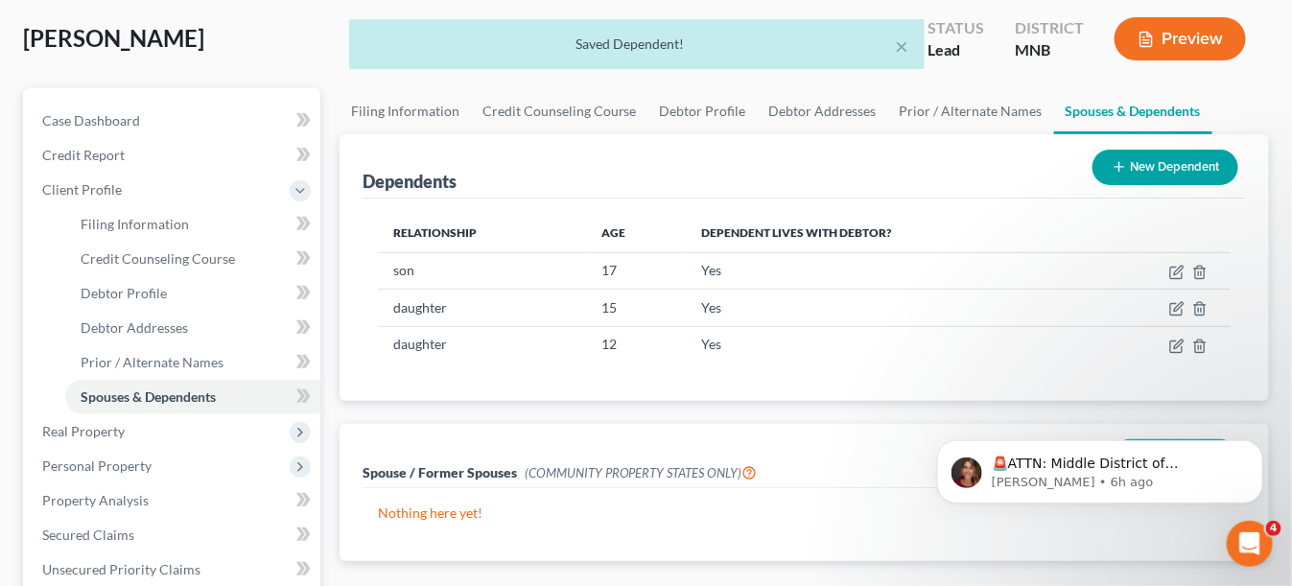
click at [1167, 156] on button "New Dependent" at bounding box center [1165, 167] width 146 height 35
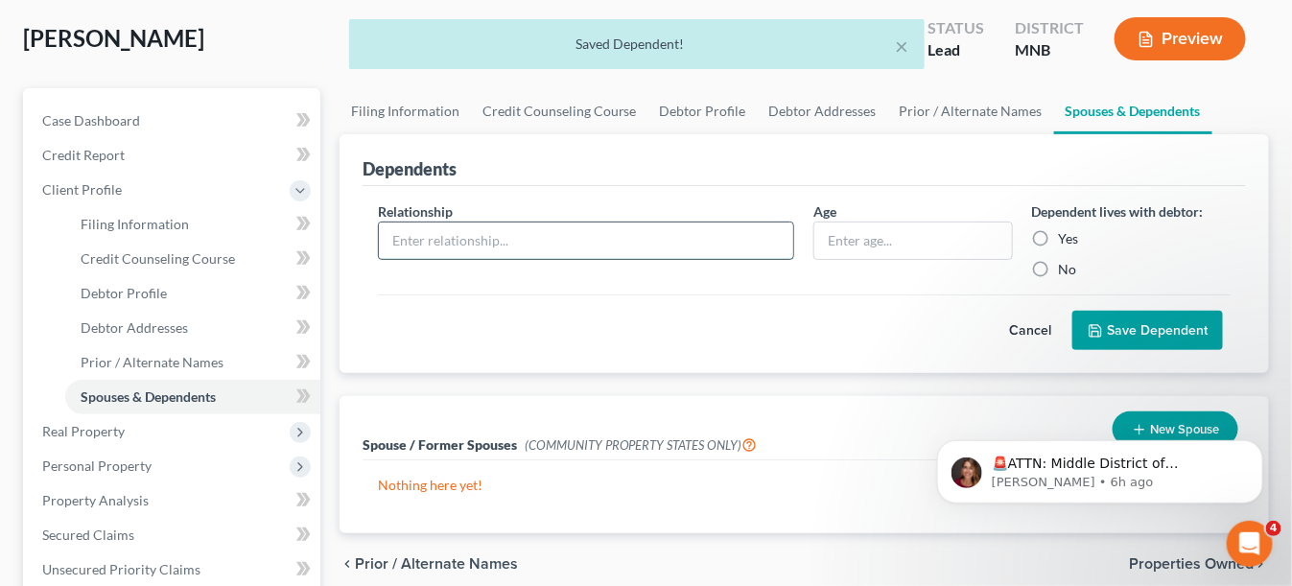
click at [421, 244] on input "text" at bounding box center [586, 240] width 415 height 36
type input "daughter"
click at [863, 240] on input "text" at bounding box center [912, 240] width 197 height 36
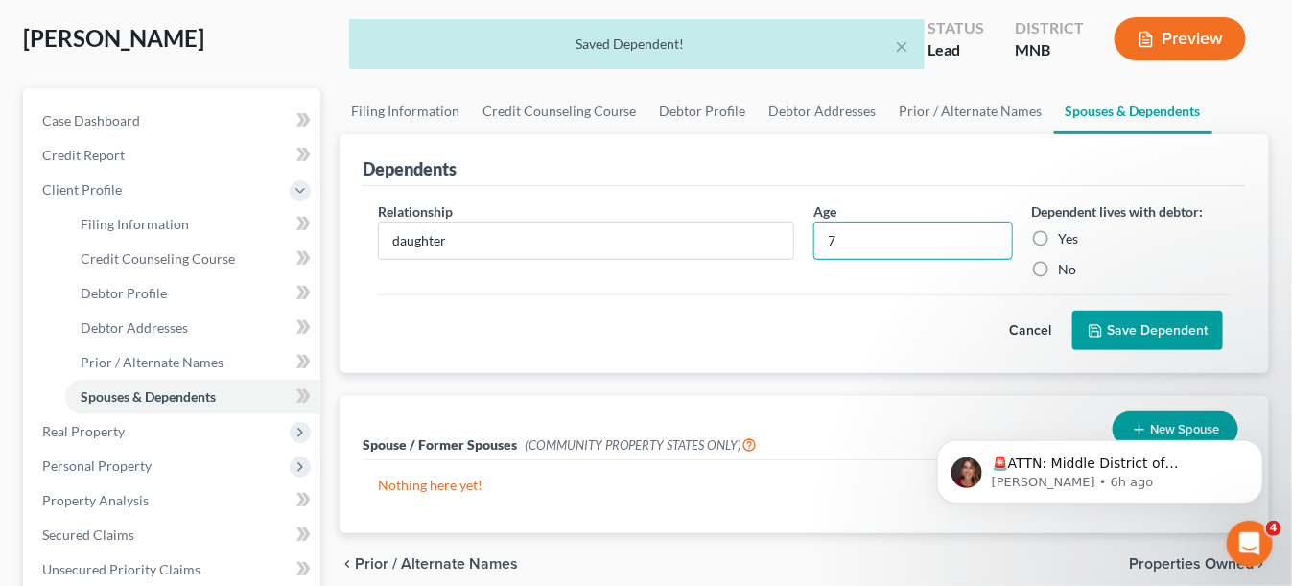
type input "7"
drag, startPoint x: 1038, startPoint y: 237, endPoint x: 1144, endPoint y: 327, distance: 138.7
click at [1059, 237] on label "Yes" at bounding box center [1069, 238] width 20 height 19
click at [1066, 237] on input "Yes" at bounding box center [1072, 235] width 12 height 12
radio input "true"
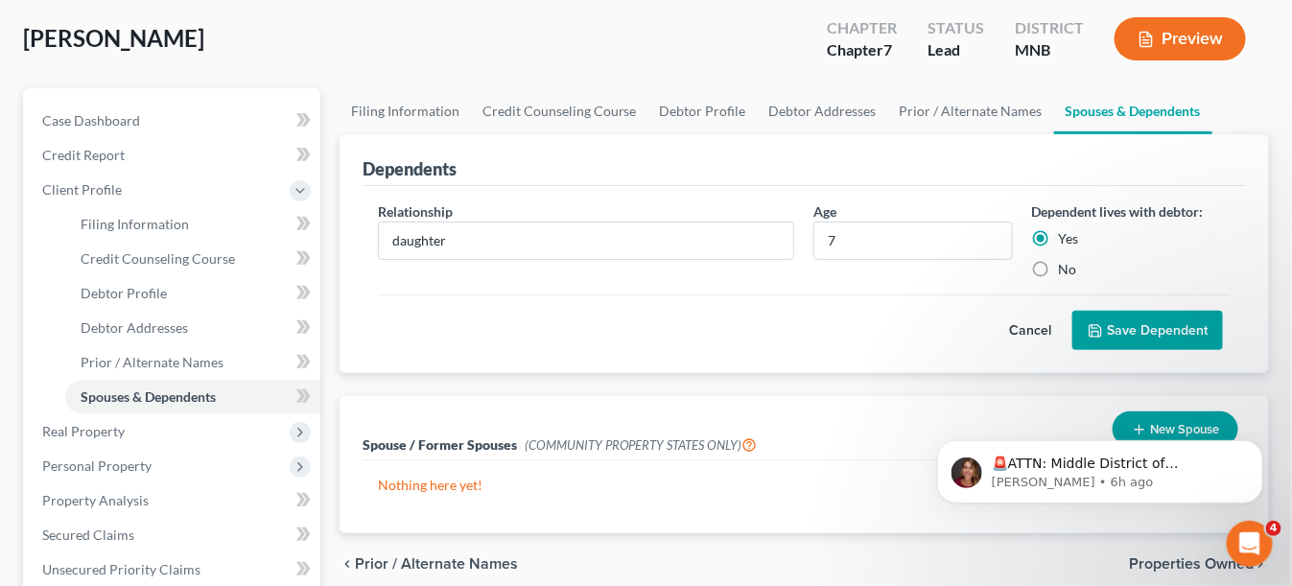
click at [1154, 330] on button "Save Dependent" at bounding box center [1147, 331] width 151 height 40
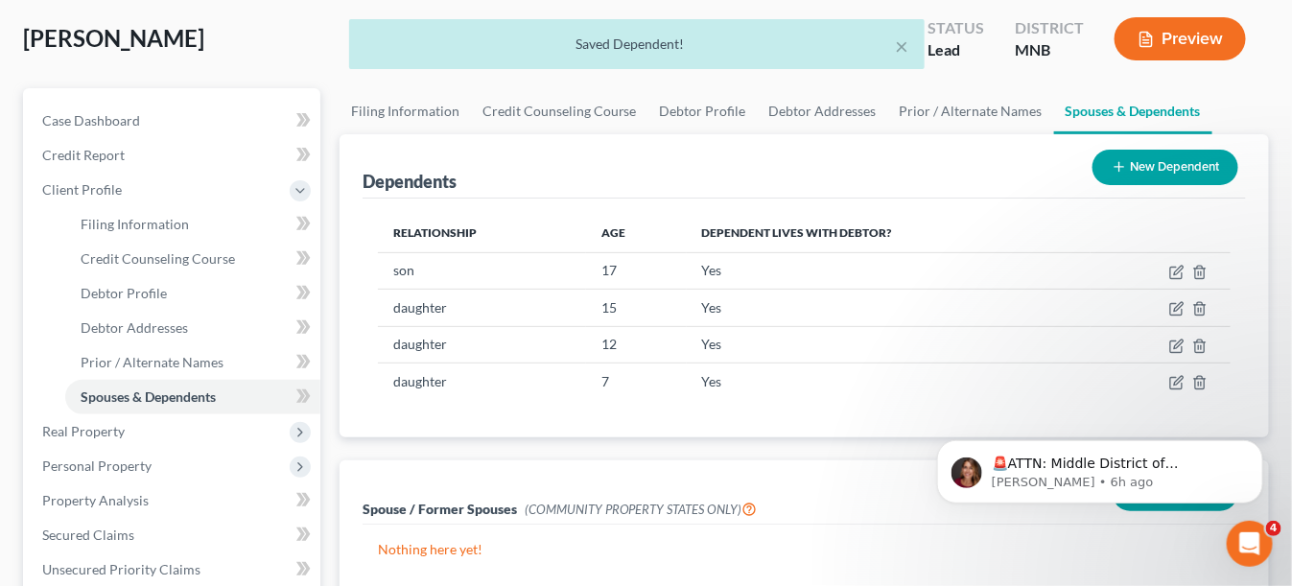
click at [1154, 162] on button "New Dependent" at bounding box center [1165, 167] width 146 height 35
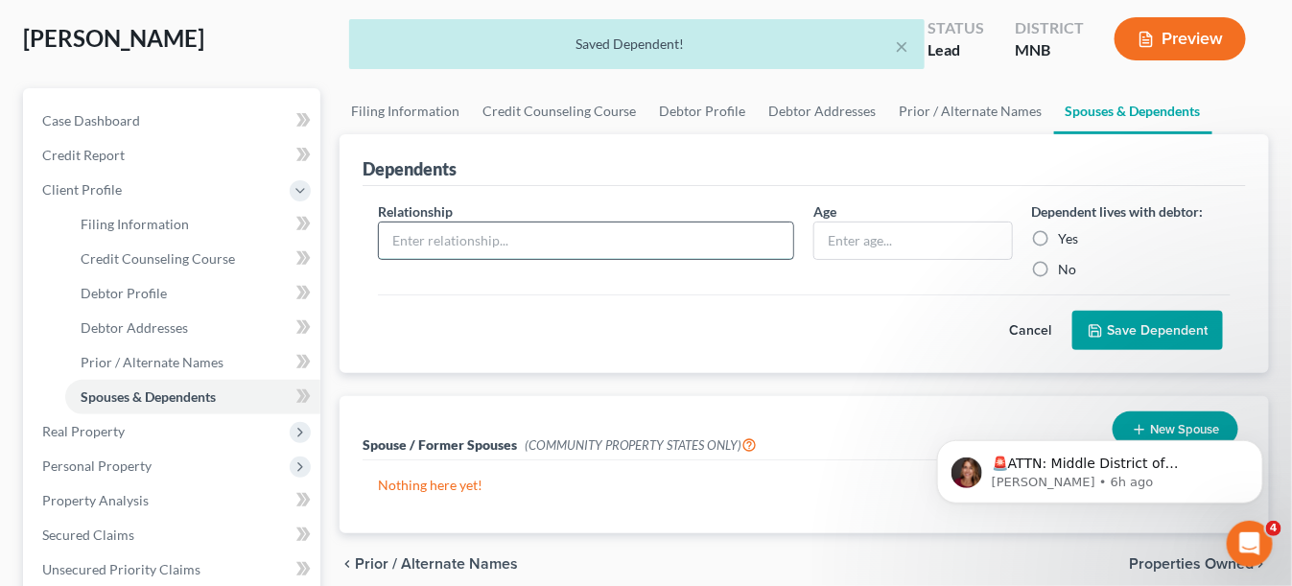
click at [413, 237] on input "text" at bounding box center [586, 240] width 415 height 36
type input "son"
click at [902, 230] on input "text" at bounding box center [912, 240] width 197 height 36
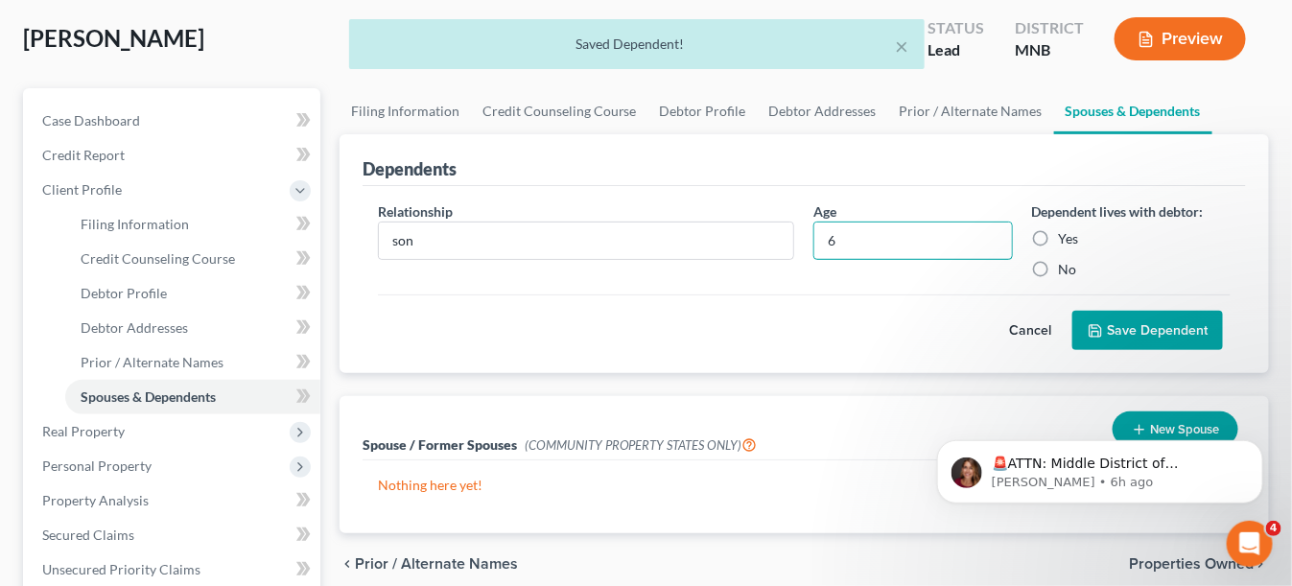
type input "6"
click at [1059, 240] on label "Yes" at bounding box center [1069, 238] width 20 height 19
click at [1066, 240] on input "Yes" at bounding box center [1072, 235] width 12 height 12
radio input "true"
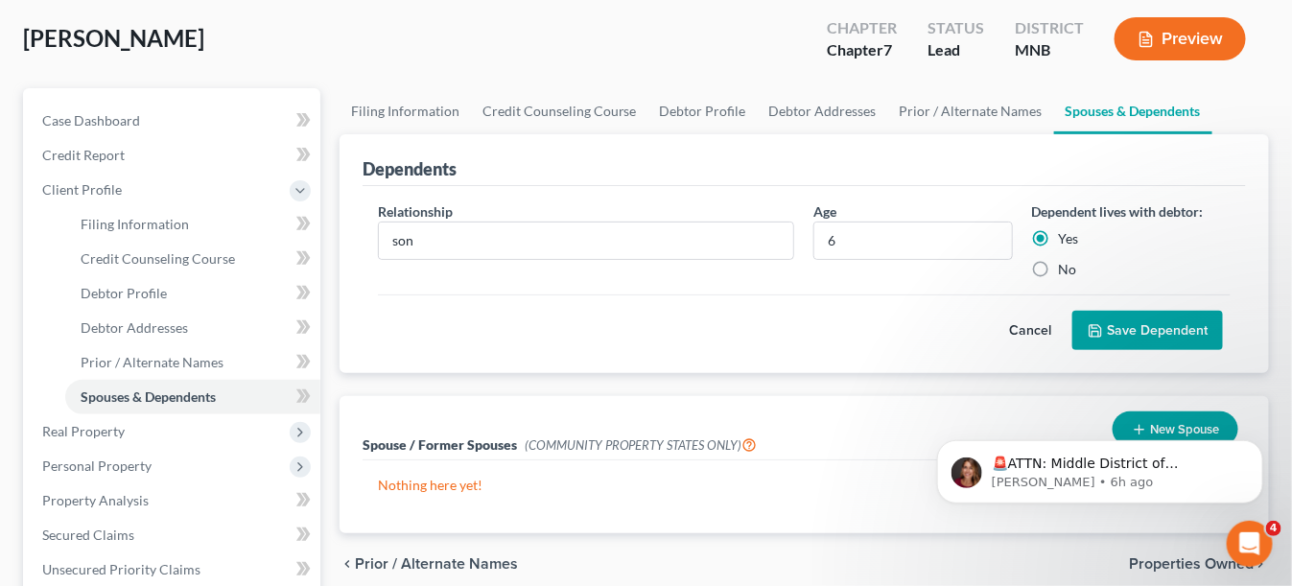
drag, startPoint x: 1108, startPoint y: 322, endPoint x: 1092, endPoint y: 327, distance: 17.0
click at [1109, 323] on button "Save Dependent" at bounding box center [1147, 331] width 151 height 40
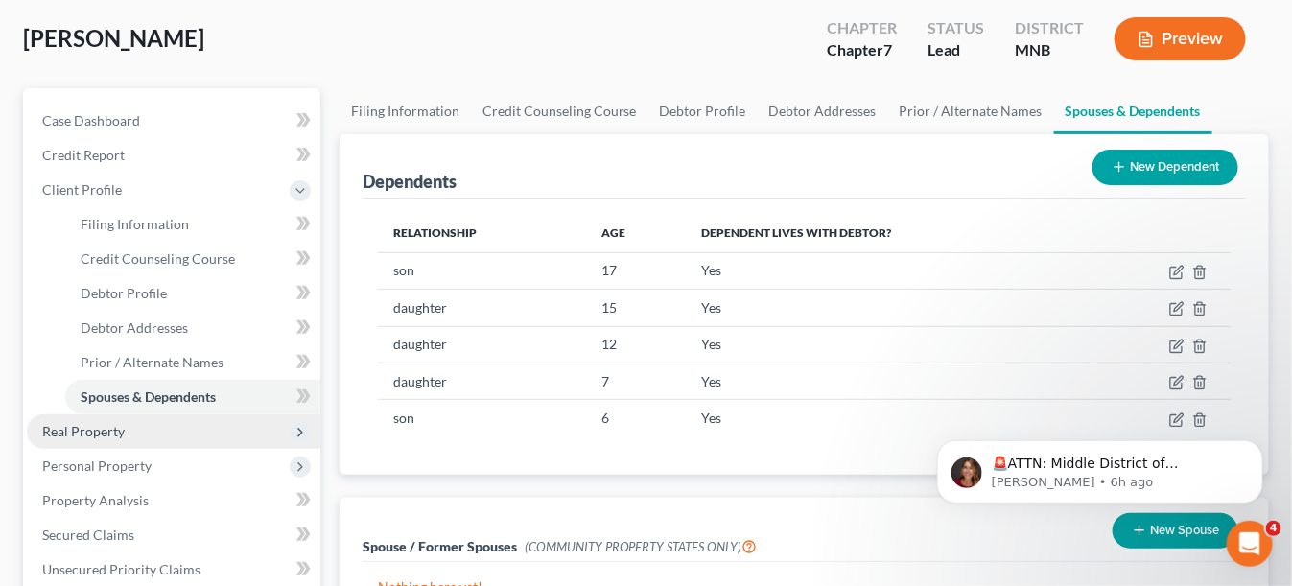
click at [85, 426] on span "Real Property" at bounding box center [83, 431] width 82 height 16
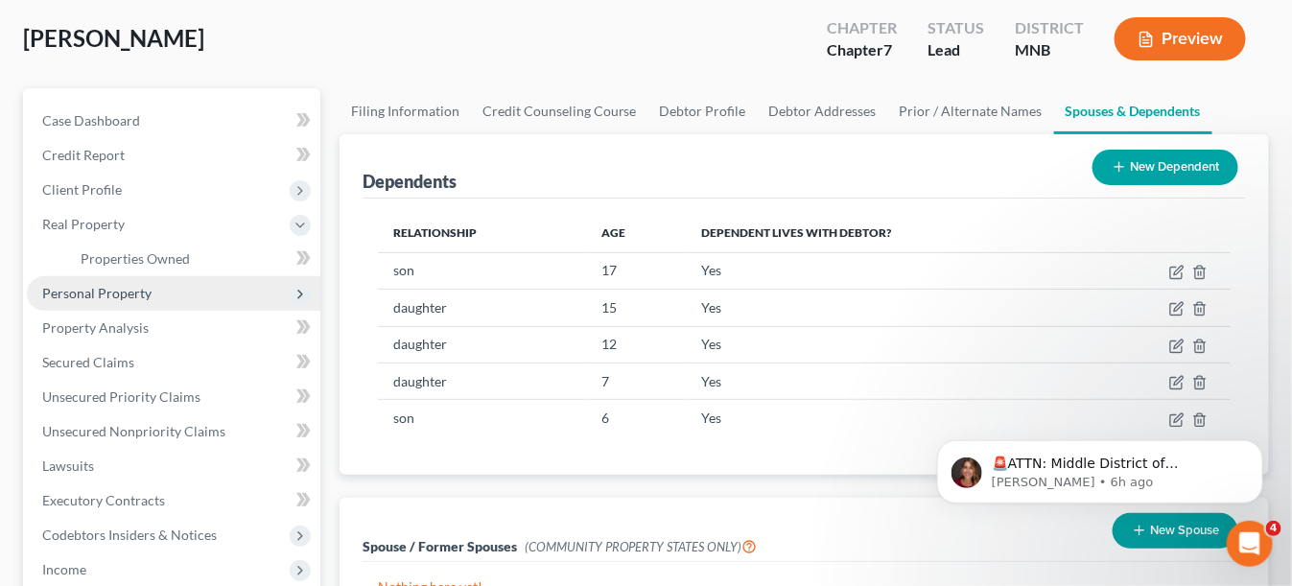
click at [76, 291] on span "Personal Property" at bounding box center [96, 293] width 109 height 16
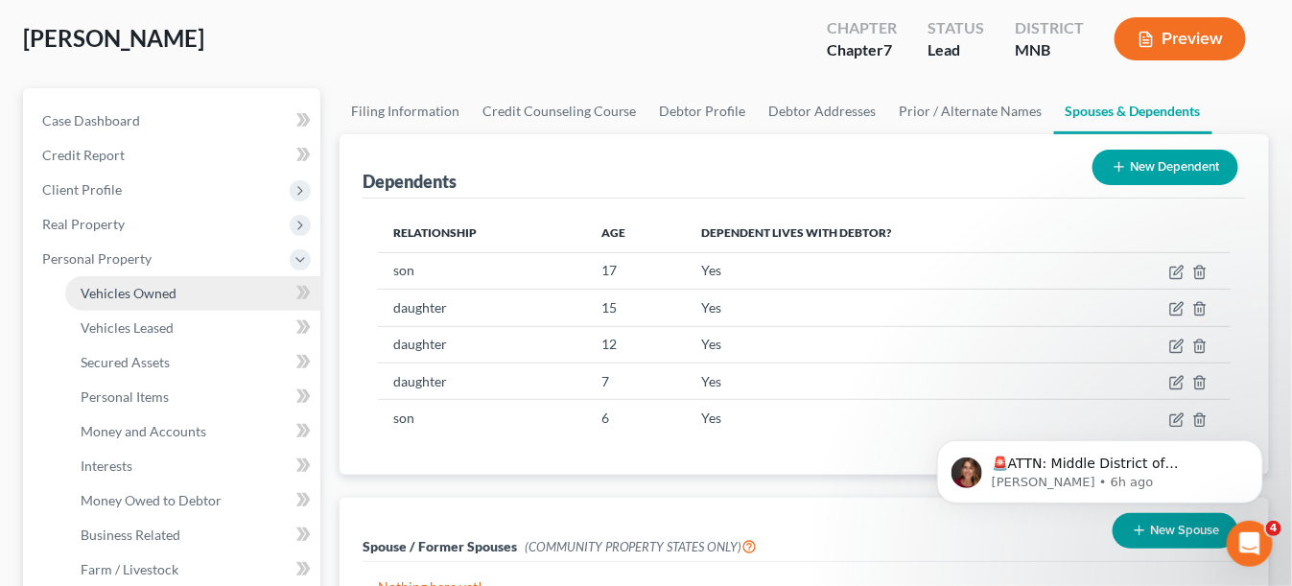
click at [109, 293] on span "Vehicles Owned" at bounding box center [129, 293] width 96 height 16
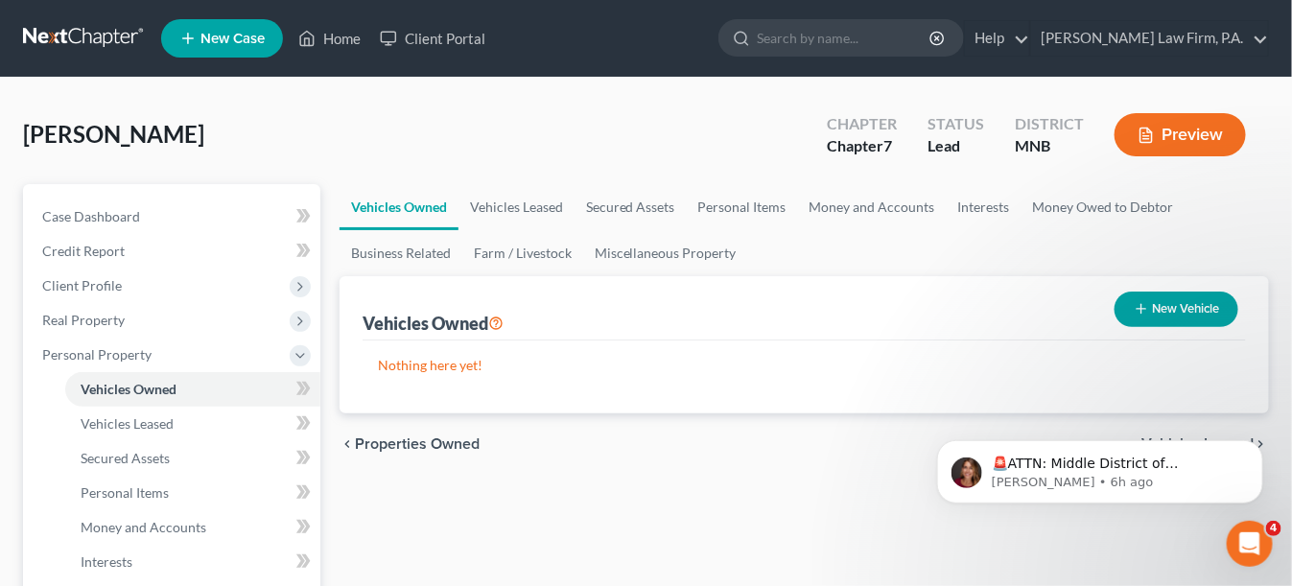
click at [1178, 298] on button "New Vehicle" at bounding box center [1176, 308] width 124 height 35
select select "0"
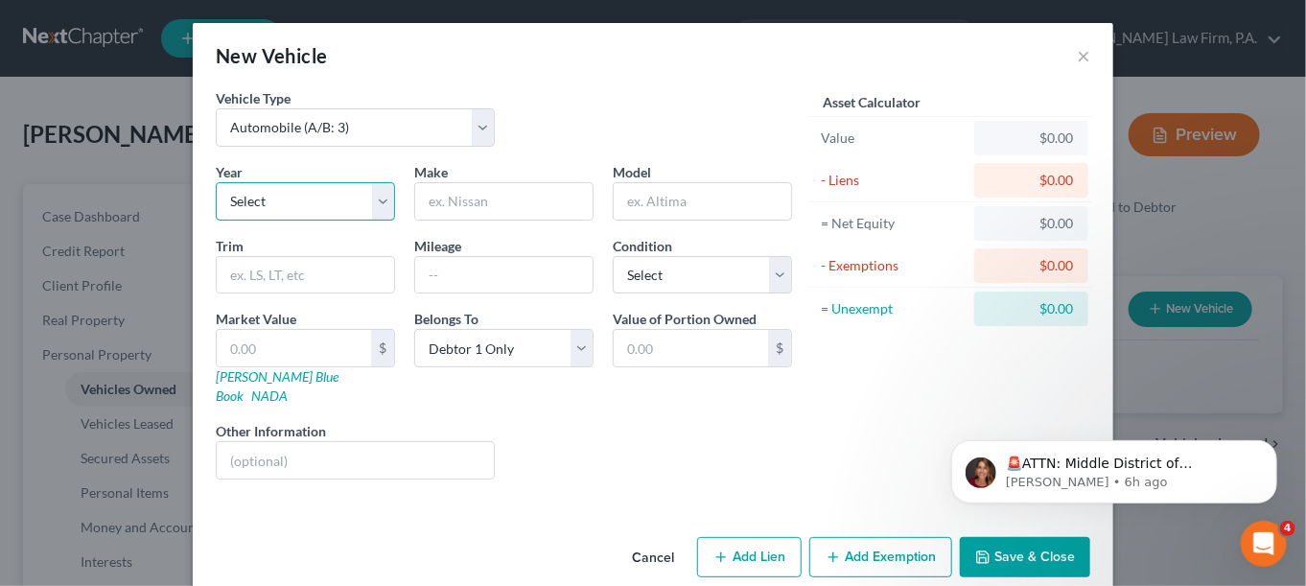
click at [309, 206] on select "Select 2026 2025 2024 2023 2022 2021 2020 2019 2018 2017 2016 2015 2014 2013 20…" at bounding box center [305, 201] width 179 height 38
select select "6"
click at [216, 182] on select "Select 2026 2025 2024 2023 2022 2021 2020 2019 2018 2017 2016 2015 2014 2013 20…" at bounding box center [305, 201] width 179 height 38
click at [472, 209] on input "text" at bounding box center [503, 201] width 177 height 36
type input "Toyota"
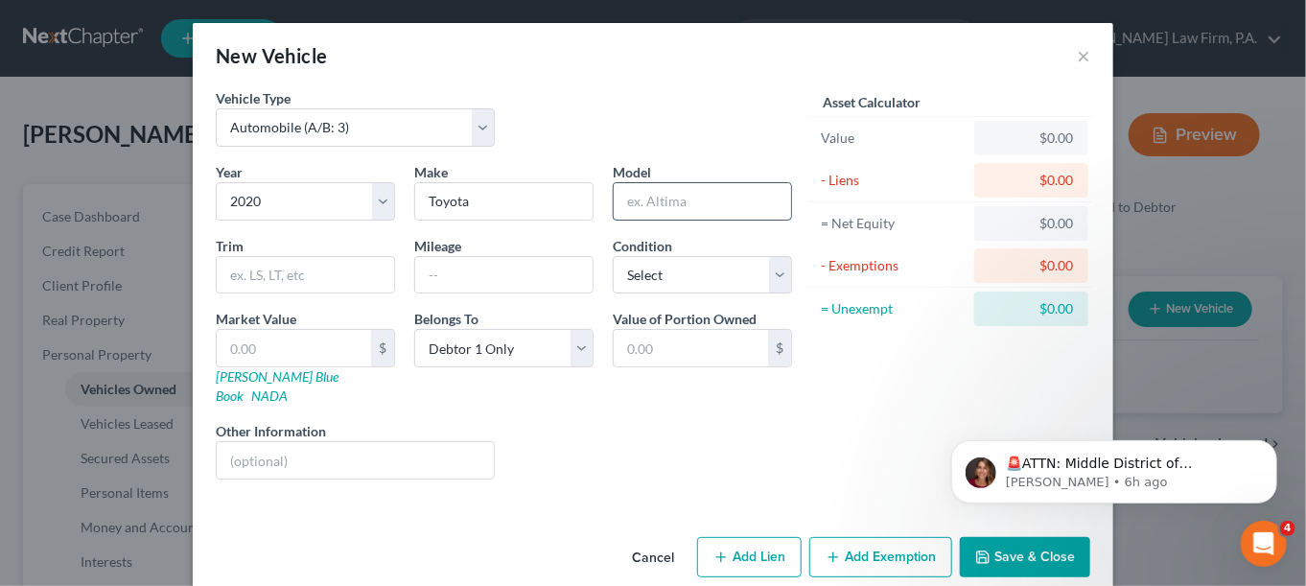
click at [634, 204] on input "text" at bounding box center [702, 201] width 177 height 36
type input "Highlander"
click at [1021, 537] on button "Save & Close" at bounding box center [1025, 557] width 130 height 40
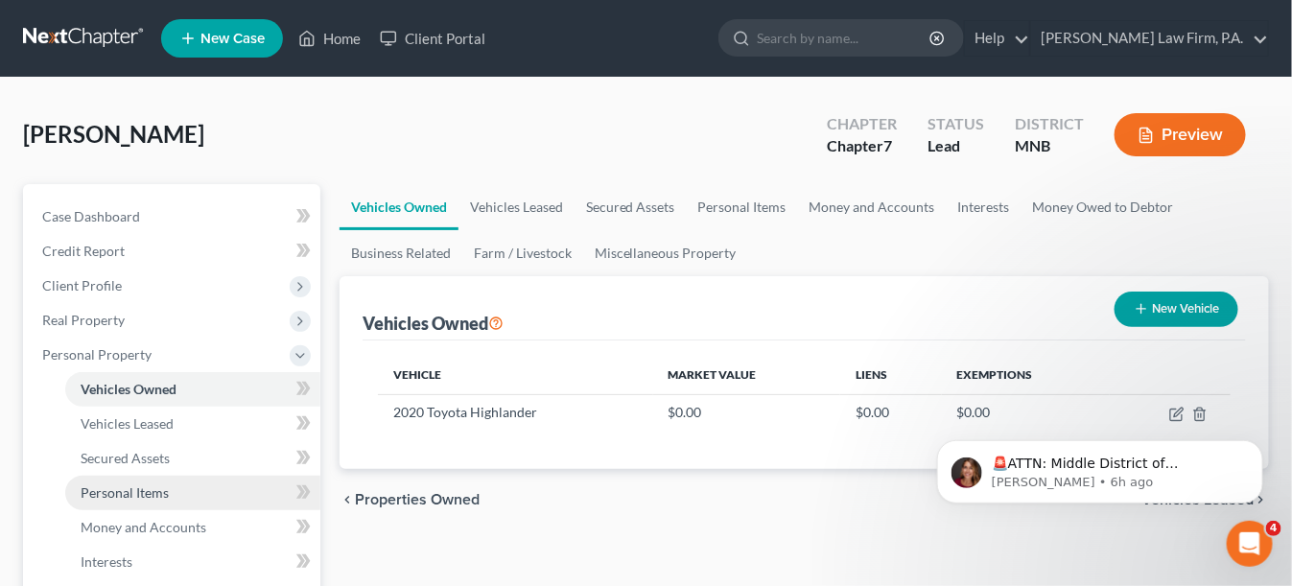
click at [145, 485] on span "Personal Items" at bounding box center [125, 492] width 88 height 16
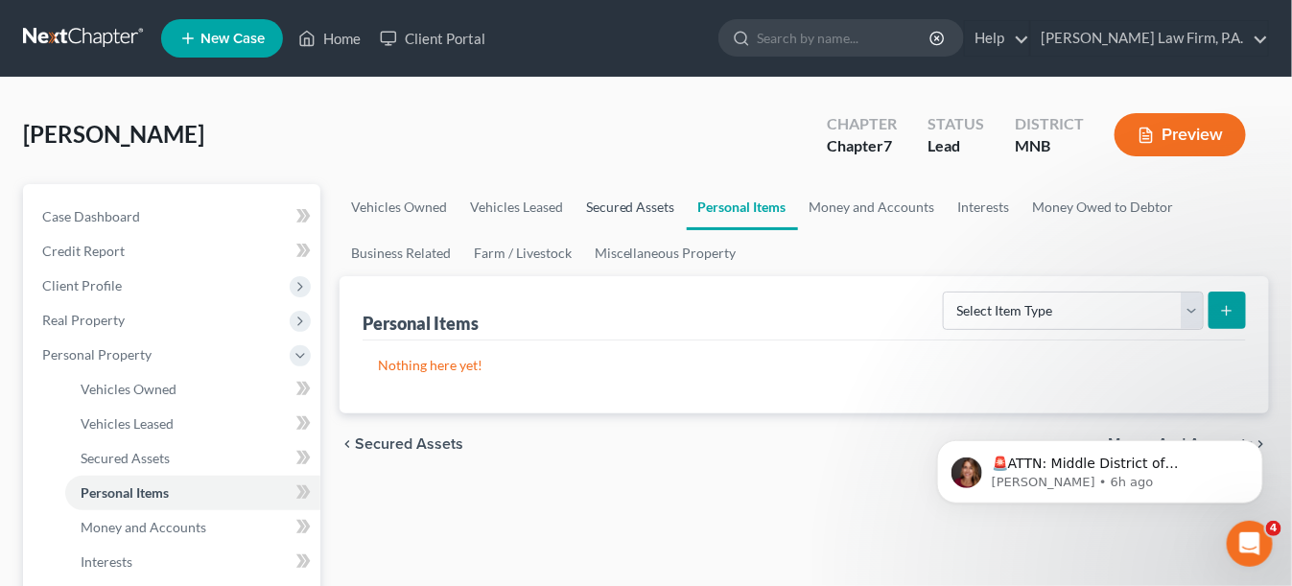
click at [631, 199] on link "Secured Assets" at bounding box center [630, 207] width 112 height 46
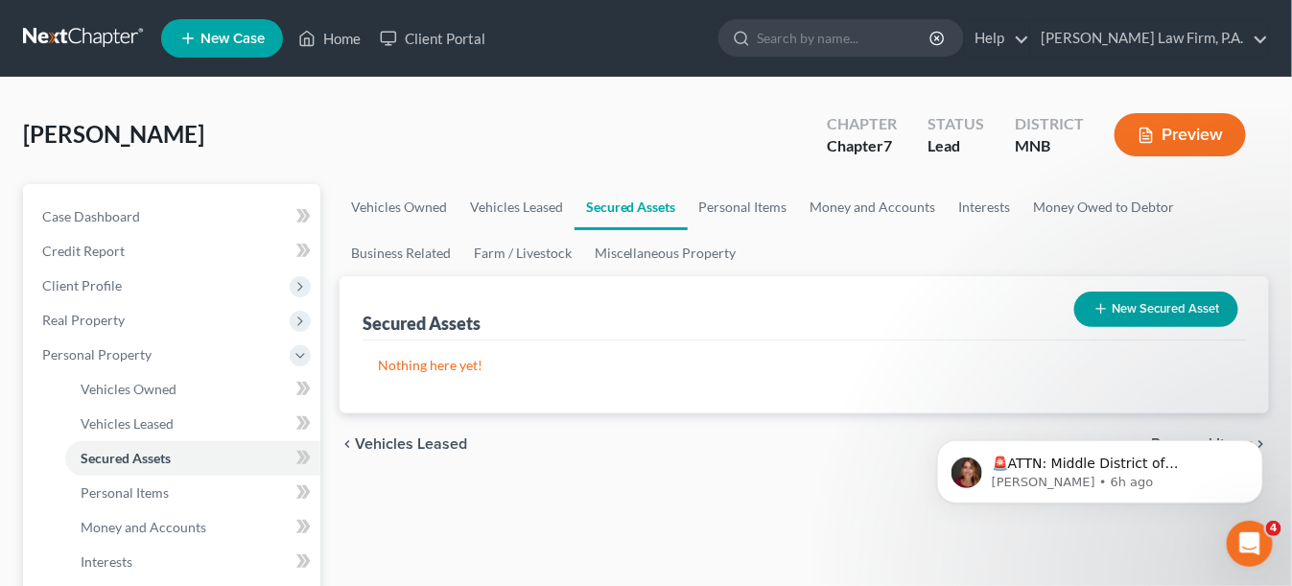
click at [1206, 305] on button "New Secured Asset" at bounding box center [1156, 308] width 164 height 35
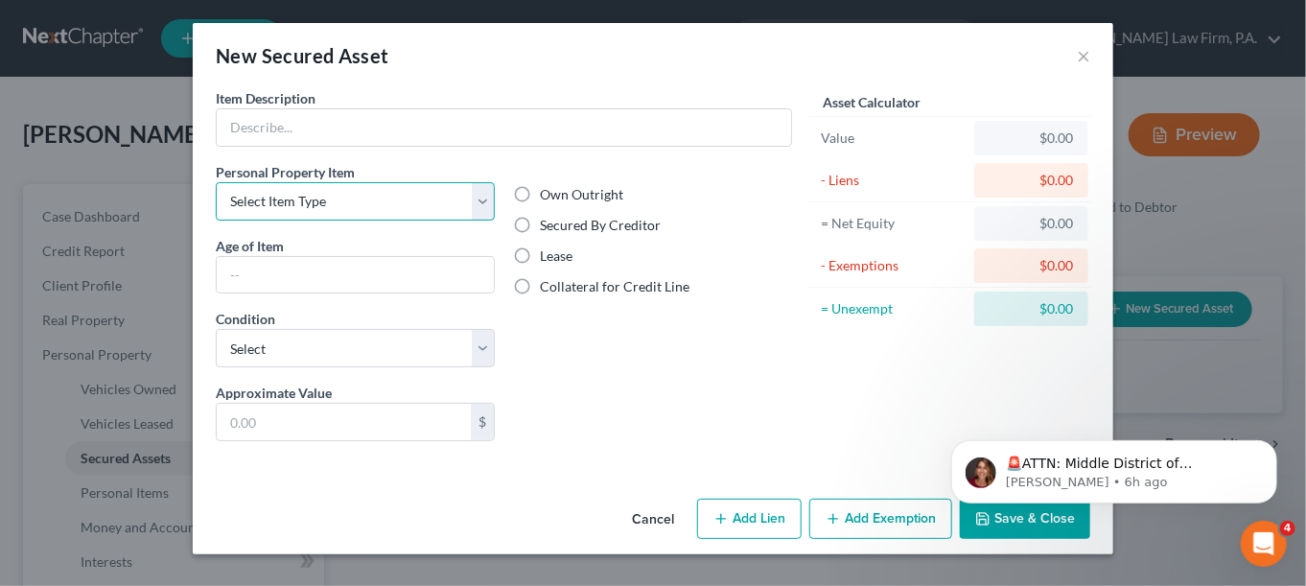
click at [461, 201] on select "Select Item Type Clothing (A/B: 11) Collectibles Of Value (A/B: 8) Electronics …" at bounding box center [355, 201] width 279 height 38
click at [662, 513] on button "Cancel" at bounding box center [653, 520] width 73 height 38
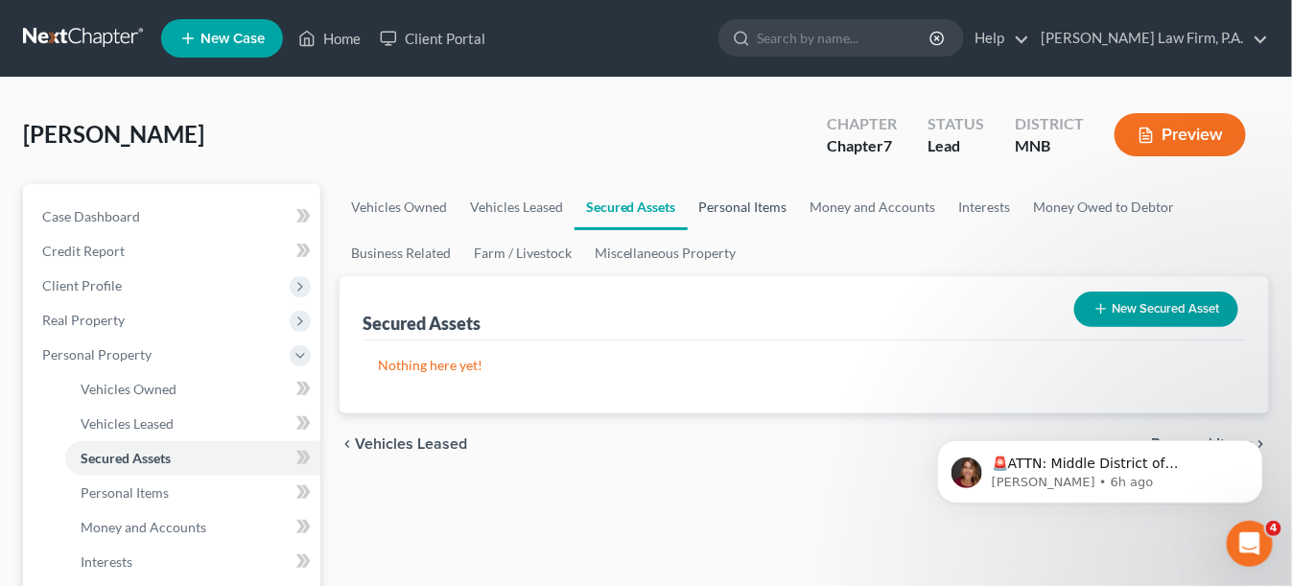
click at [700, 215] on link "Personal Items" at bounding box center [743, 207] width 111 height 46
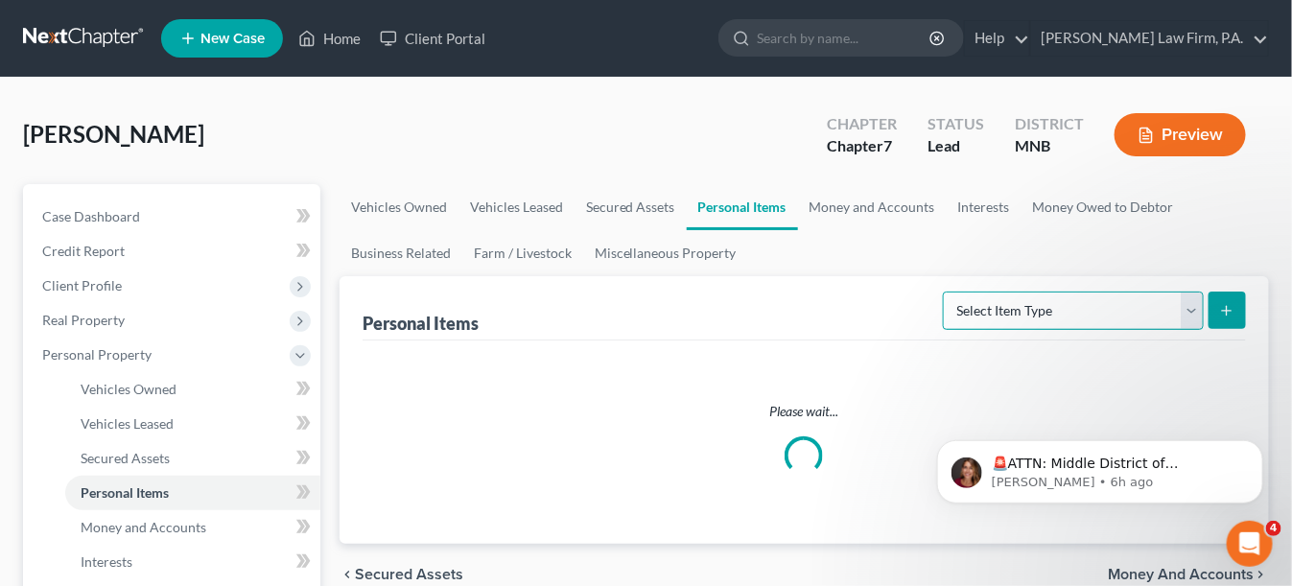
click at [1096, 308] on select "Select Item Type Clothing (A/B: 11) Collectibles Of Value (A/B: 8) Electronics …" at bounding box center [1073, 310] width 261 height 38
click at [946, 291] on select "Select Item Type Clothing (A/B: 11) Collectibles Of Value (A/B: 8) Electronics …" at bounding box center [1073, 310] width 261 height 38
click at [1087, 300] on select "Select Item Type Clothing (A/B: 11) Collectibles Of Value (A/B: 8) Electronics …" at bounding box center [1073, 310] width 261 height 38
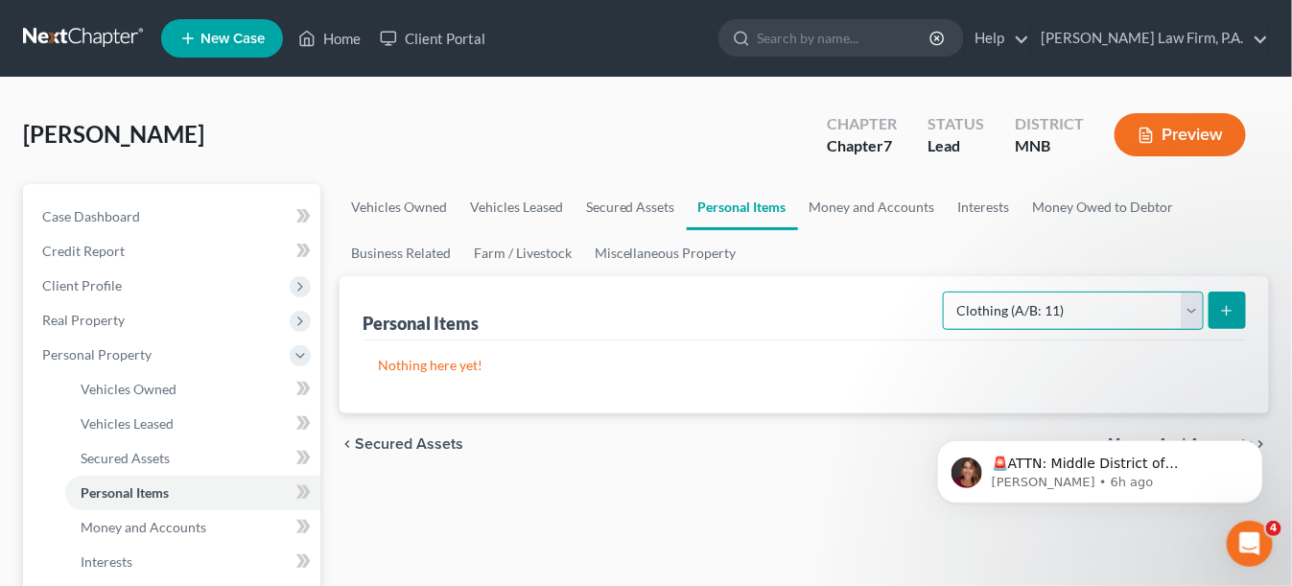
select select "household_goods"
click at [946, 291] on select "Select Item Type Clothing (A/B: 11) Collectibles Of Value (A/B: 8) Electronics …" at bounding box center [1073, 310] width 261 height 38
click at [1235, 305] on button "submit" at bounding box center [1226, 309] width 37 height 37
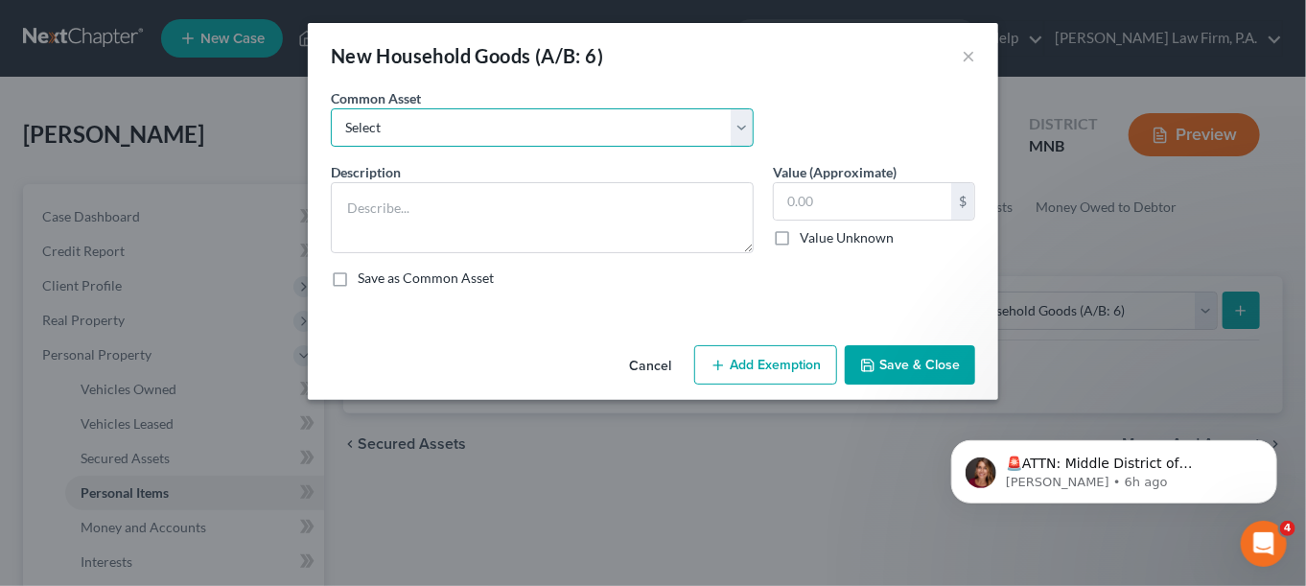
click at [450, 113] on select "Select Household goods & furnishings" at bounding box center [542, 127] width 423 height 38
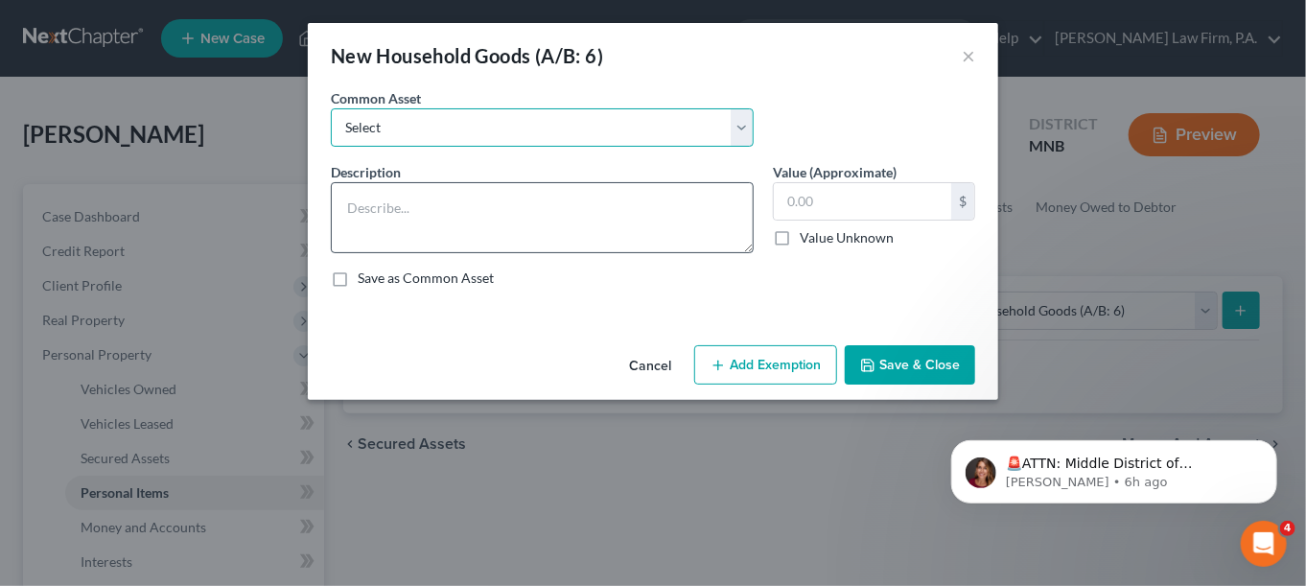
select select "0"
click at [331, 108] on select "Select Household goods & furnishings" at bounding box center [542, 127] width 423 height 38
type textarea "Household goods & furnishings"
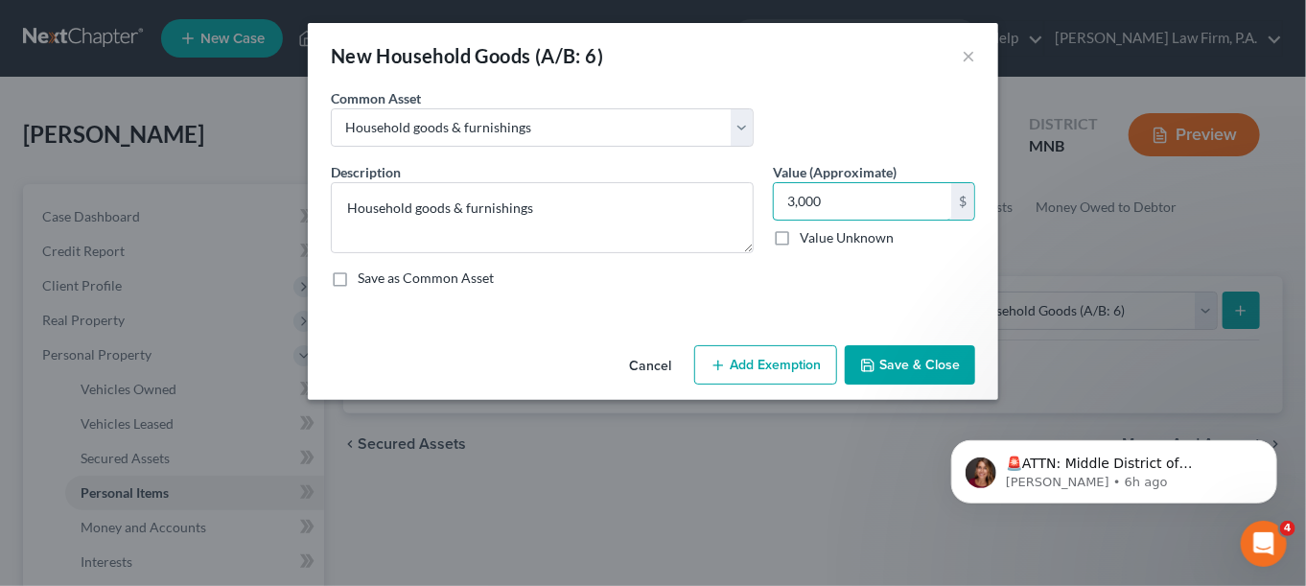
type input "3,000"
click at [891, 350] on button "Save & Close" at bounding box center [910, 365] width 130 height 40
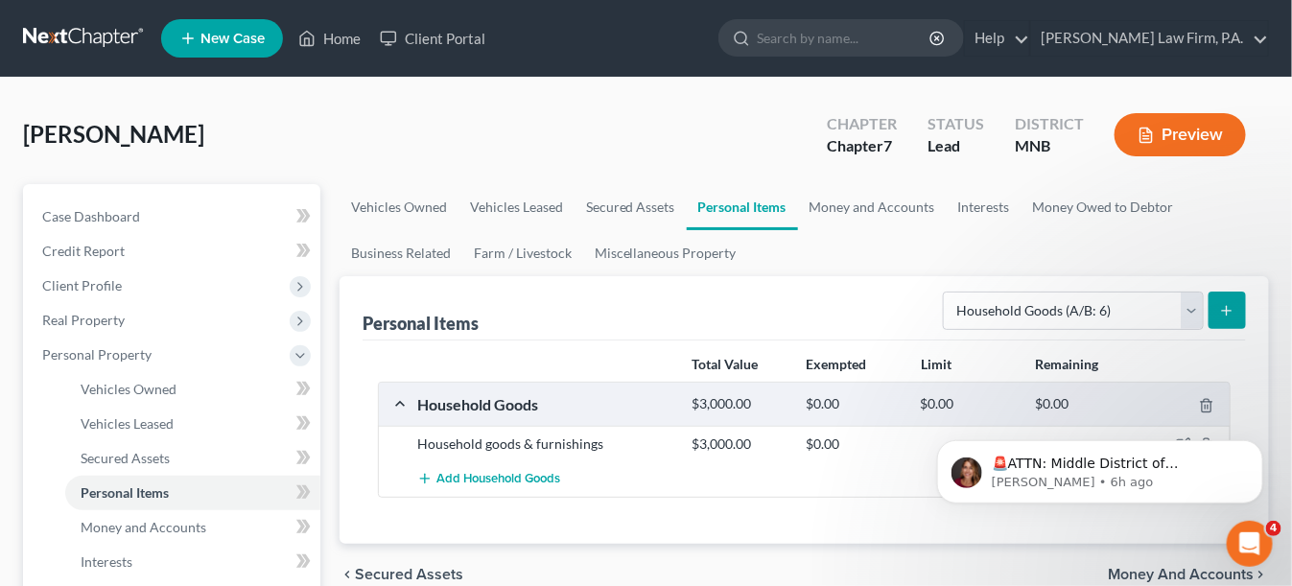
click at [1237, 310] on button "submit" at bounding box center [1226, 309] width 37 height 37
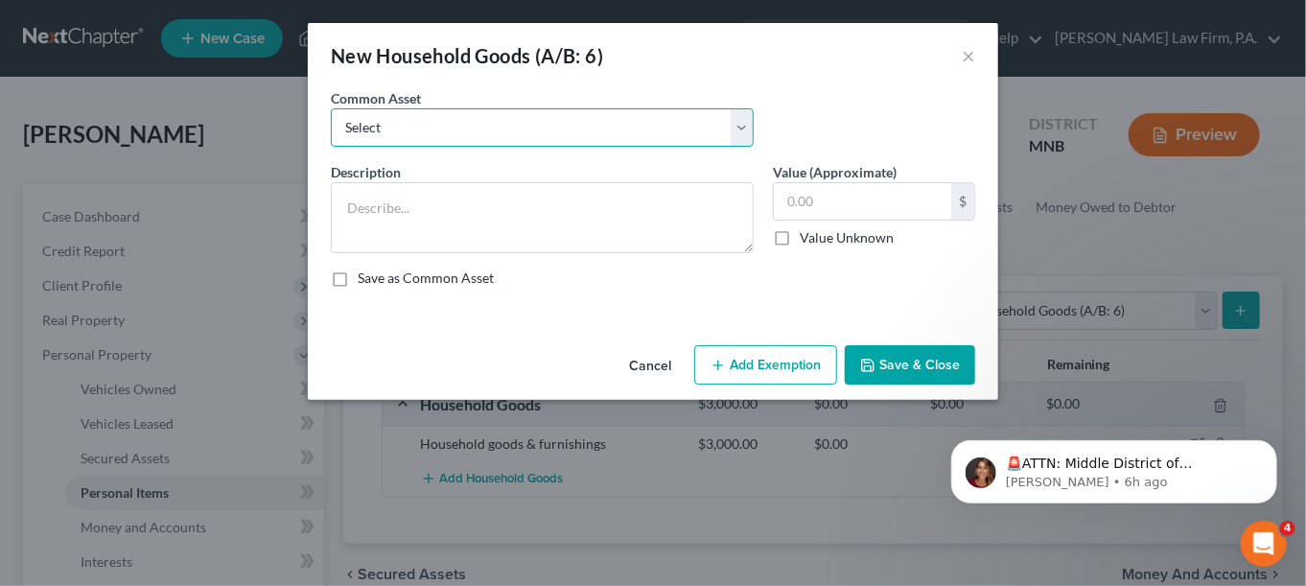
click at [735, 135] on select "Select Household goods & furnishings" at bounding box center [542, 127] width 423 height 38
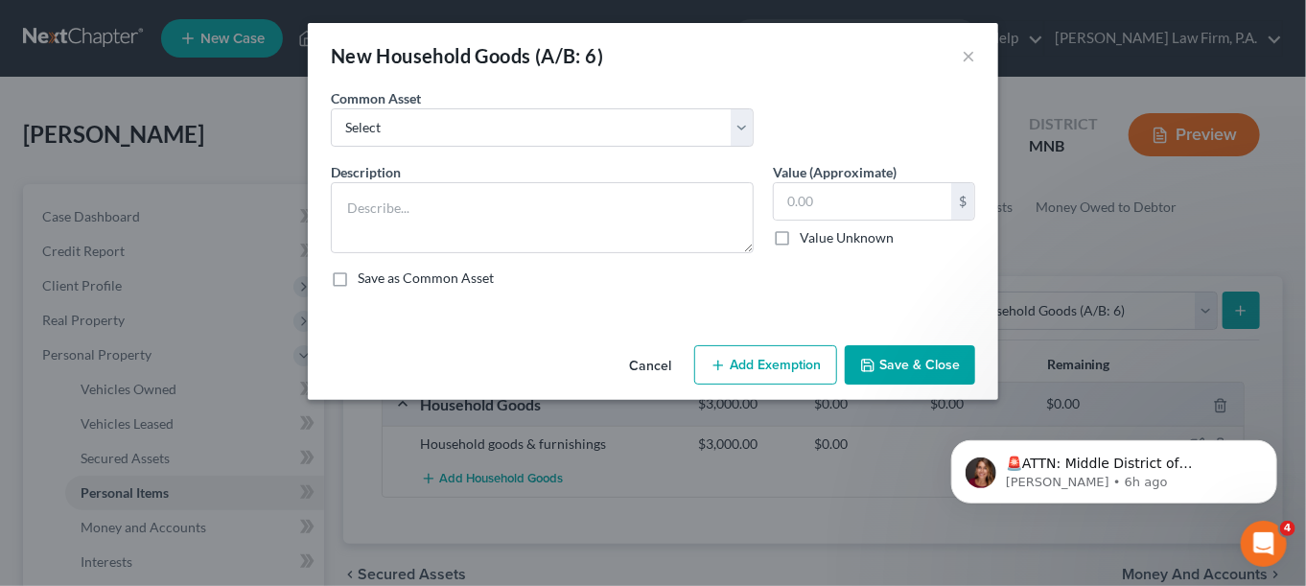
drag, startPoint x: 651, startPoint y: 362, endPoint x: 674, endPoint y: 355, distance: 24.3
click at [653, 360] on button "Cancel" at bounding box center [650, 366] width 73 height 38
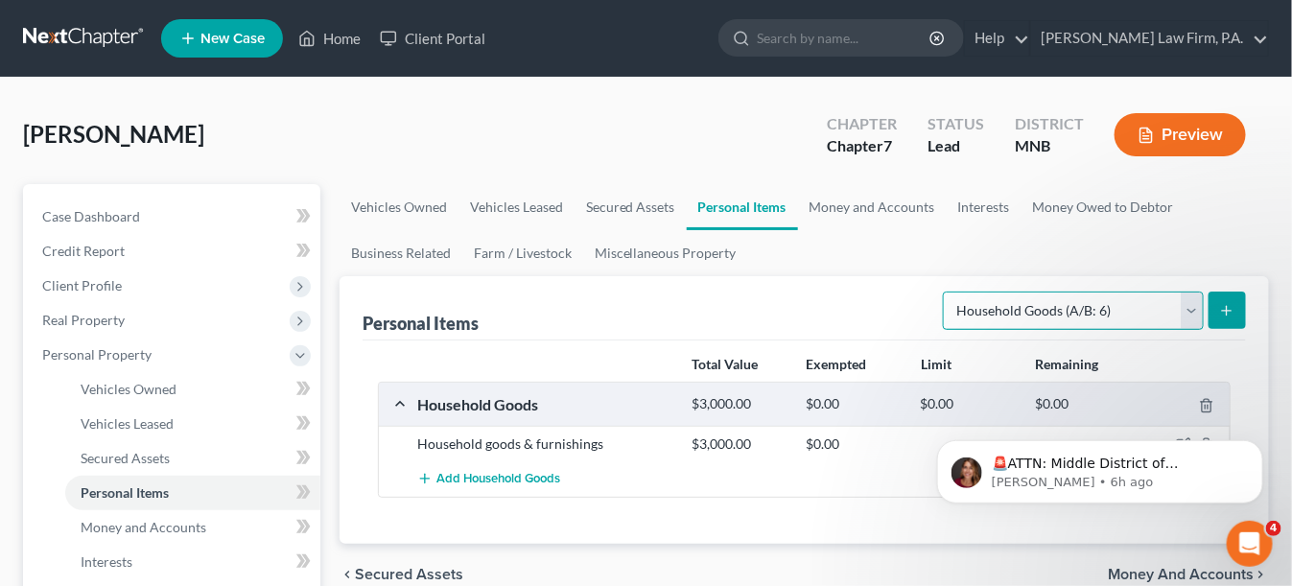
click at [1060, 309] on select "Select Item Type Clothing (A/B: 11) Collectibles Of Value (A/B: 8) Electronics …" at bounding box center [1073, 310] width 261 height 38
select select "electronics"
click at [946, 291] on select "Select Item Type Clothing (A/B: 11) Collectibles Of Value (A/B: 8) Electronics …" at bounding box center [1073, 310] width 261 height 38
click at [1230, 307] on icon "submit" at bounding box center [1226, 310] width 15 height 15
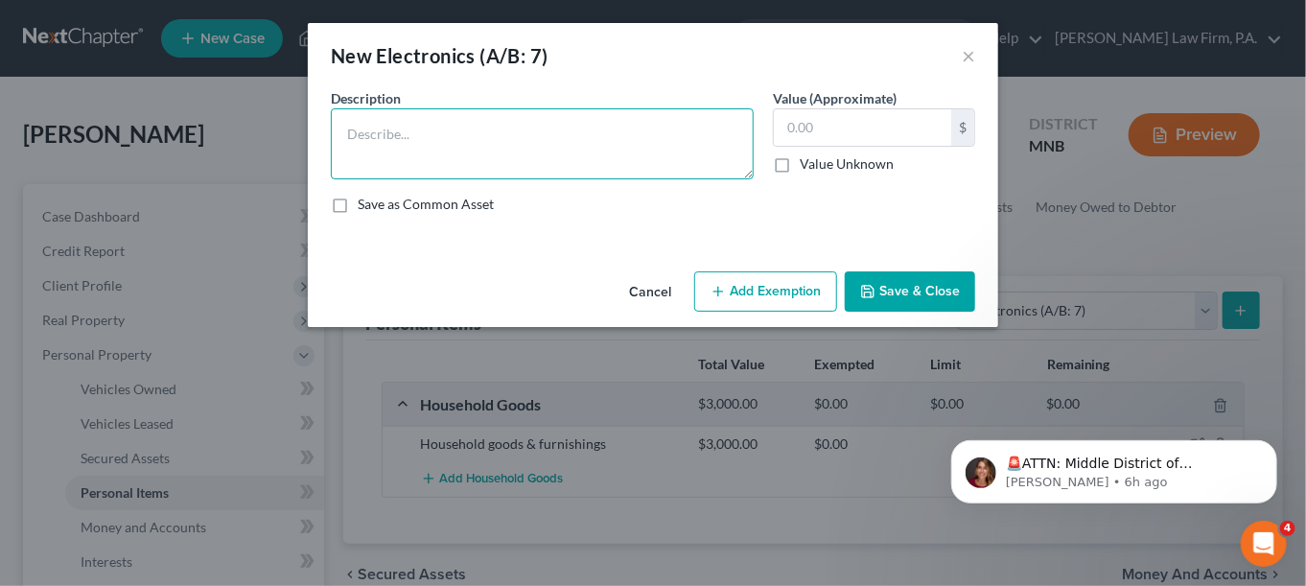
click at [509, 148] on textarea at bounding box center [542, 143] width 423 height 71
type textarea "iPhone 16 Pro"
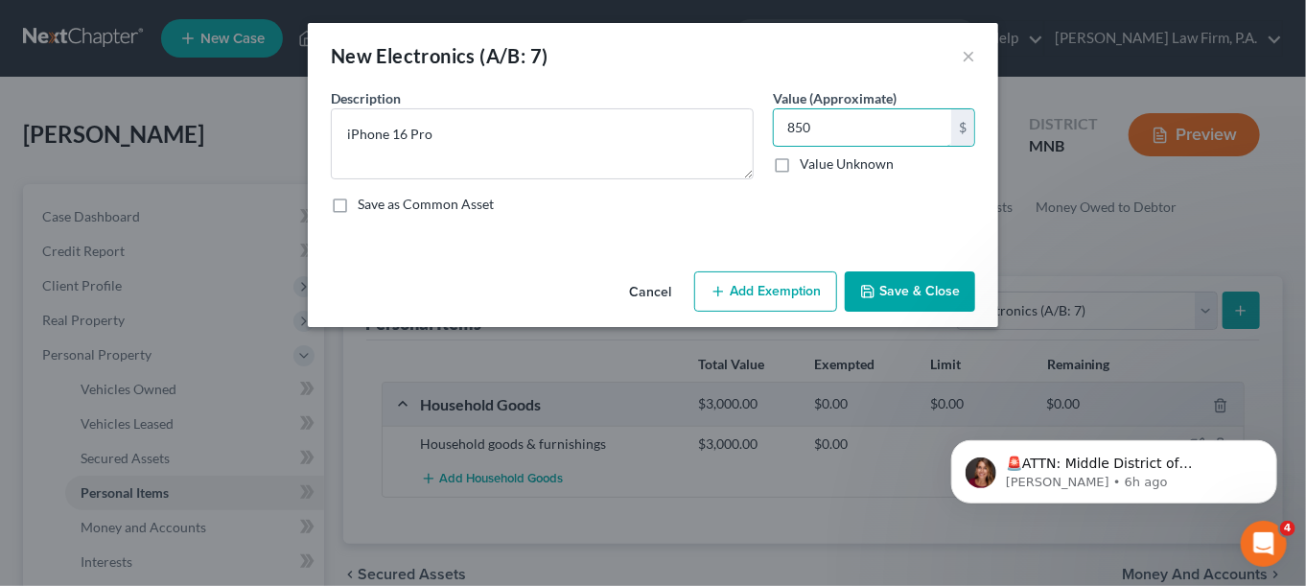
type input "850"
click at [866, 295] on polyline "button" at bounding box center [868, 293] width 7 height 5
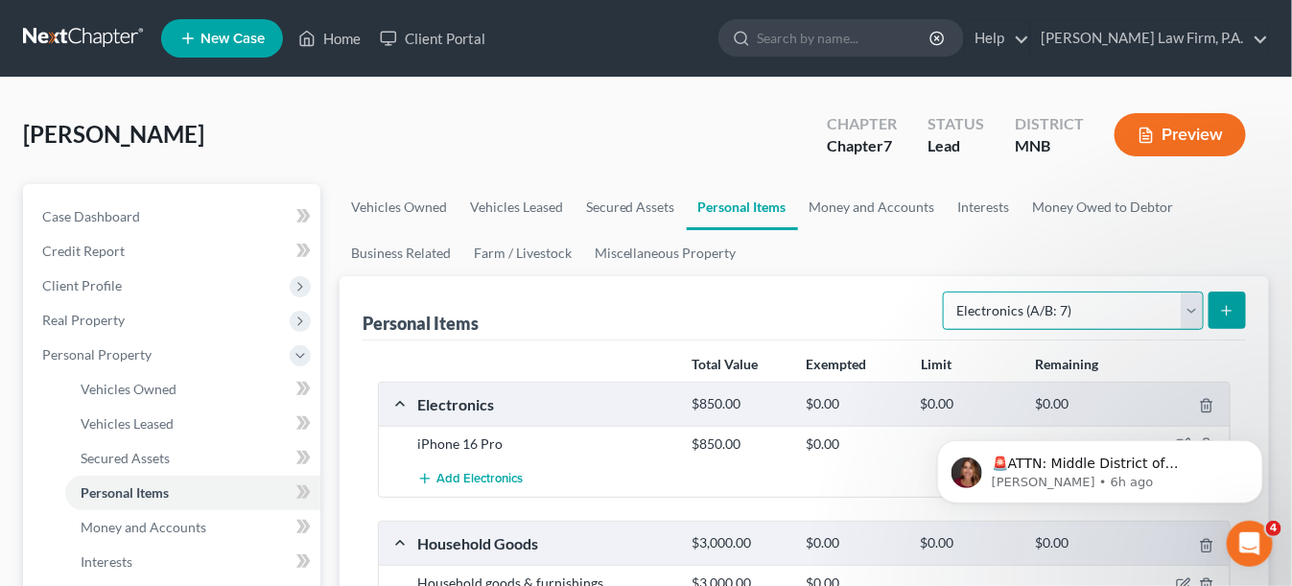
click at [1078, 314] on select "Select Item Type Clothing (A/B: 11) Collectibles Of Value (A/B: 8) Electronics …" at bounding box center [1073, 310] width 261 height 38
select select "jewelry"
click at [946, 291] on select "Select Item Type Clothing (A/B: 11) Collectibles Of Value (A/B: 8) Electronics …" at bounding box center [1073, 310] width 261 height 38
click at [1215, 305] on button "submit" at bounding box center [1226, 309] width 37 height 37
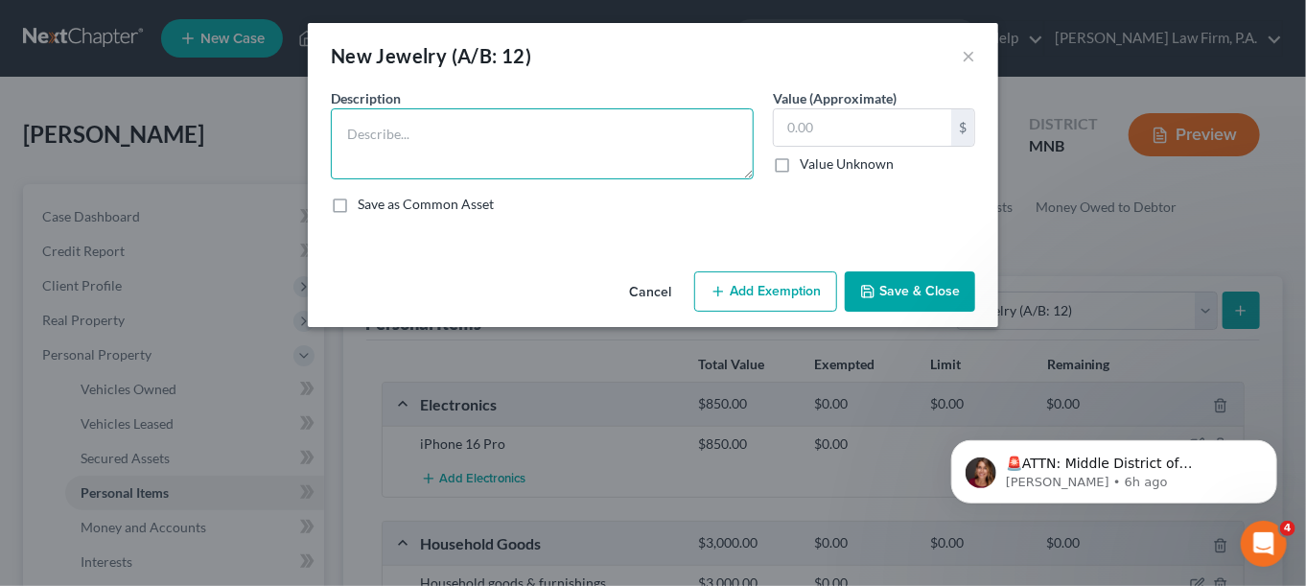
click at [436, 126] on textarea at bounding box center [542, 143] width 423 height 71
type textarea "c"
type textarea "Costume jewelry"
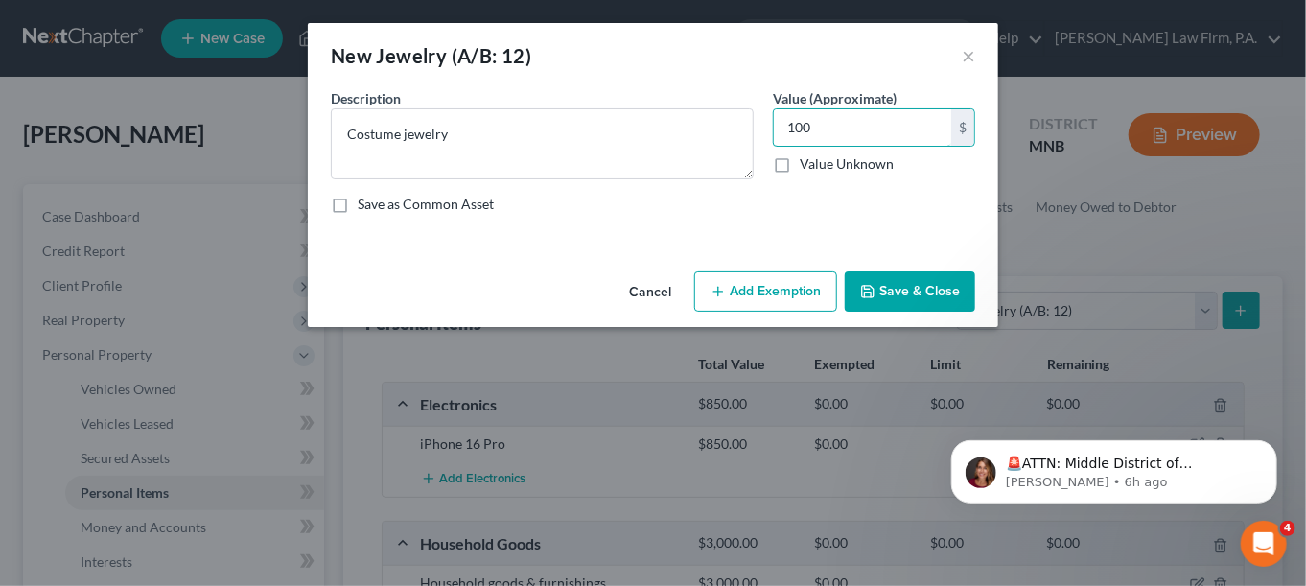
type input "100"
click at [909, 287] on button "Save & Close" at bounding box center [910, 291] width 130 height 40
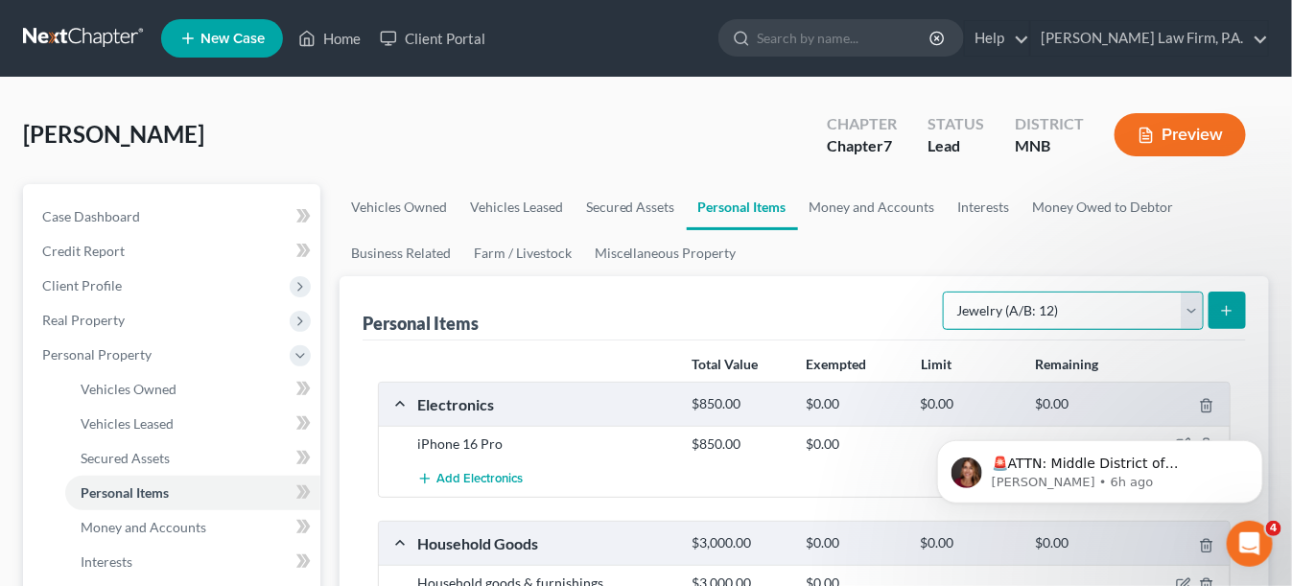
click at [1099, 312] on select "Select Item Type Clothing (A/B: 11) Collectibles Of Value (A/B: 8) Electronics …" at bounding box center [1073, 310] width 261 height 38
select select "clothing"
click at [946, 291] on select "Select Item Type Clothing (A/B: 11) Collectibles Of Value (A/B: 8) Electronics …" at bounding box center [1073, 310] width 261 height 38
click at [1214, 309] on button "submit" at bounding box center [1226, 309] width 37 height 37
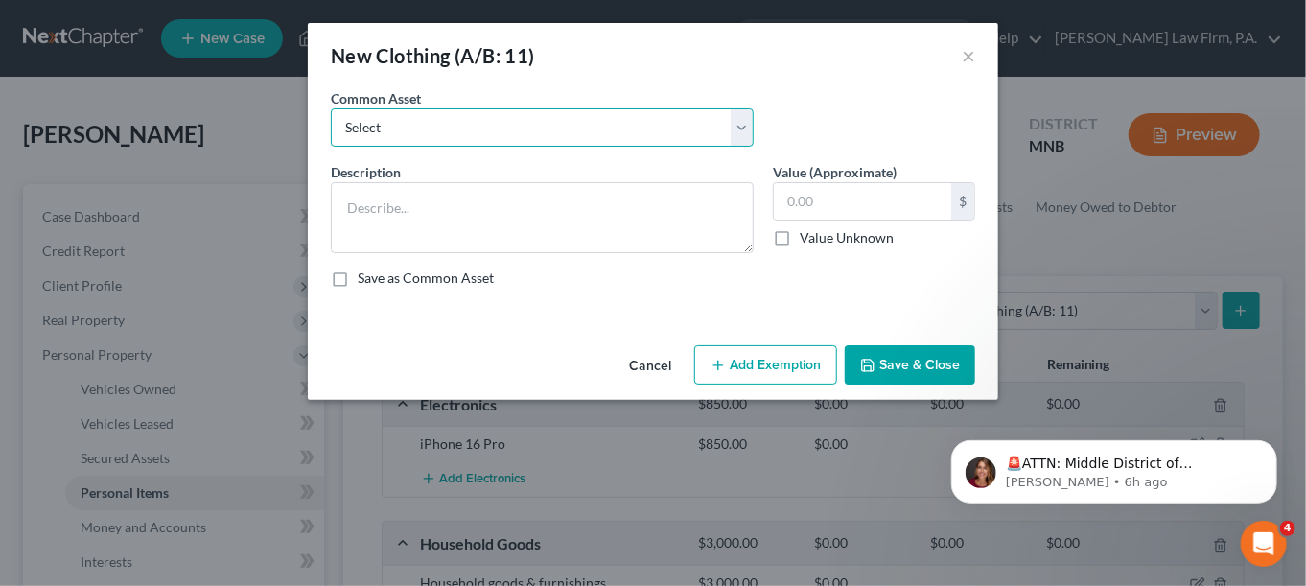
click at [528, 117] on select "Select Clothing" at bounding box center [542, 127] width 423 height 38
select select "0"
click at [331, 108] on select "Select Clothing" at bounding box center [542, 127] width 423 height 38
type textarea "Clothing"
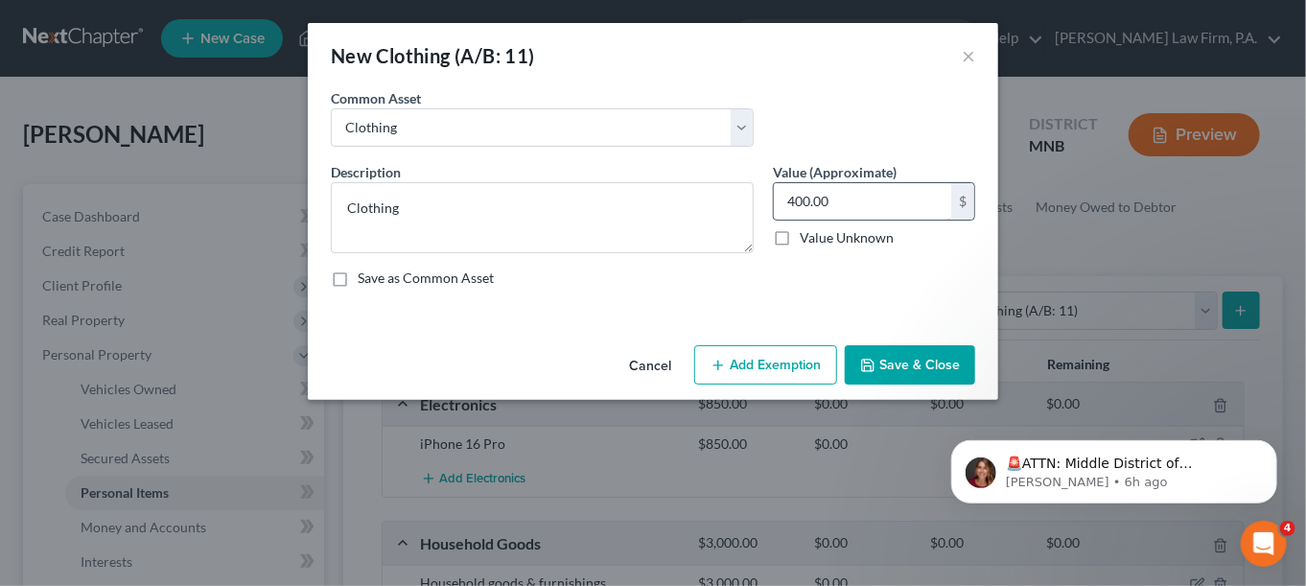
click at [869, 207] on input "400.00" at bounding box center [862, 201] width 177 height 36
type input "150"
click at [891, 370] on button "Save & Close" at bounding box center [910, 365] width 130 height 40
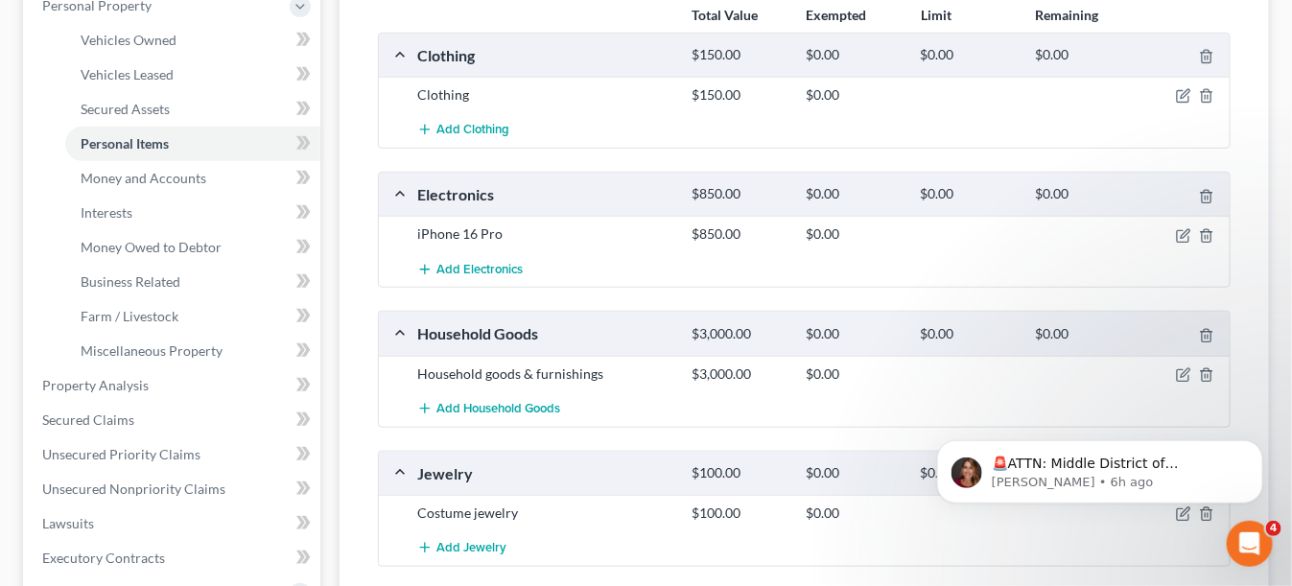
scroll to position [384, 0]
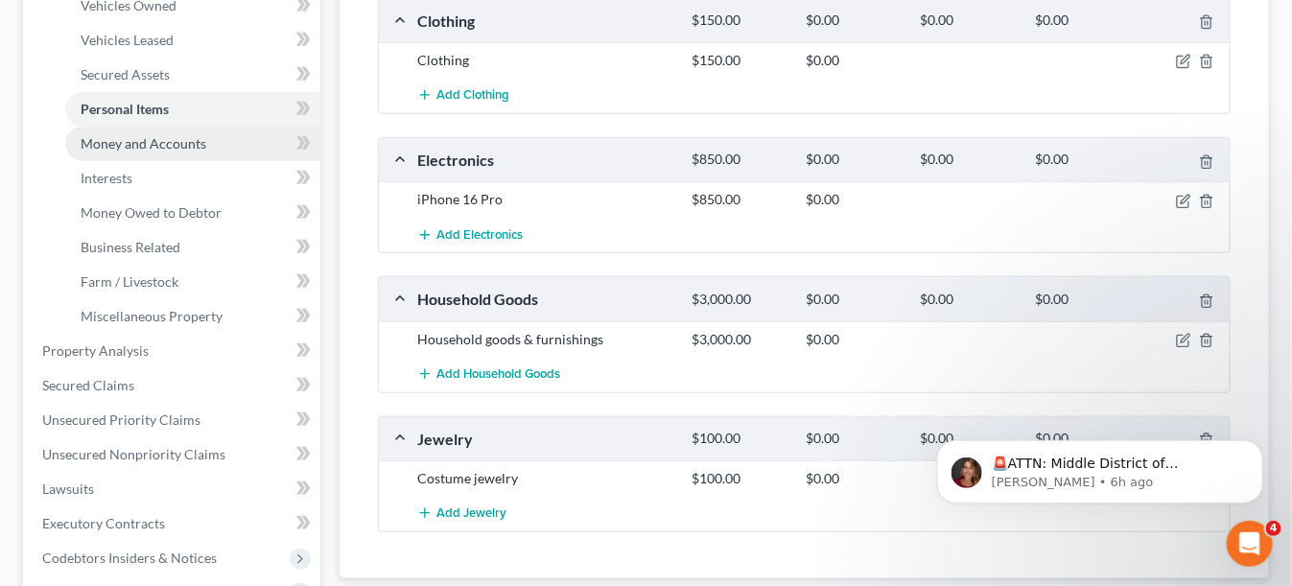
click at [128, 148] on span "Money and Accounts" at bounding box center [144, 143] width 126 height 16
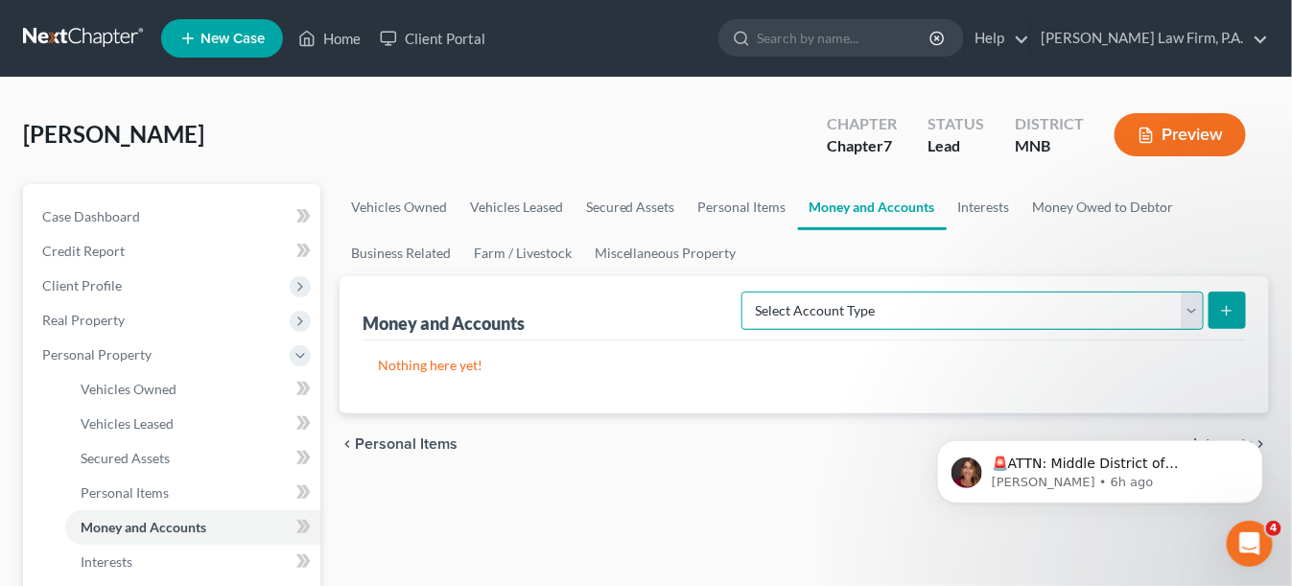
click at [966, 303] on select "Select Account Type Brokerage (A/B: 18, SOFA: 20) Cash on Hand (A/B: 16) Certif…" at bounding box center [972, 310] width 462 height 38
select select "checking"
click at [748, 291] on select "Select Account Type Brokerage (A/B: 18, SOFA: 20) Cash on Hand (A/B: 16) Certif…" at bounding box center [972, 310] width 462 height 38
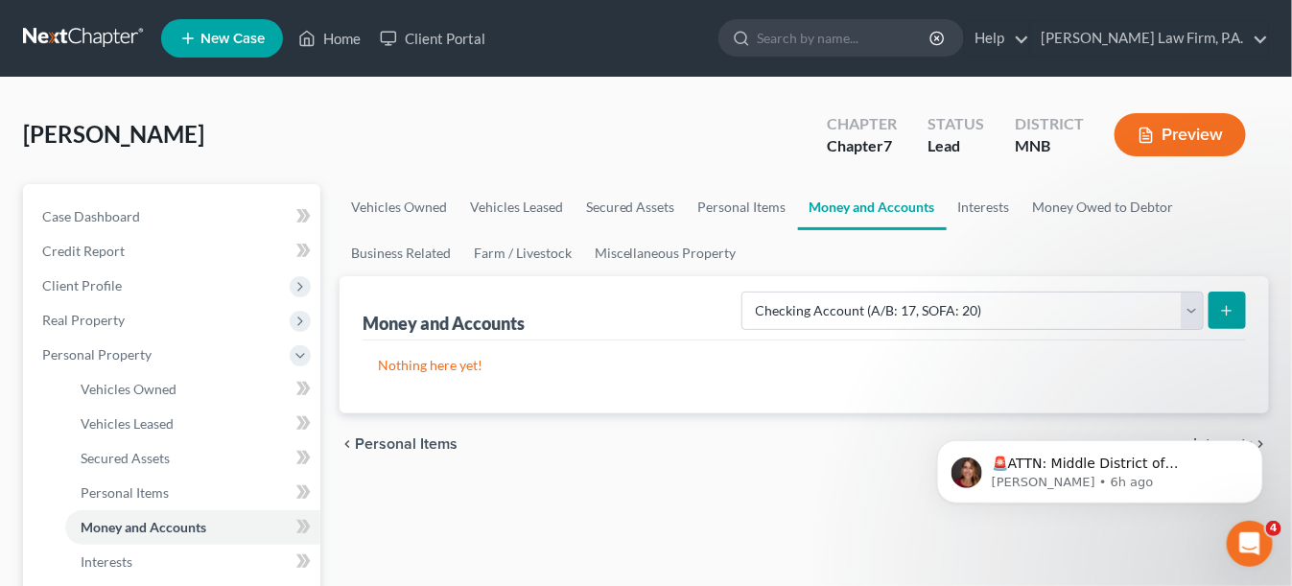
click at [1234, 309] on icon "submit" at bounding box center [1226, 310] width 15 height 15
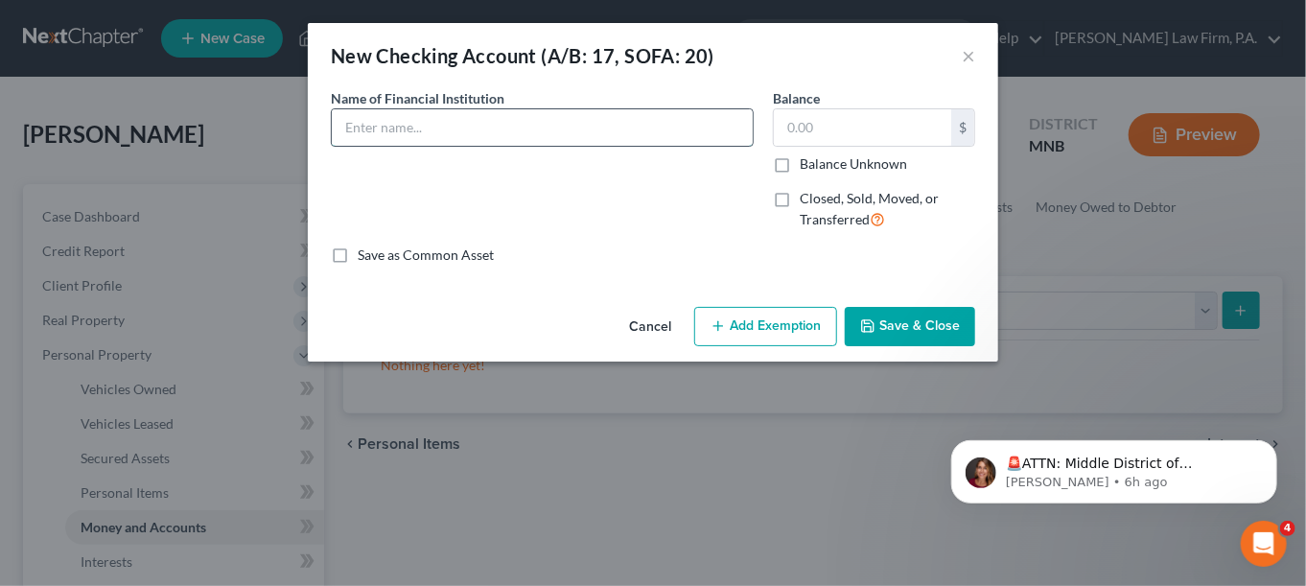
click at [535, 127] on input "text" at bounding box center [542, 127] width 421 height 36
type input "W"
type input "Wells Fargo (account ending 9654)"
click at [877, 323] on button "Save & Close" at bounding box center [910, 327] width 130 height 40
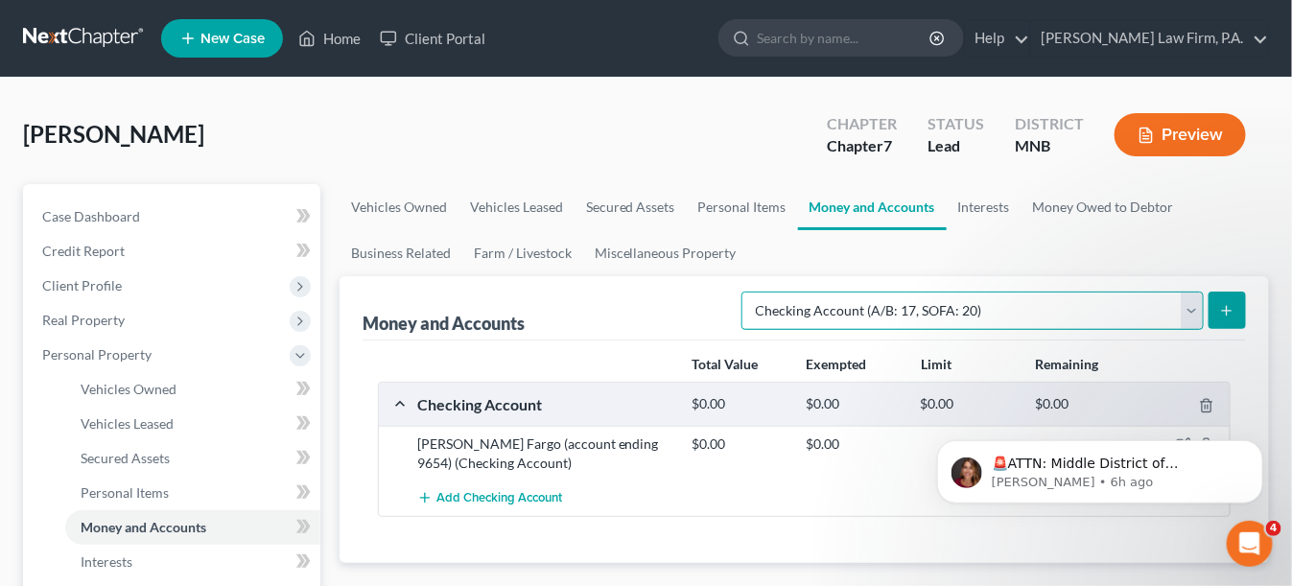
click at [939, 310] on select "Select Account Type Brokerage (A/B: 18, SOFA: 20) Cash on Hand (A/B: 16) Certif…" at bounding box center [972, 310] width 462 height 38
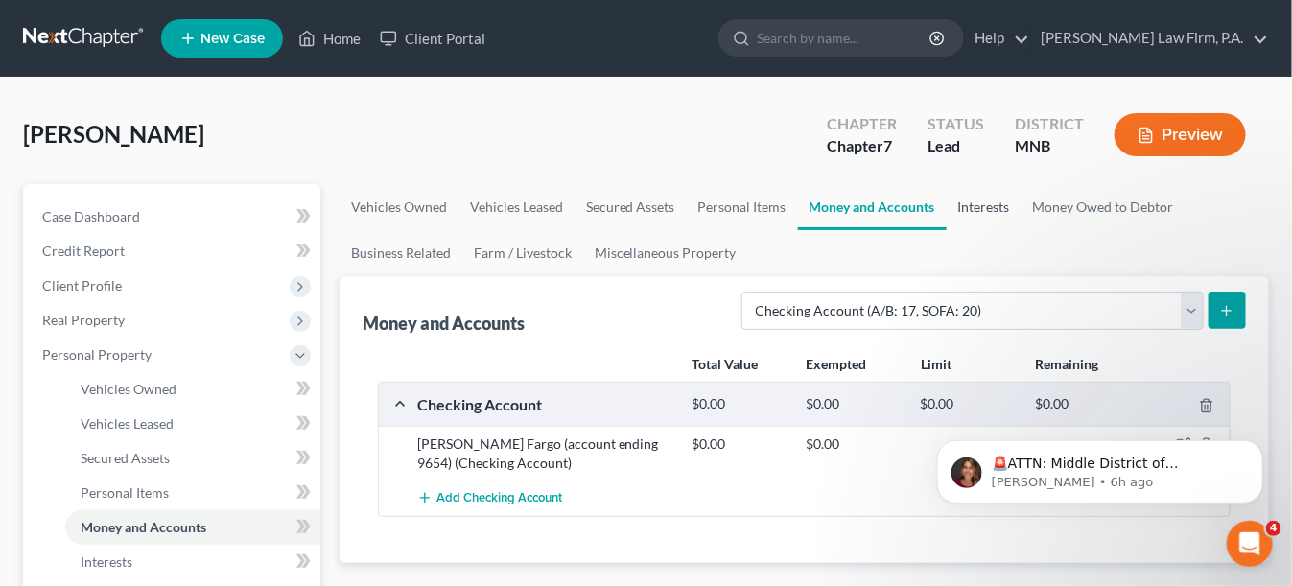
click at [989, 213] on link "Interests" at bounding box center [983, 207] width 75 height 46
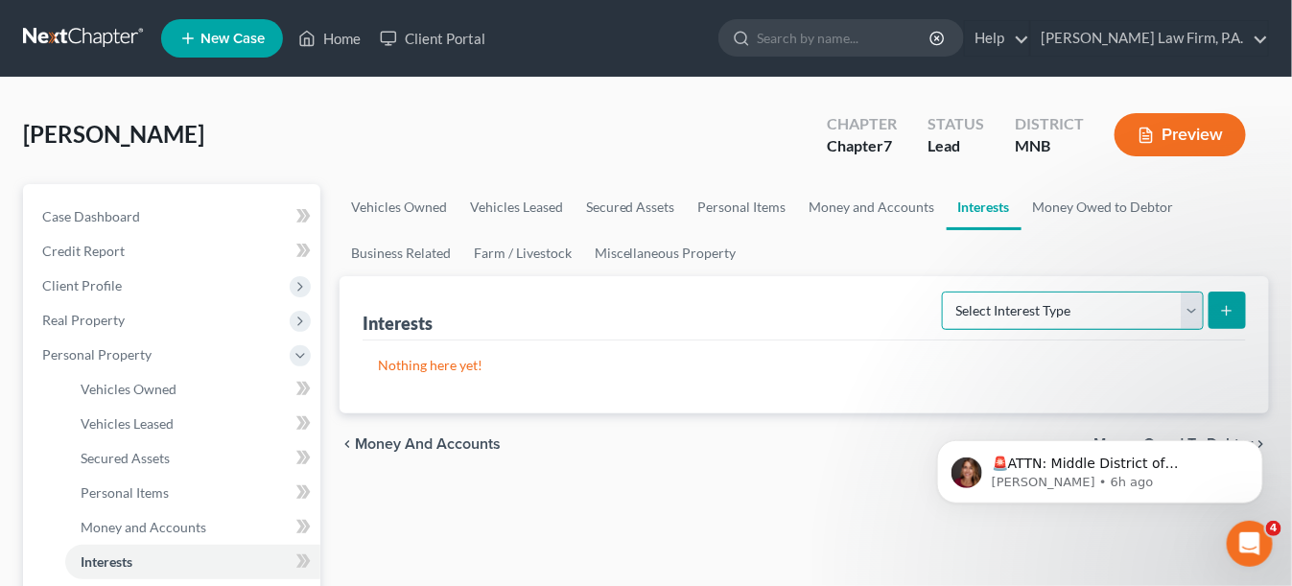
click at [972, 294] on select "Select Interest Type 401K (A/B: 21) Annuity (A/B: 23) Bond (A/B: 18) Education …" at bounding box center [1073, 310] width 262 height 38
click at [802, 243] on ul "Vehicles Owned Vehicles Leased Secured Assets Personal Items Money and Accounts…" at bounding box center [803, 230] width 929 height 92
drag, startPoint x: 613, startPoint y: 251, endPoint x: 778, endPoint y: 272, distance: 166.3
click at [613, 250] on link "Miscellaneous Property" at bounding box center [665, 253] width 165 height 46
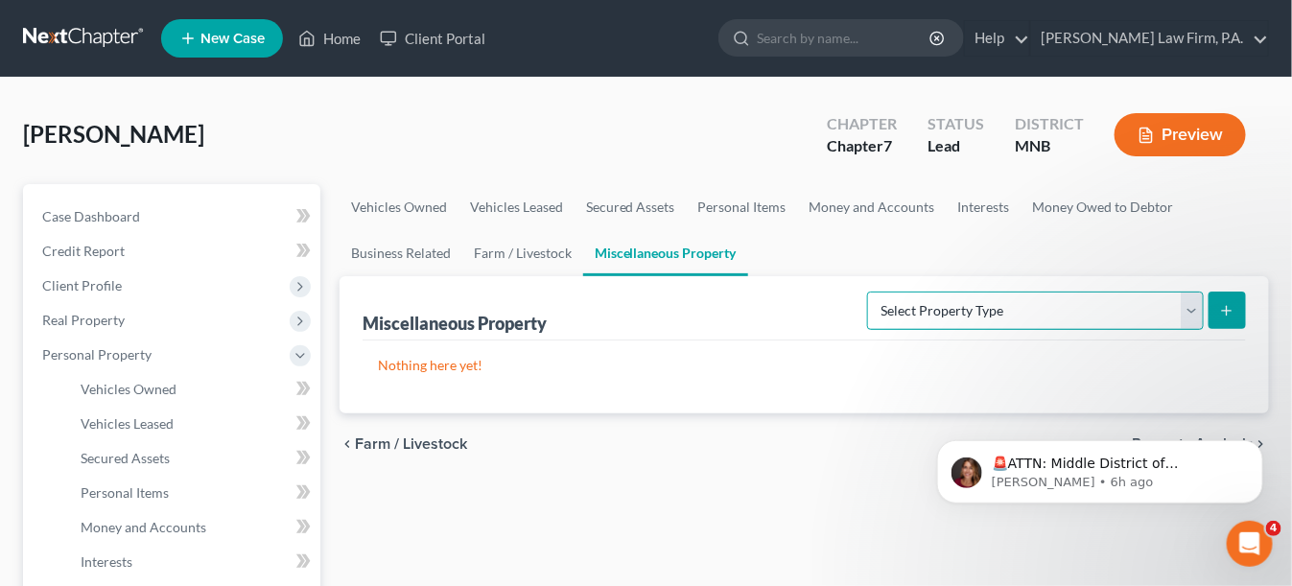
click at [1052, 312] on select "Select Property Type Assigned for Creditor Benefit Within 1 Year (SOFA: 12) Hol…" at bounding box center [1035, 310] width 337 height 38
click at [887, 199] on link "Money and Accounts" at bounding box center [872, 207] width 149 height 46
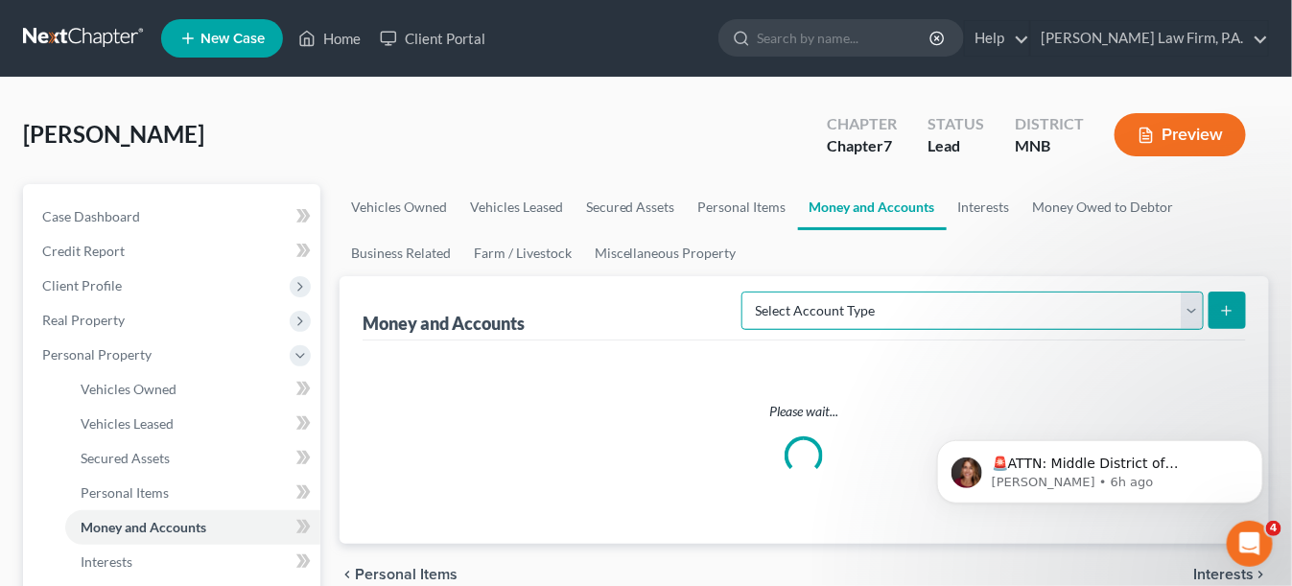
click at [928, 297] on select "Select Account Type Brokerage (A/B: 18, SOFA: 20) Cash on Hand (A/B: 16) Certif…" at bounding box center [972, 310] width 462 height 38
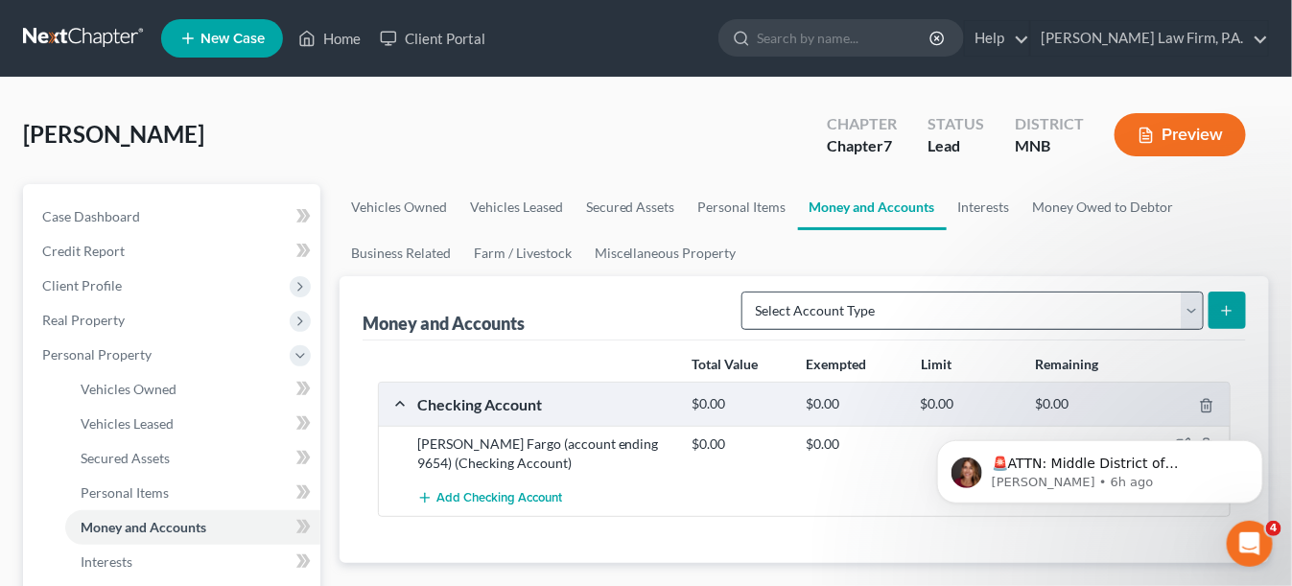
drag, startPoint x: 905, startPoint y: 339, endPoint x: 904, endPoint y: 325, distance: 14.4
click at [906, 335] on div "Money and Accounts Select Account Type Brokerage (A/B: 18, SOFA: 20) Cash on Ha…" at bounding box center [803, 419] width 929 height 287
click at [905, 323] on select "Select Account Type Brokerage (A/B: 18, SOFA: 20) Cash on Hand (A/B: 16) Certif…" at bounding box center [972, 310] width 462 height 38
click at [761, 201] on link "Personal Items" at bounding box center [742, 207] width 111 height 46
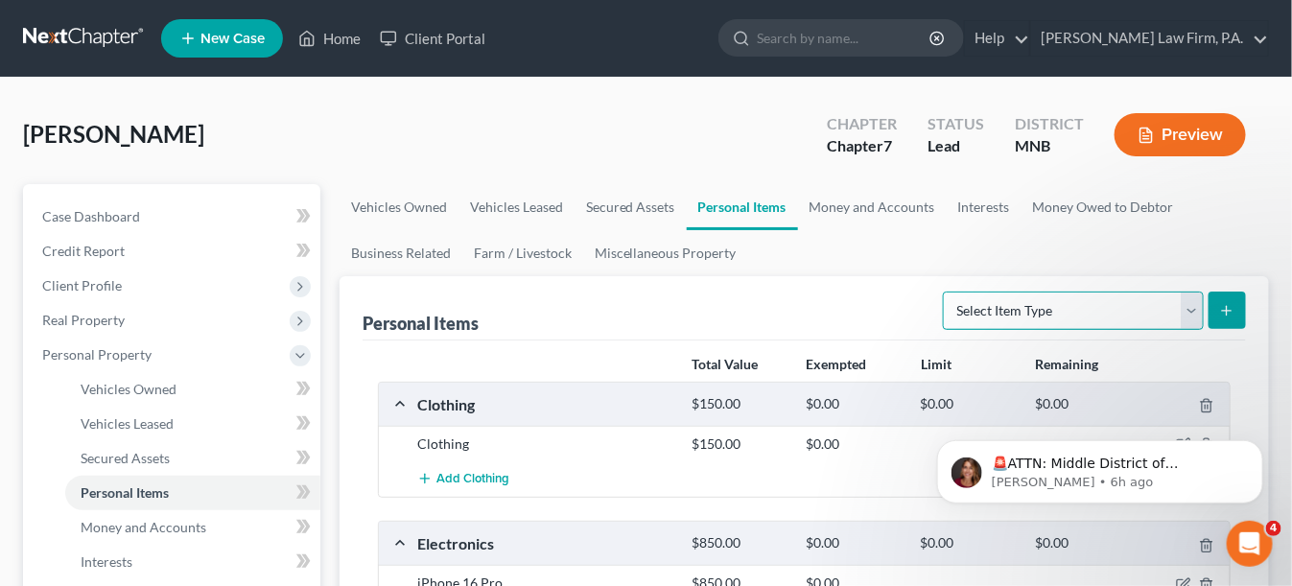
click at [1030, 305] on select "Select Item Type Clothing (A/B: 11) Collectibles Of Value (A/B: 8) Electronics …" at bounding box center [1073, 310] width 261 height 38
click at [989, 201] on link "Interests" at bounding box center [983, 207] width 75 height 46
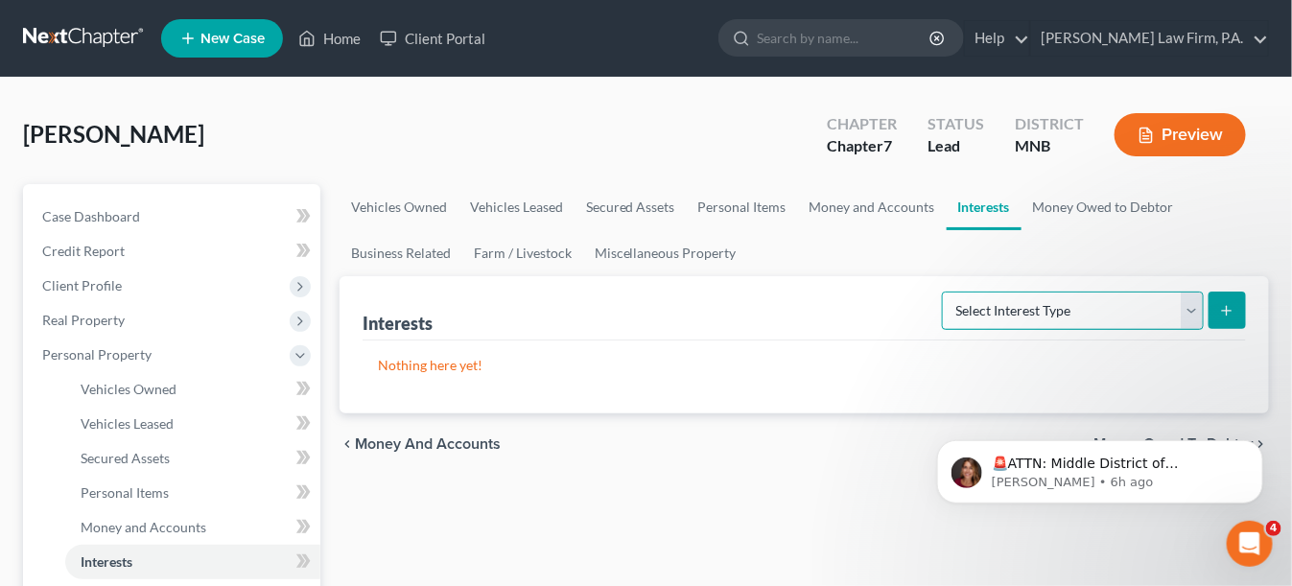
click at [1046, 312] on select "Select Interest Type 401K (A/B: 21) Annuity (A/B: 23) Bond (A/B: 18) Education …" at bounding box center [1073, 310] width 262 height 38
select select "term_life_insurance"
click at [945, 291] on select "Select Interest Type 401K (A/B: 21) Annuity (A/B: 23) Bond (A/B: 18) Education …" at bounding box center [1073, 310] width 262 height 38
click at [1227, 299] on button "submit" at bounding box center [1226, 309] width 37 height 37
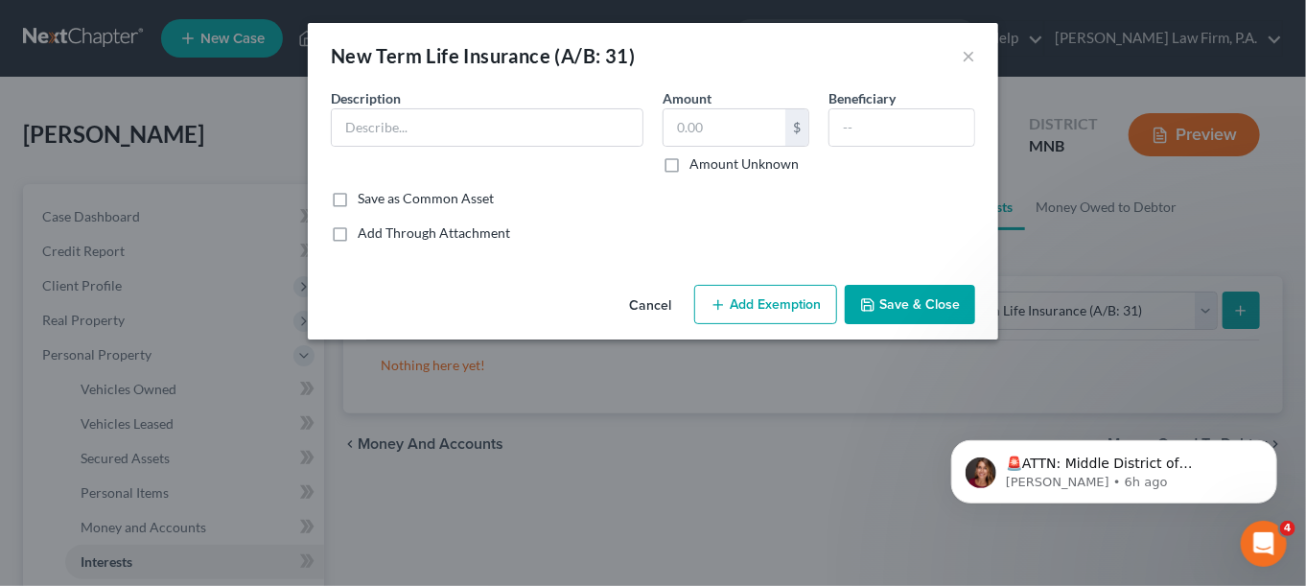
click at [455, 151] on div "Description *" at bounding box center [487, 130] width 332 height 85
click at [447, 134] on input "text" at bounding box center [487, 127] width 311 height 36
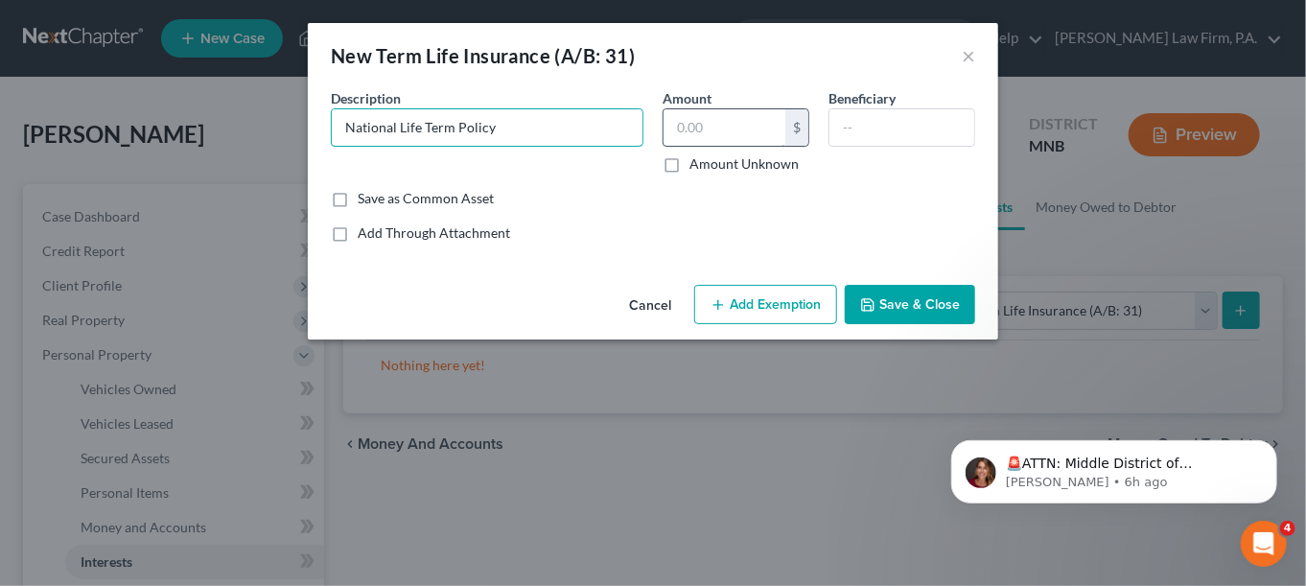
type input "National Life Term Policy"
click at [721, 128] on input "text" at bounding box center [725, 127] width 122 height 36
type input "101,312"
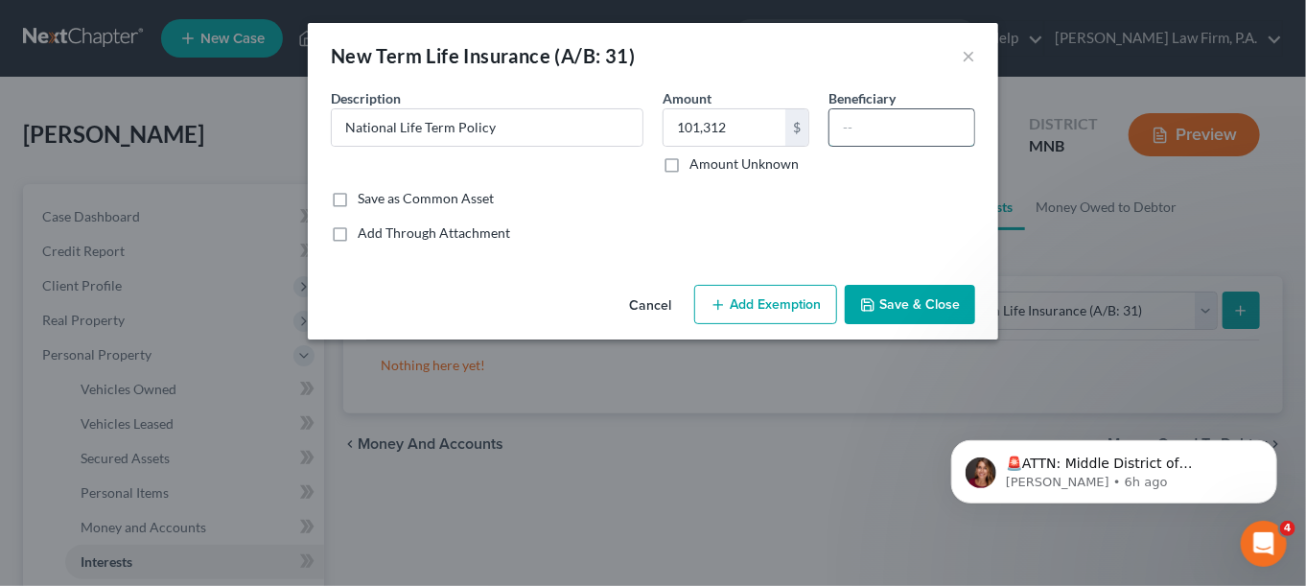
click at [885, 127] on input "text" at bounding box center [901, 127] width 145 height 36
type input "children"
click at [878, 293] on button "Save & Close" at bounding box center [910, 305] width 130 height 40
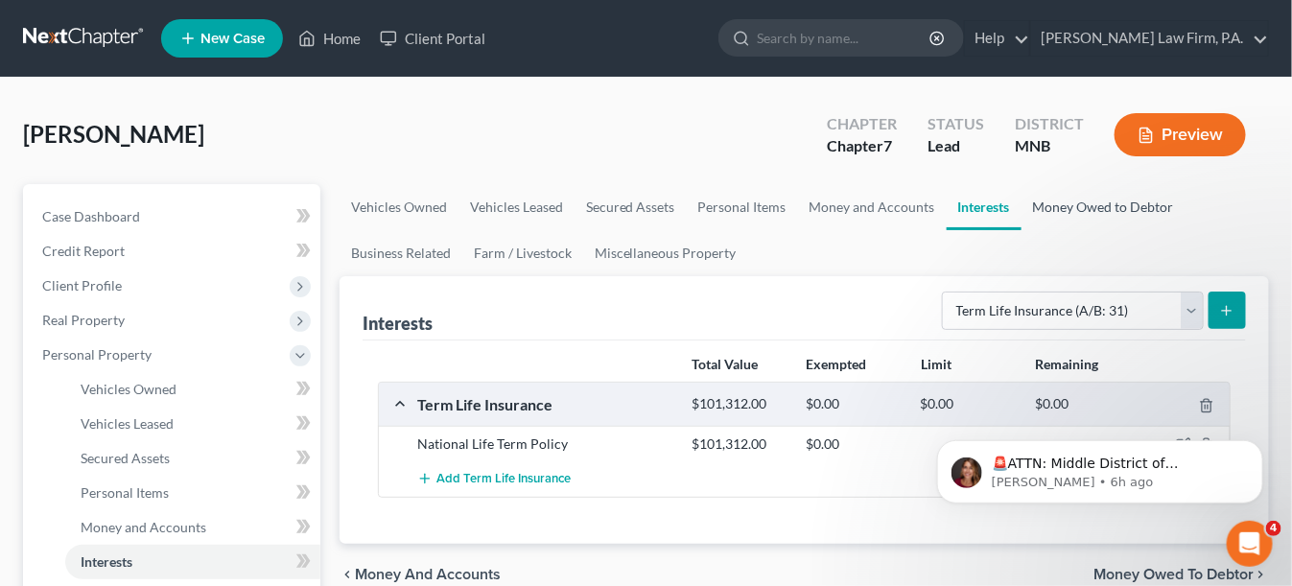
click at [1091, 207] on link "Money Owed to Debtor" at bounding box center [1103, 207] width 164 height 46
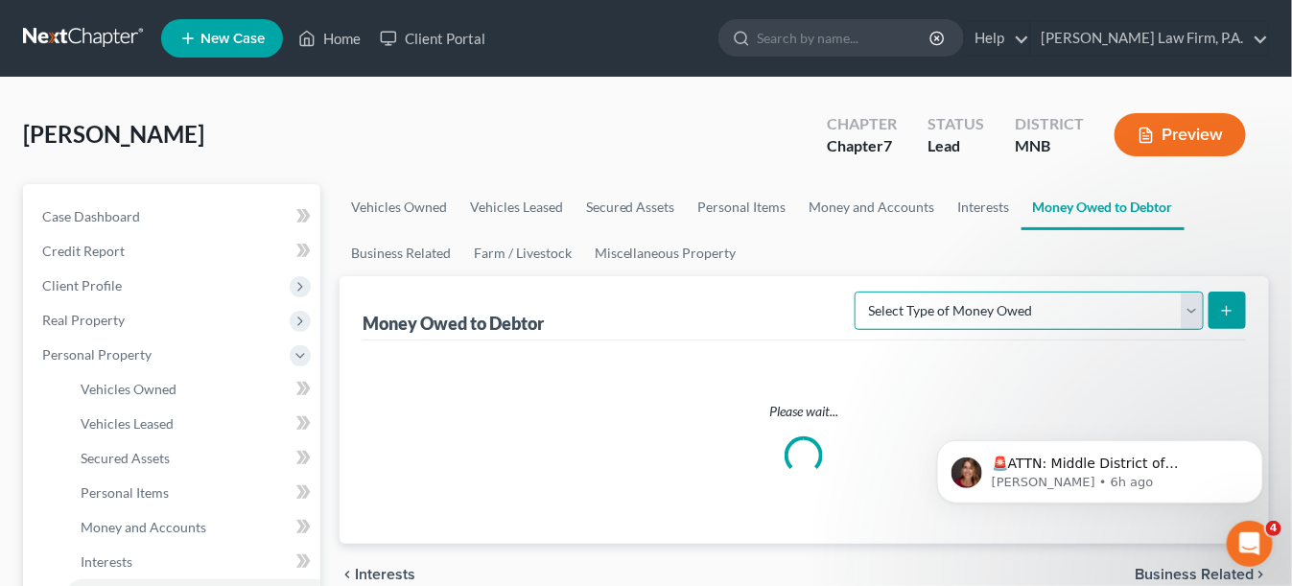
click at [1041, 318] on select "Select Type of Money Owed Accounts Receivable (A/B: 38) Alimony (A/B: 29) Child…" at bounding box center [1028, 310] width 349 height 38
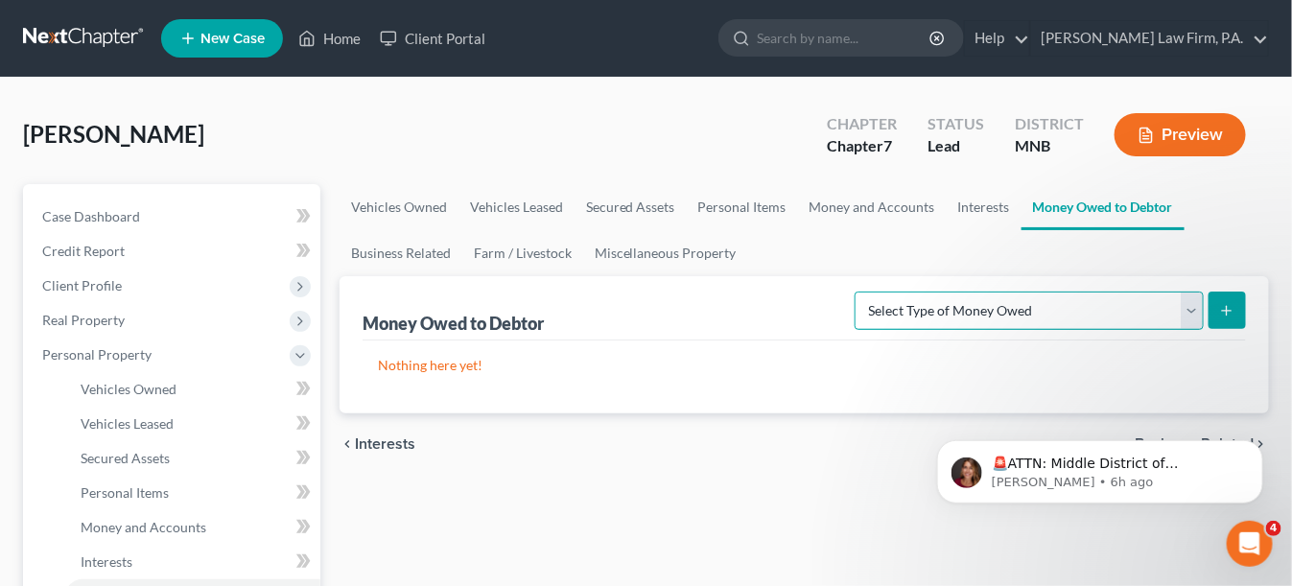
select select "expected_tax_refund"
click at [860, 291] on select "Select Type of Money Owed Accounts Receivable (A/B: 38) Alimony (A/B: 29) Child…" at bounding box center [1028, 310] width 349 height 38
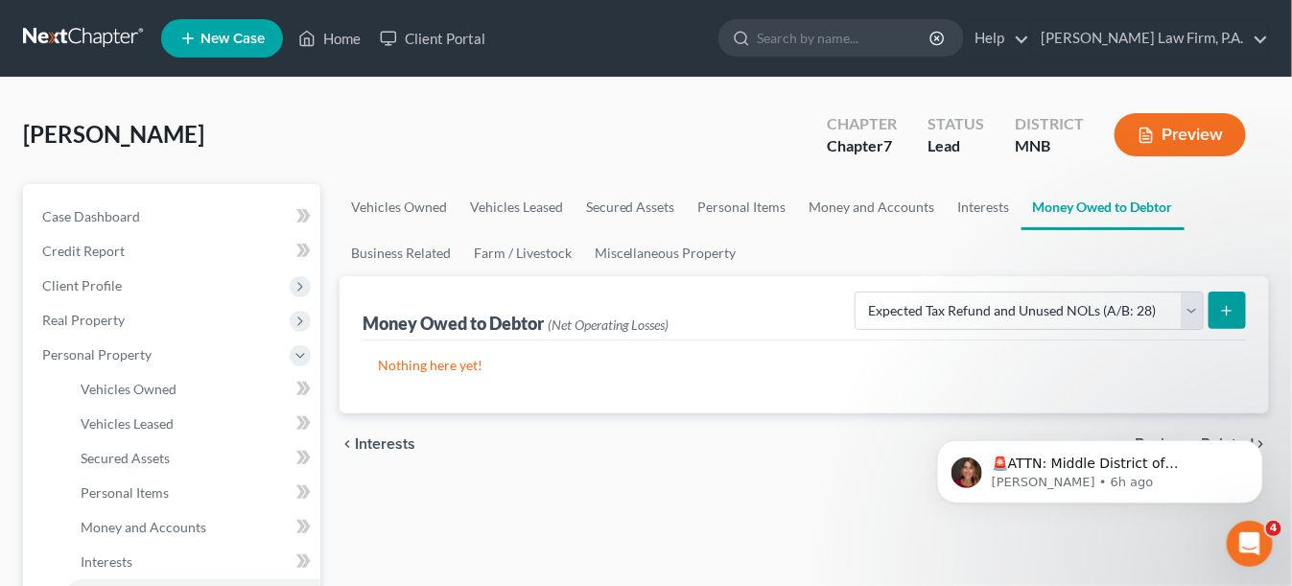
click at [1221, 309] on icon "submit" at bounding box center [1226, 310] width 15 height 15
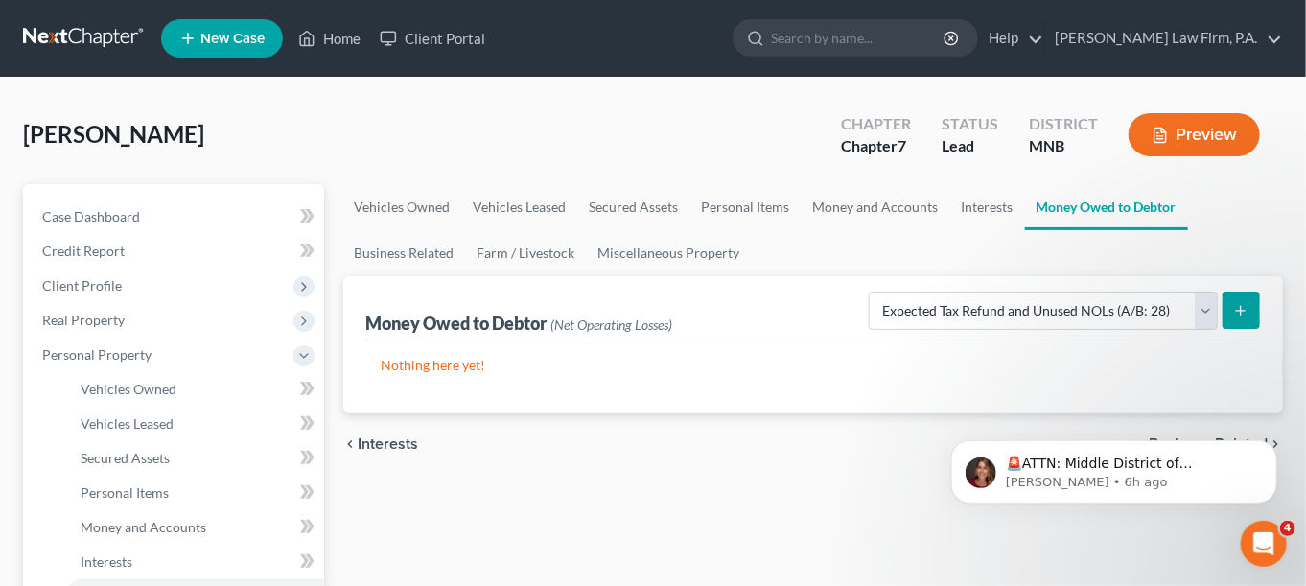
select select "0"
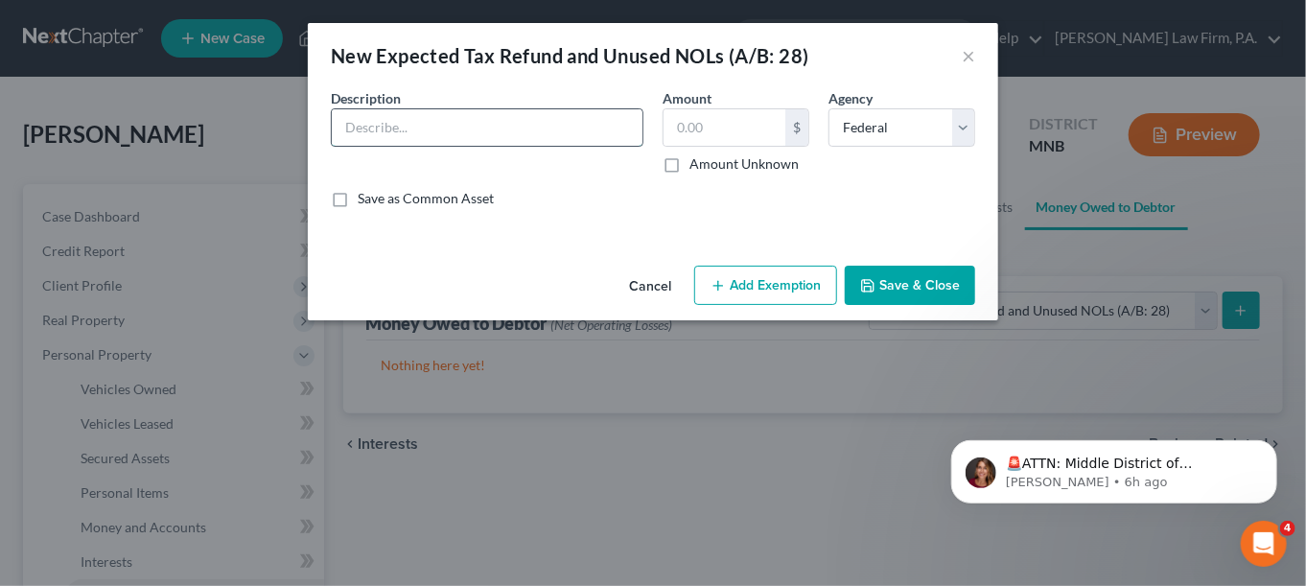
click at [519, 128] on input "text" at bounding box center [487, 127] width 311 height 36
type input "Expected tax refund for 2025"
type input "2,000"
click at [924, 276] on button "Save & Close" at bounding box center [910, 286] width 130 height 40
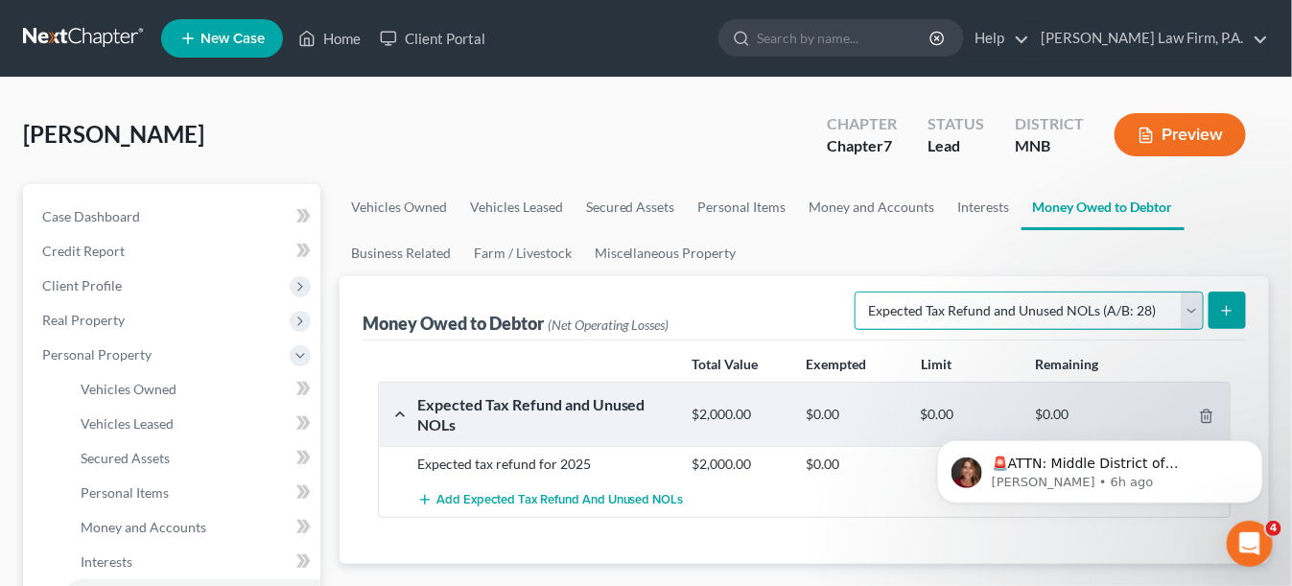
click at [1190, 308] on select "Select Type of Money Owed Accounts Receivable (A/B: 38) Alimony (A/B: 29) Child…" at bounding box center [1028, 310] width 349 height 38
click at [860, 291] on select "Select Type of Money Owed Accounts Receivable (A/B: 38) Alimony (A/B: 29) Child…" at bounding box center [1028, 310] width 349 height 38
click at [1218, 306] on button "submit" at bounding box center [1226, 309] width 37 height 37
select select "0"
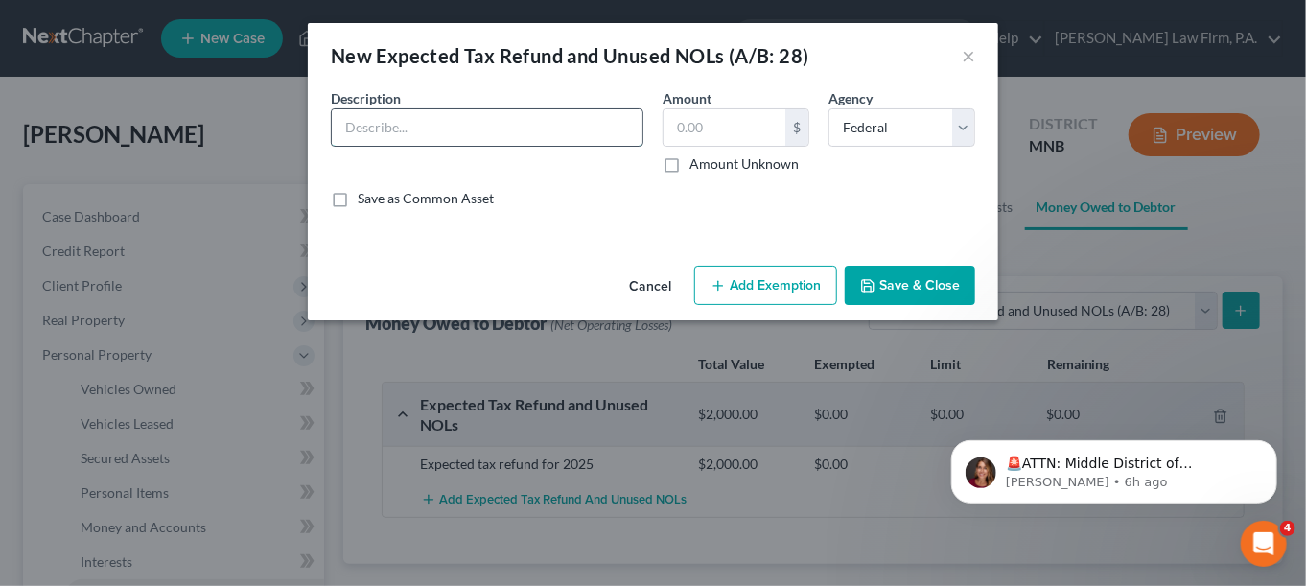
click at [461, 135] on input "text" at bounding box center [487, 127] width 311 height 36
type input "(CK determine timing; total refund) Expected property tax refund for 2024"
drag, startPoint x: 663, startPoint y: 115, endPoint x: 761, endPoint y: 109, distance: 98.9
click at [665, 115] on input "text" at bounding box center [725, 127] width 122 height 36
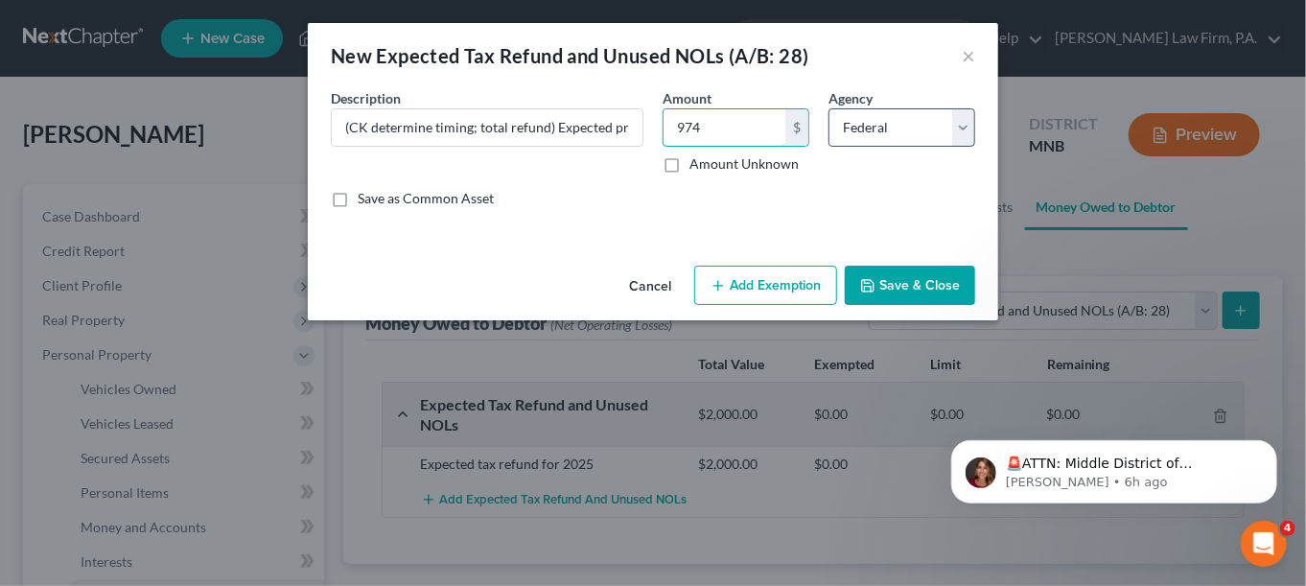
type input "974"
click at [960, 113] on select "Select Federal State Local" at bounding box center [901, 127] width 147 height 38
click at [921, 275] on button "Save & Close" at bounding box center [910, 286] width 130 height 40
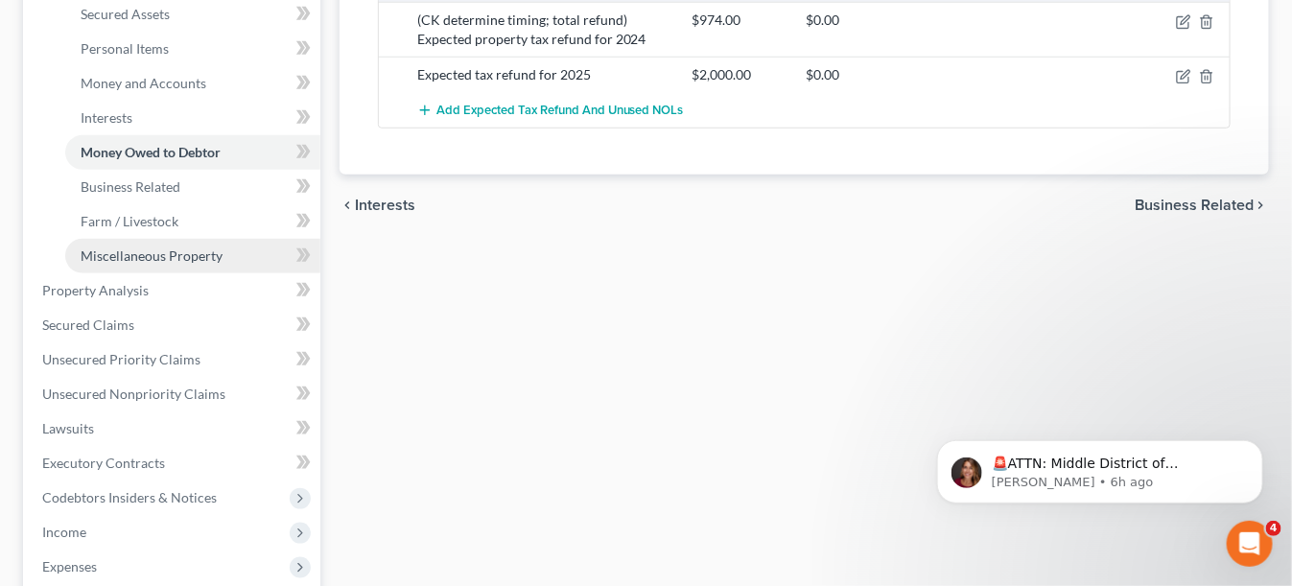
scroll to position [479, 0]
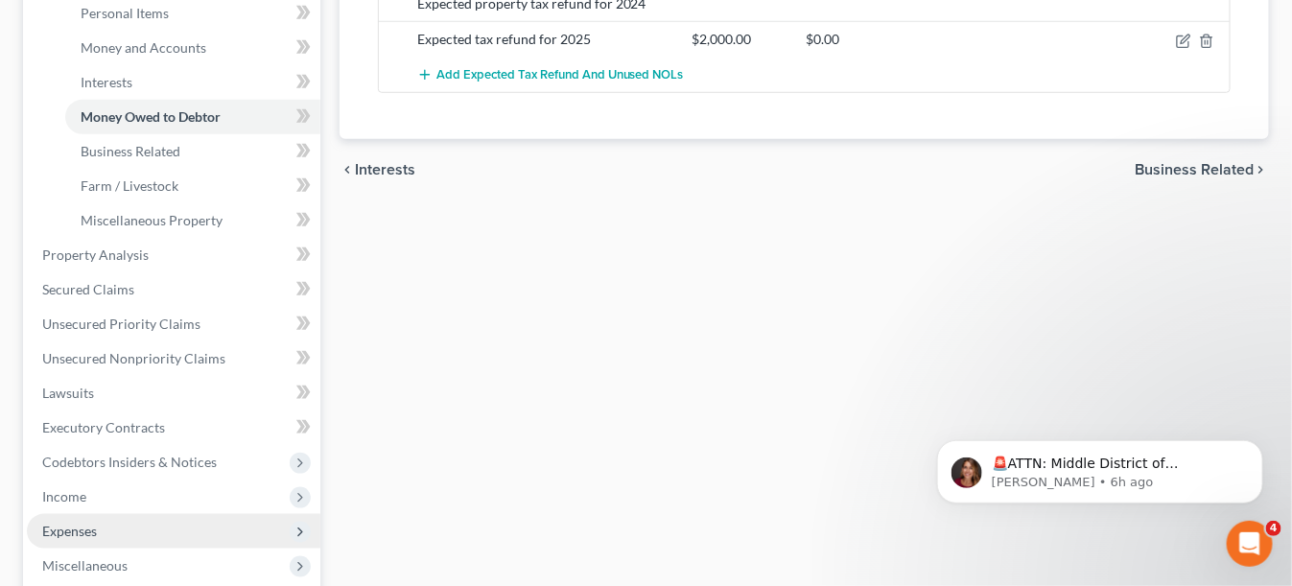
click at [86, 531] on span "Expenses" at bounding box center [69, 531] width 55 height 16
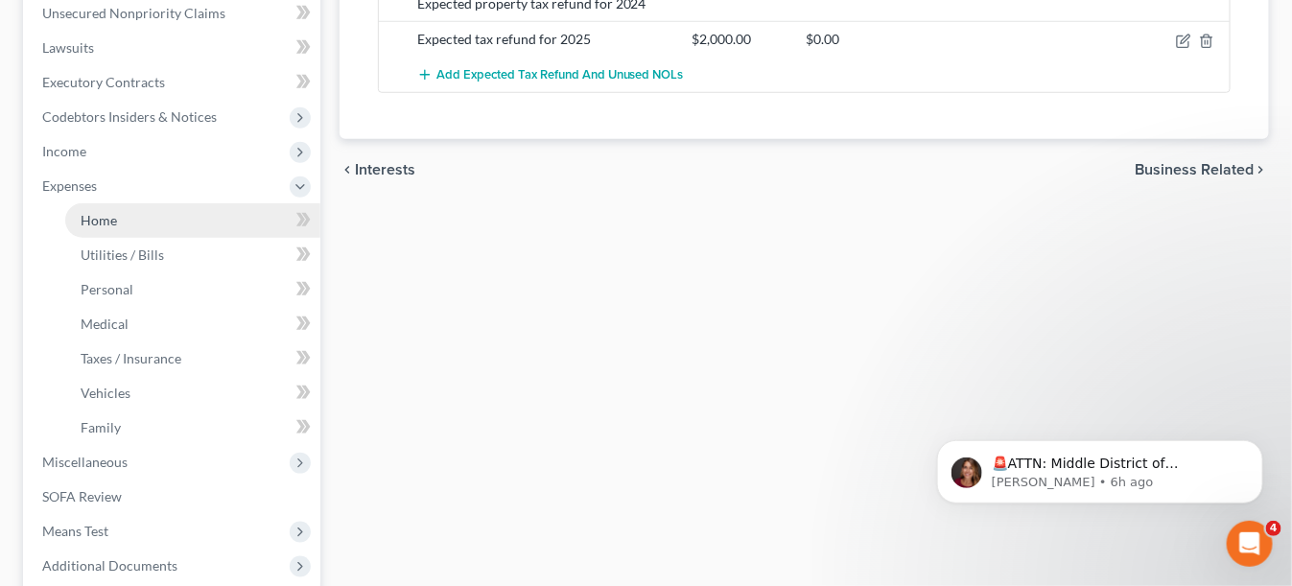
click at [89, 206] on link "Home" at bounding box center [192, 220] width 255 height 35
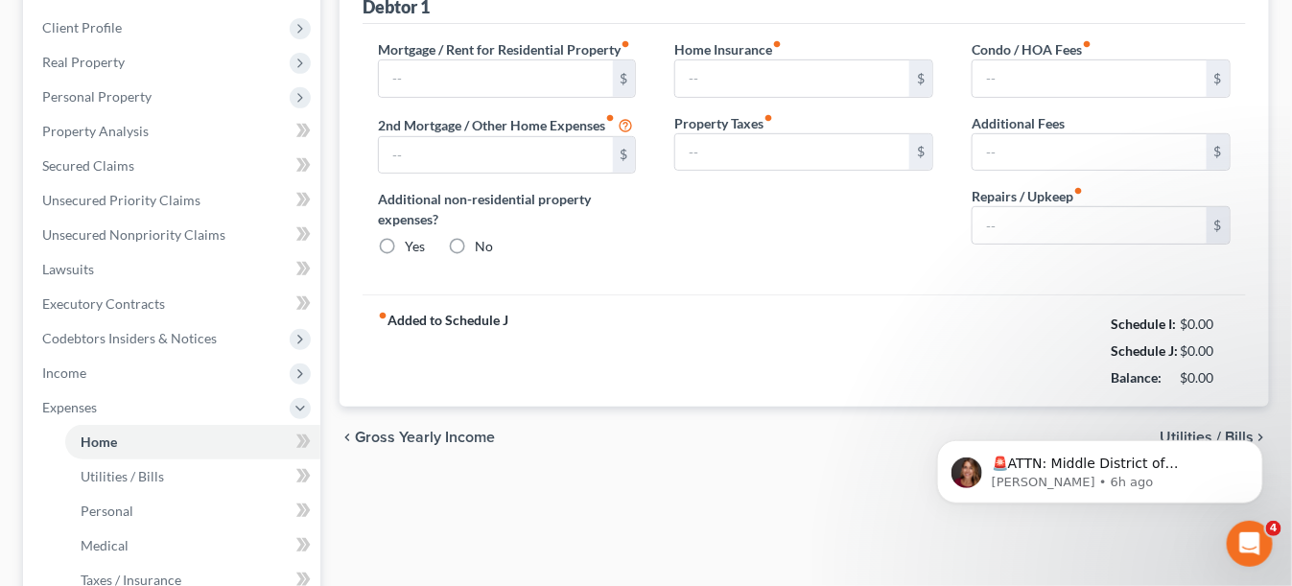
type input "0.00"
radio input "true"
type input "0.00"
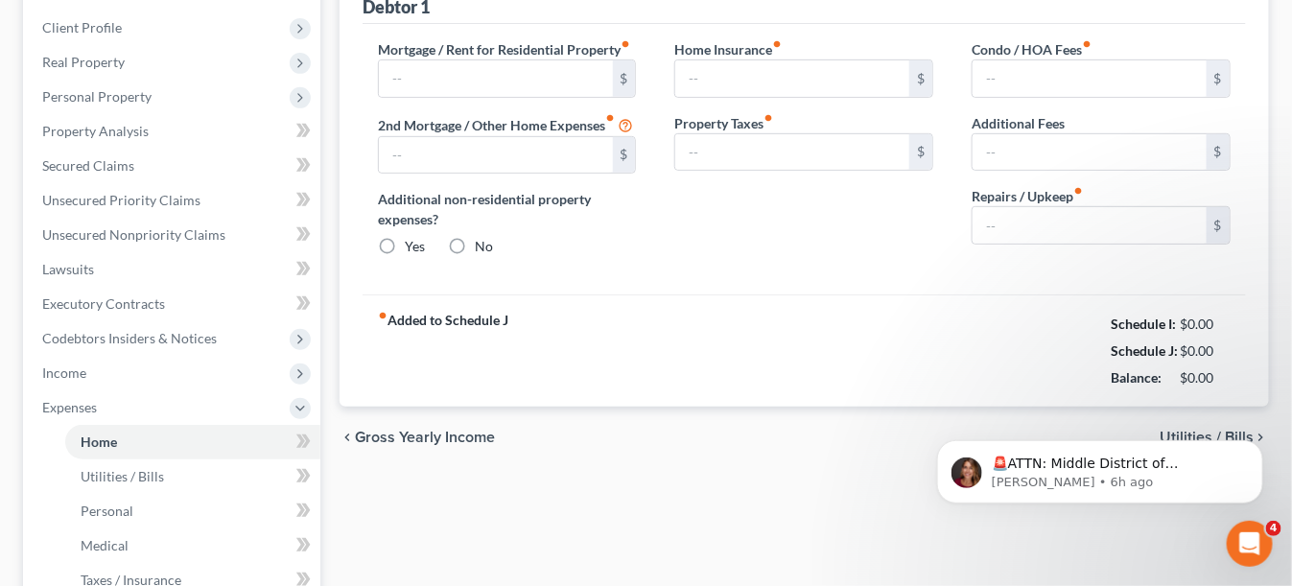
type input "0.00"
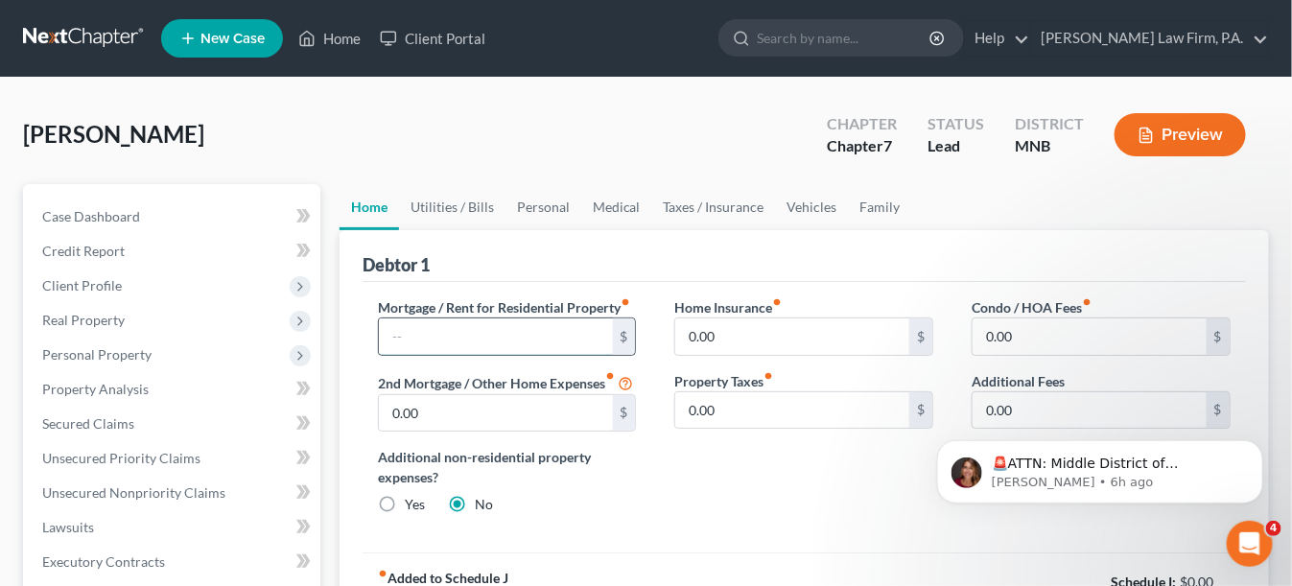
click at [481, 332] on input "text" at bounding box center [496, 336] width 234 height 36
type input "775"
click at [808, 344] on input "0.00" at bounding box center [792, 336] width 234 height 36
click at [439, 219] on link "Utilities / Bills" at bounding box center [452, 207] width 106 height 46
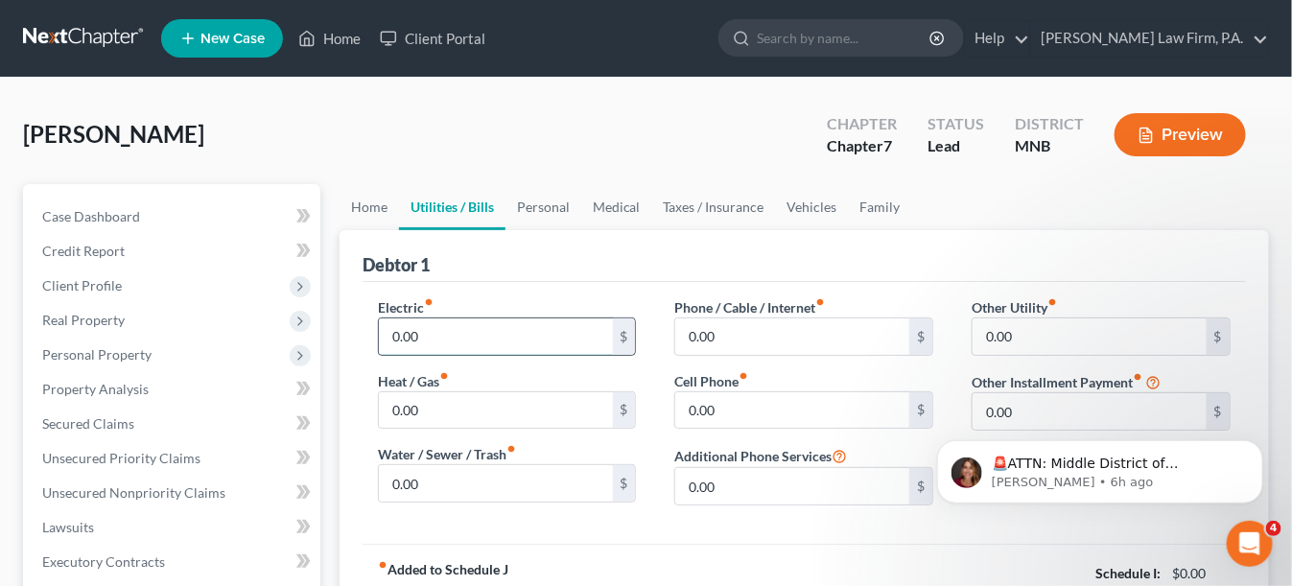
click at [455, 337] on input "0.00" at bounding box center [496, 336] width 234 height 36
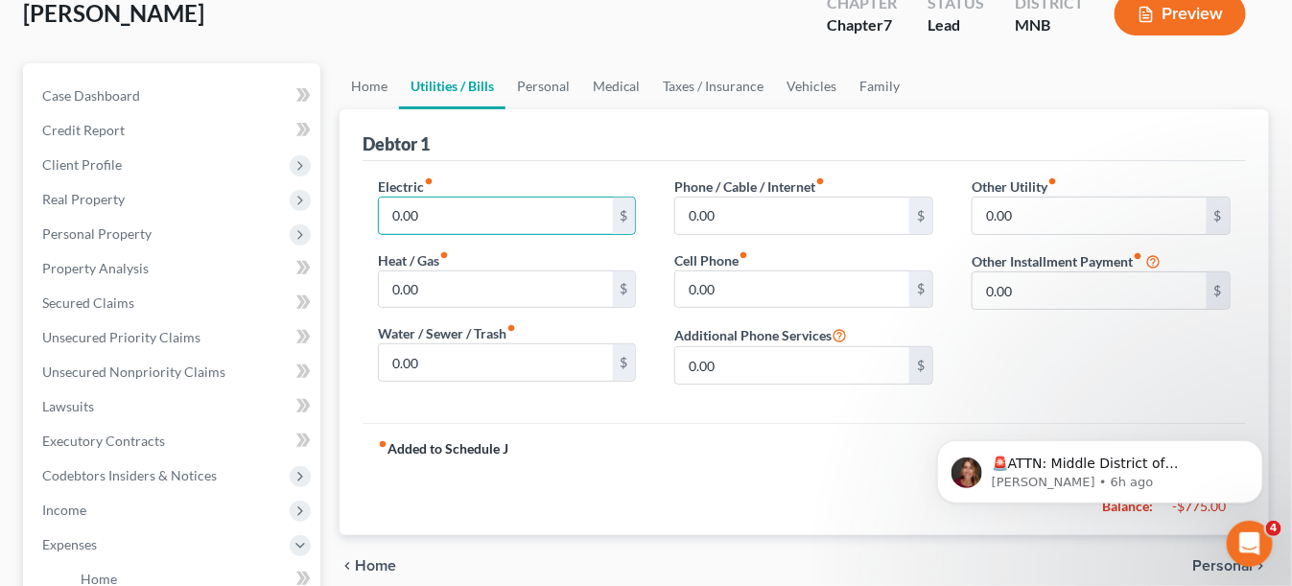
scroll to position [96, 0]
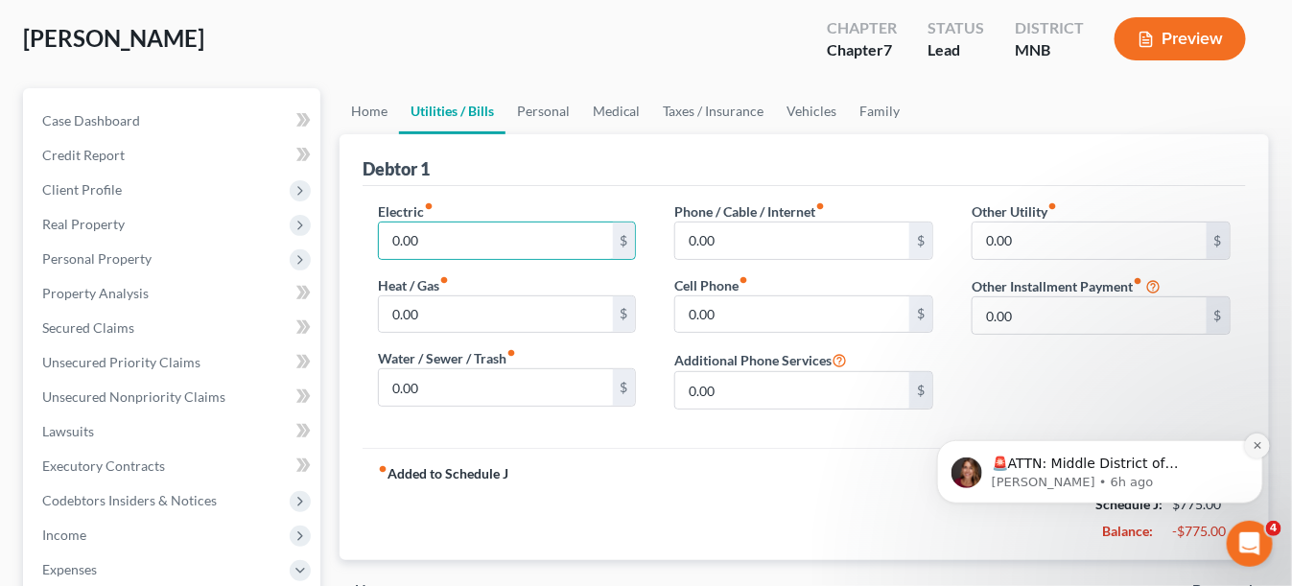
click at [1254, 450] on button "Dismiss notification" at bounding box center [1256, 444] width 25 height 25
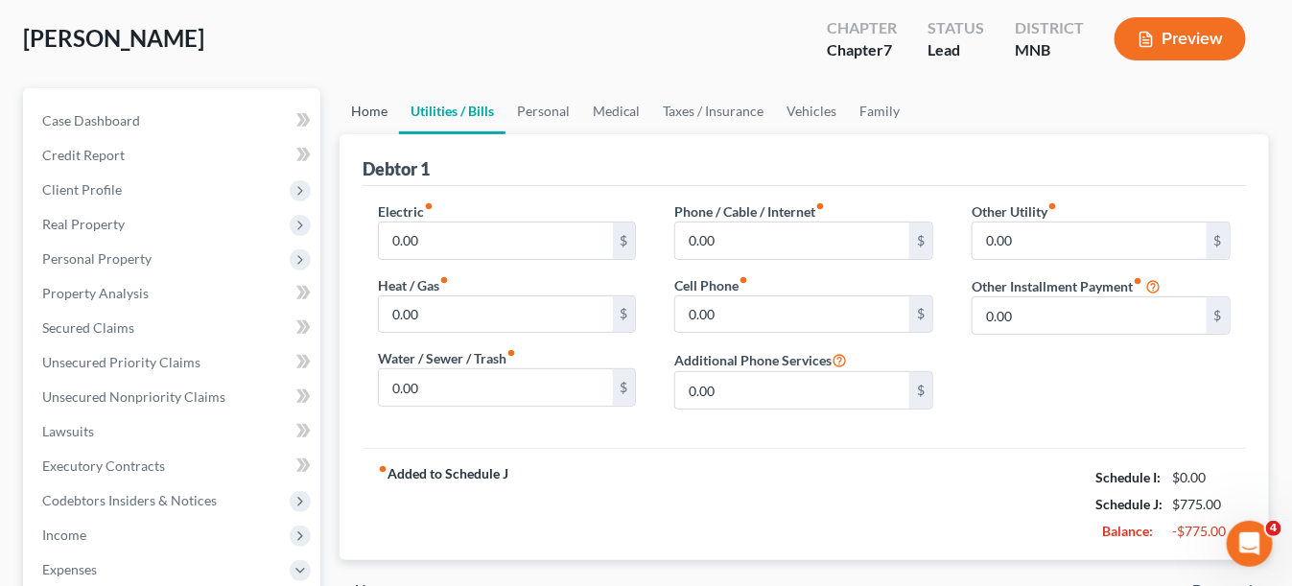
click at [363, 117] on link "Home" at bounding box center [368, 111] width 59 height 46
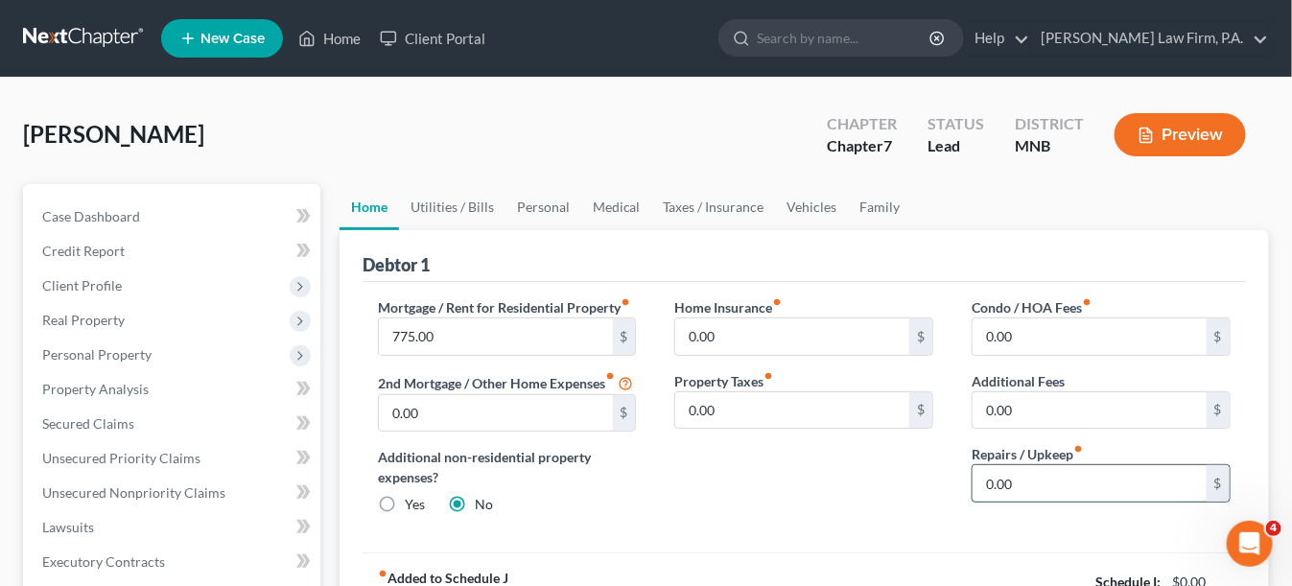
click at [1037, 479] on input "0.00" at bounding box center [1089, 483] width 234 height 36
type input "100"
click at [475, 218] on link "Utilities / Bills" at bounding box center [452, 207] width 106 height 46
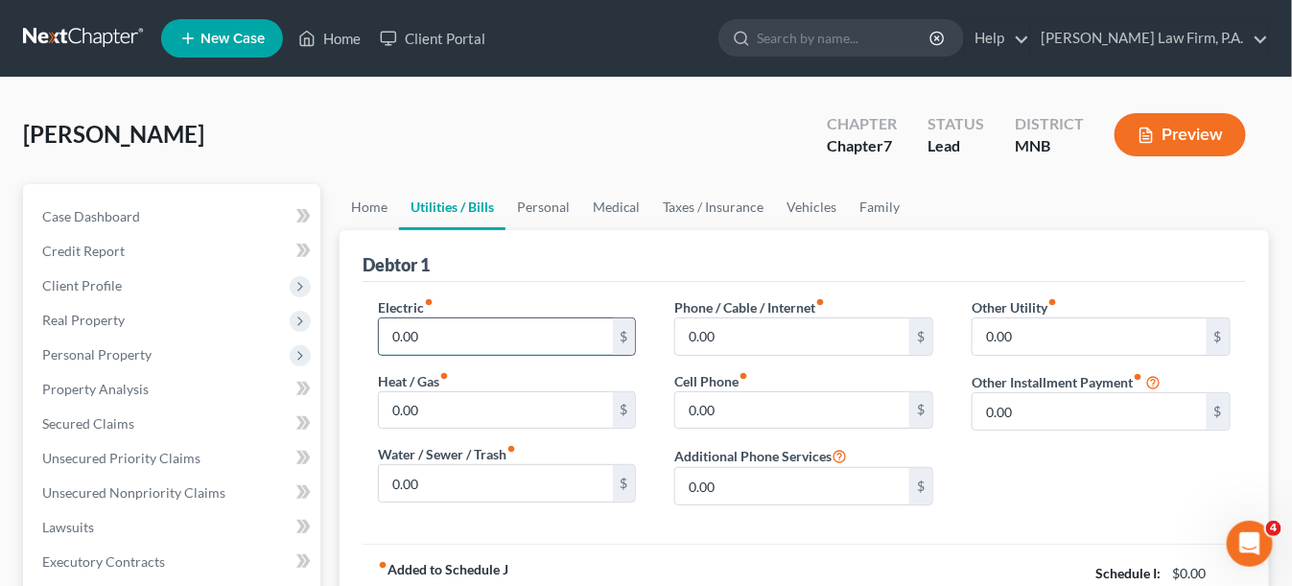
click at [465, 331] on input "0.00" at bounding box center [496, 336] width 234 height 36
type input "144"
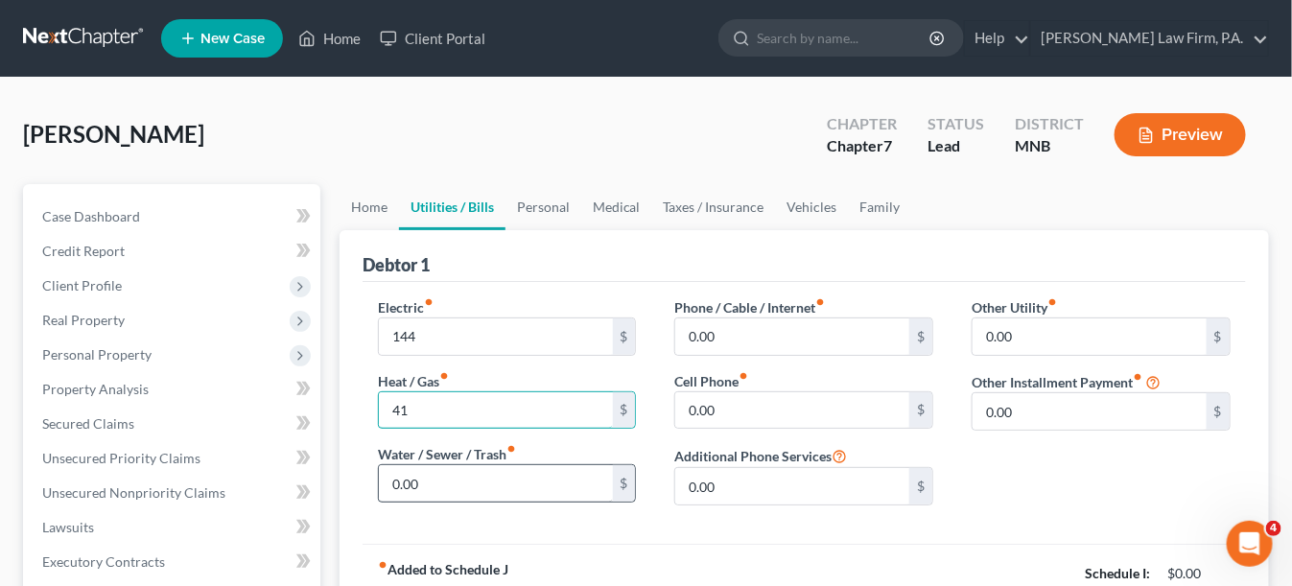
type input "41"
click at [479, 478] on input "0.00" at bounding box center [496, 483] width 234 height 36
click at [526, 477] on input "0.00" at bounding box center [496, 483] width 234 height 36
type input "0"
type input "81"
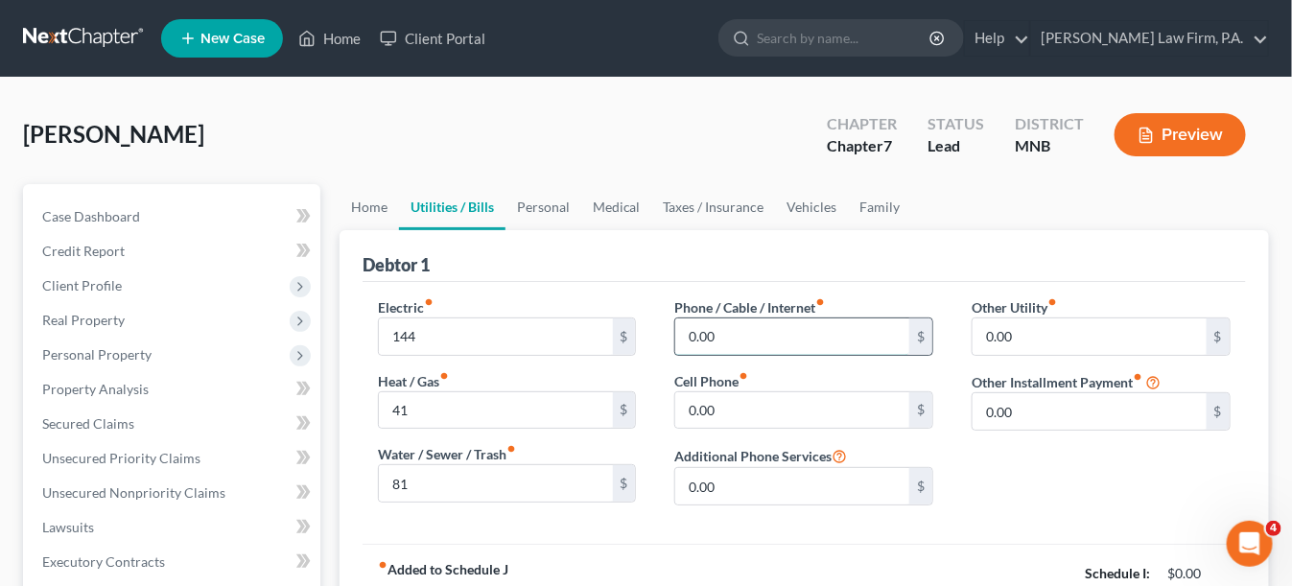
click at [788, 328] on input "0.00" at bounding box center [792, 336] width 234 height 36
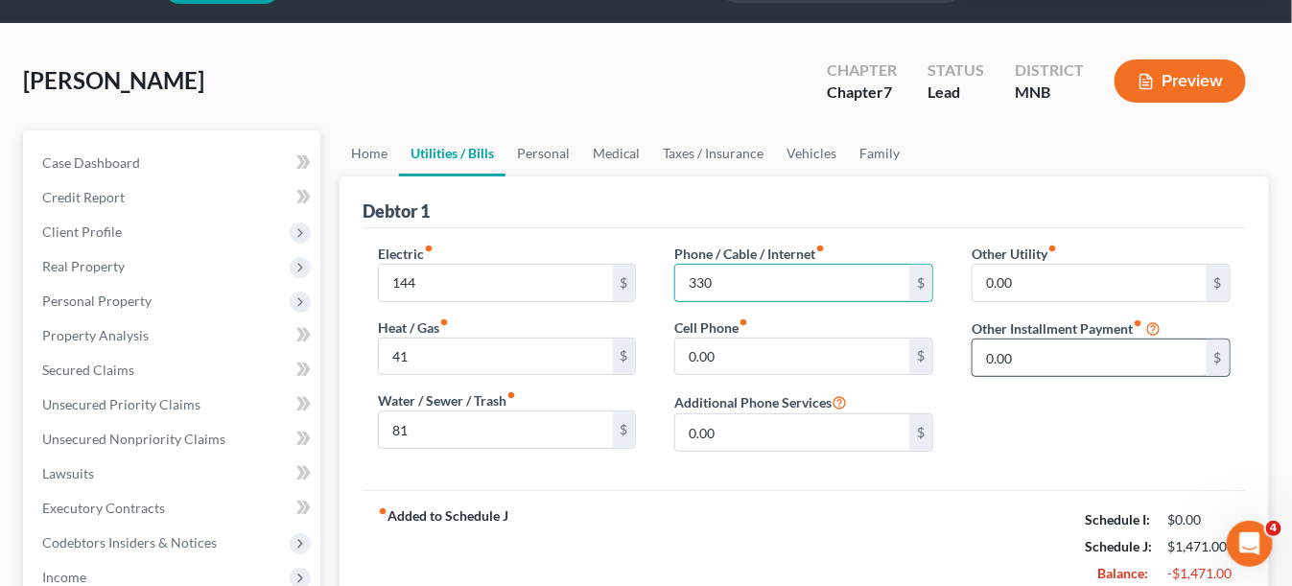
scroll to position [96, 0]
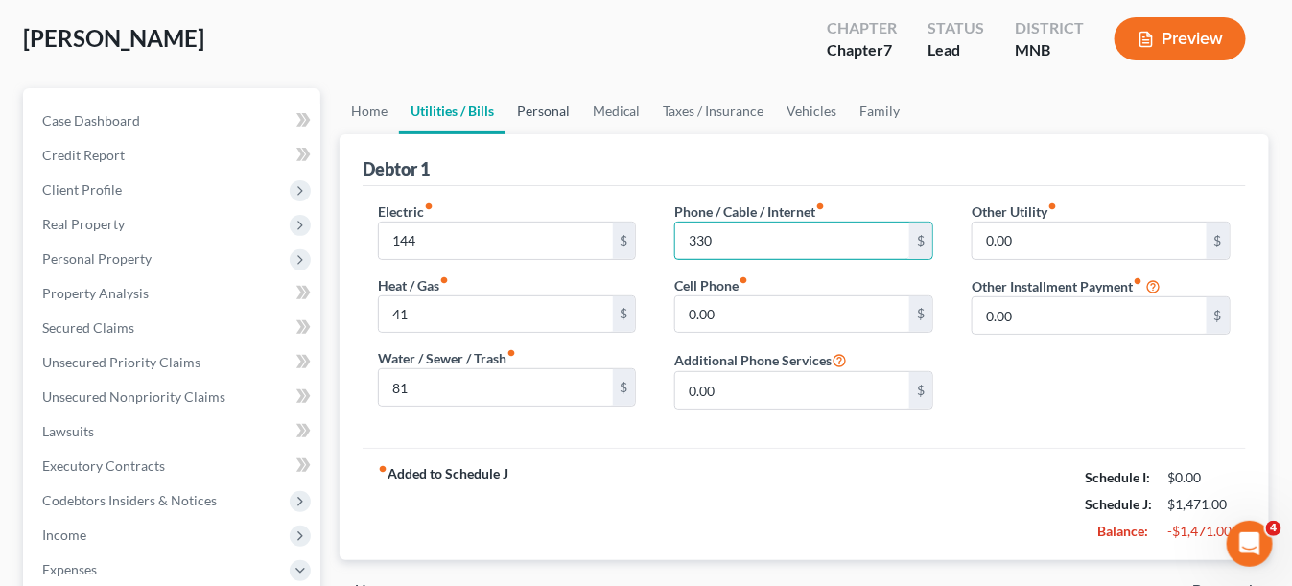
type input "330"
click at [576, 105] on link "Personal" at bounding box center [543, 111] width 76 height 46
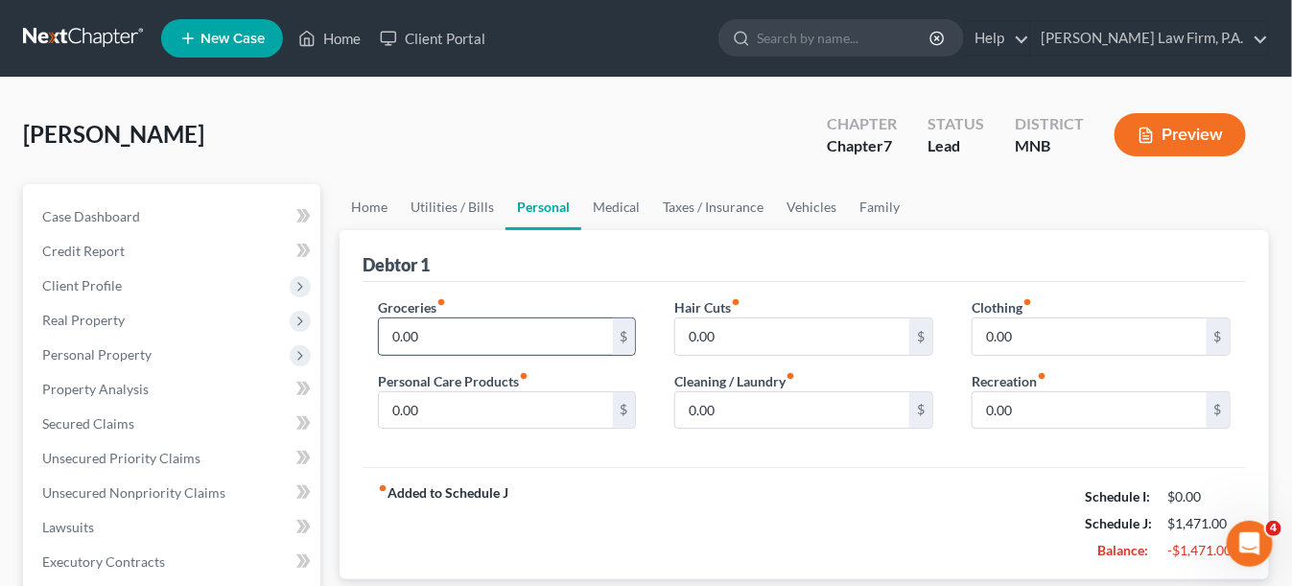
click at [491, 330] on input "0.00" at bounding box center [496, 336] width 234 height 36
type input "450"
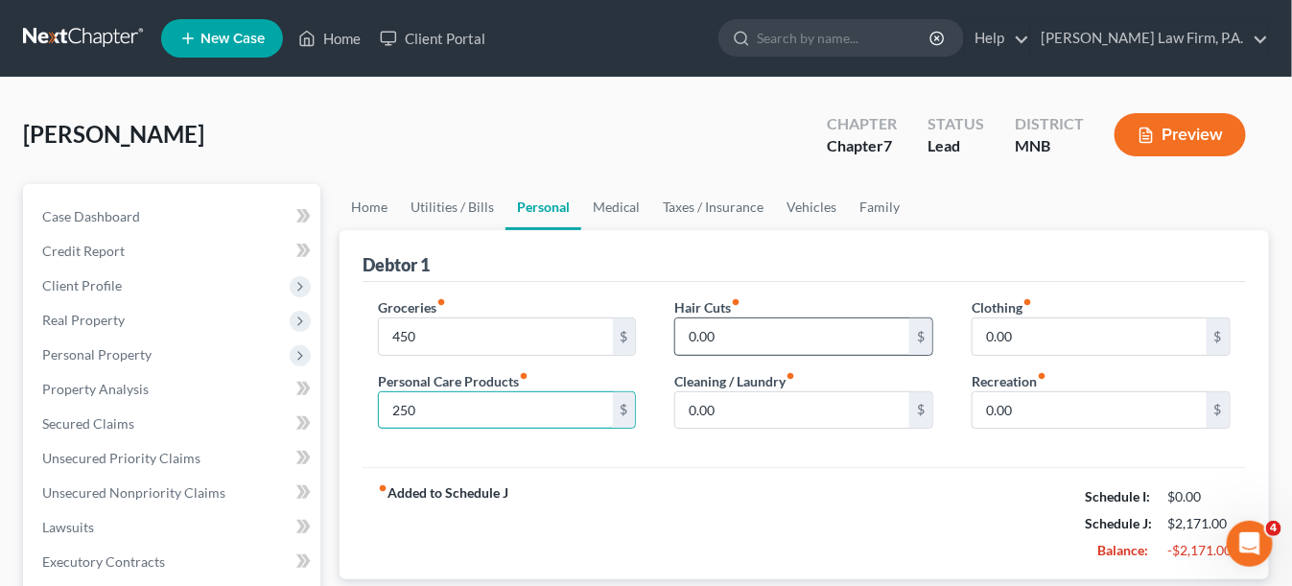
type input "250"
click at [729, 320] on input "0.00" at bounding box center [792, 336] width 234 height 36
type input "10"
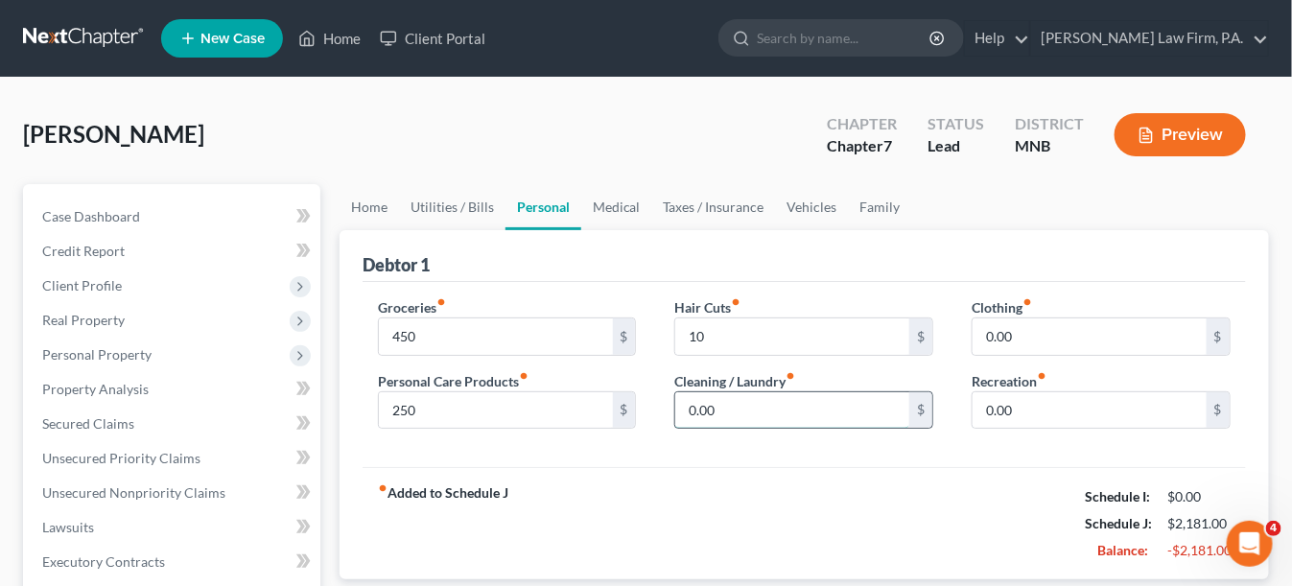
click at [769, 414] on input "0.00" at bounding box center [792, 410] width 234 height 36
type input "200"
click at [1061, 323] on input "0.00" at bounding box center [1089, 336] width 234 height 36
type input "300"
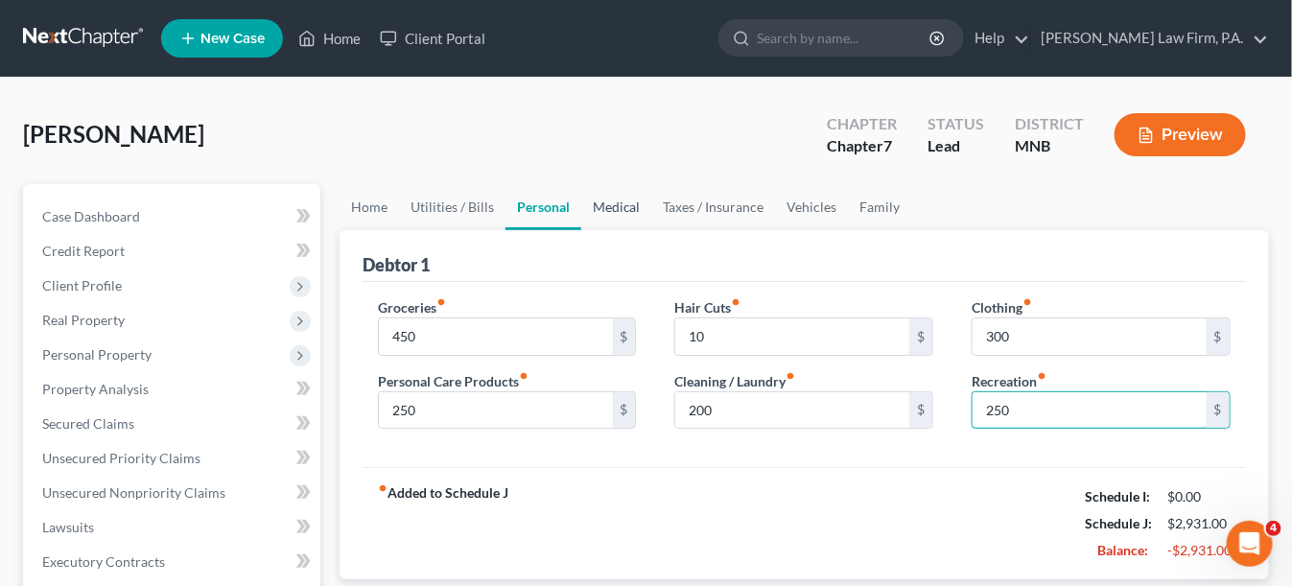
type input "250"
click at [602, 204] on link "Medical" at bounding box center [616, 207] width 71 height 46
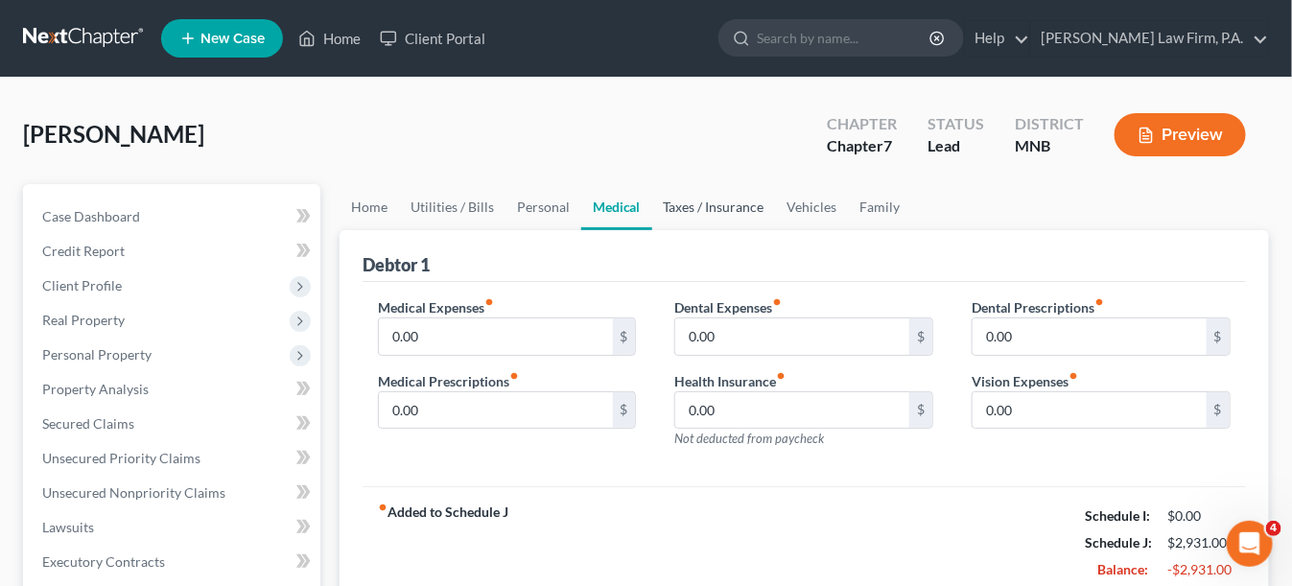
click at [696, 204] on link "Taxes / Insurance" at bounding box center [714, 207] width 124 height 46
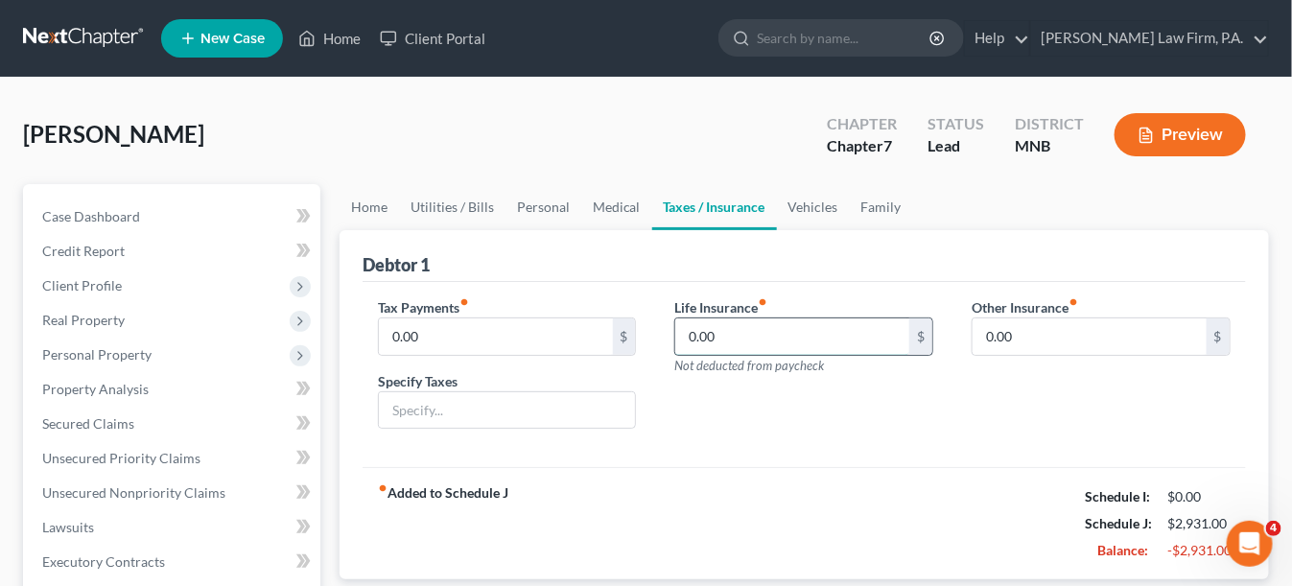
click at [748, 334] on input "0.00" at bounding box center [792, 336] width 234 height 36
type input "90"
click at [811, 203] on link "Vehicles" at bounding box center [813, 207] width 73 height 46
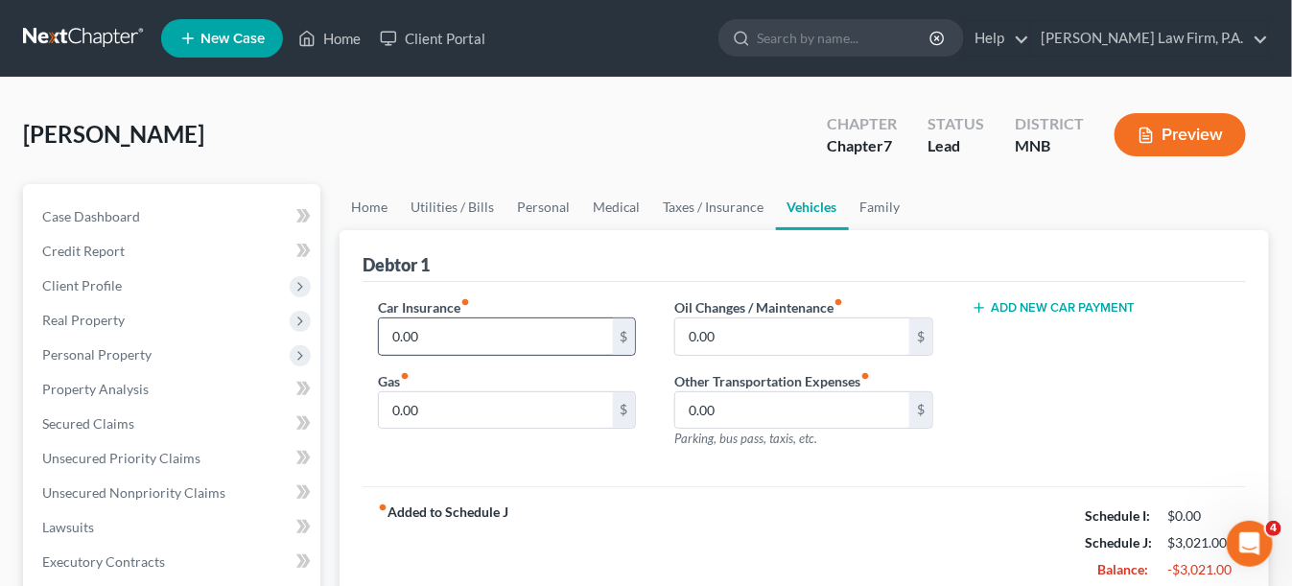
click at [496, 337] on input "0.00" at bounding box center [496, 336] width 234 height 36
type input "216"
click at [736, 335] on input "0.00" at bounding box center [792, 336] width 234 height 36
type input "42"
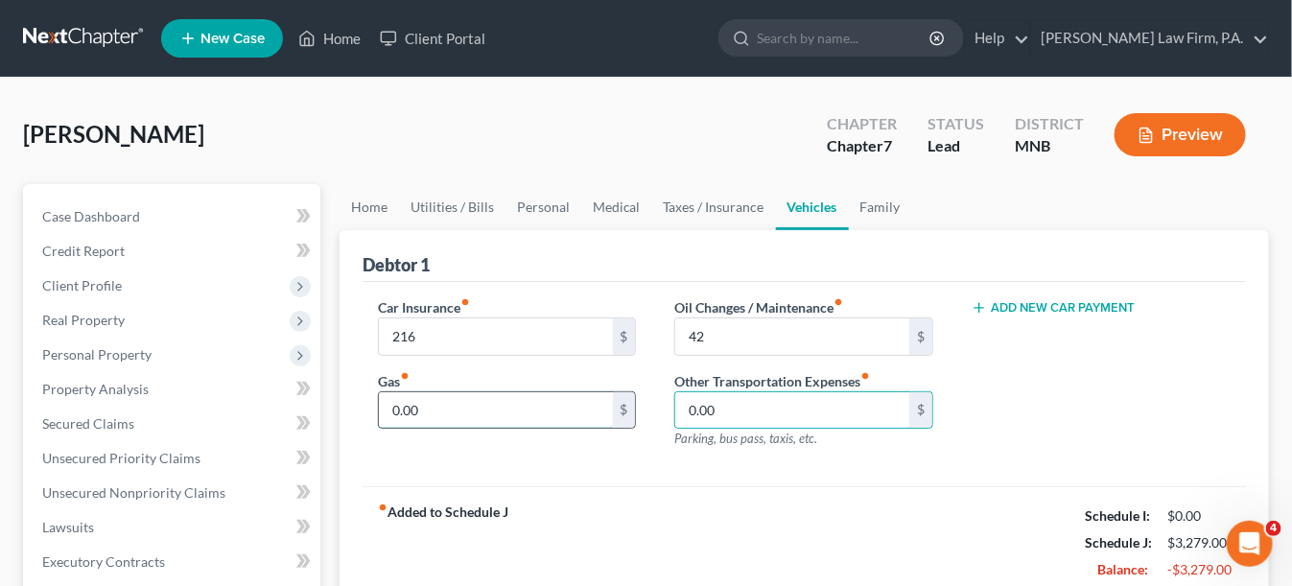
click at [565, 401] on input "0.00" at bounding box center [496, 410] width 234 height 36
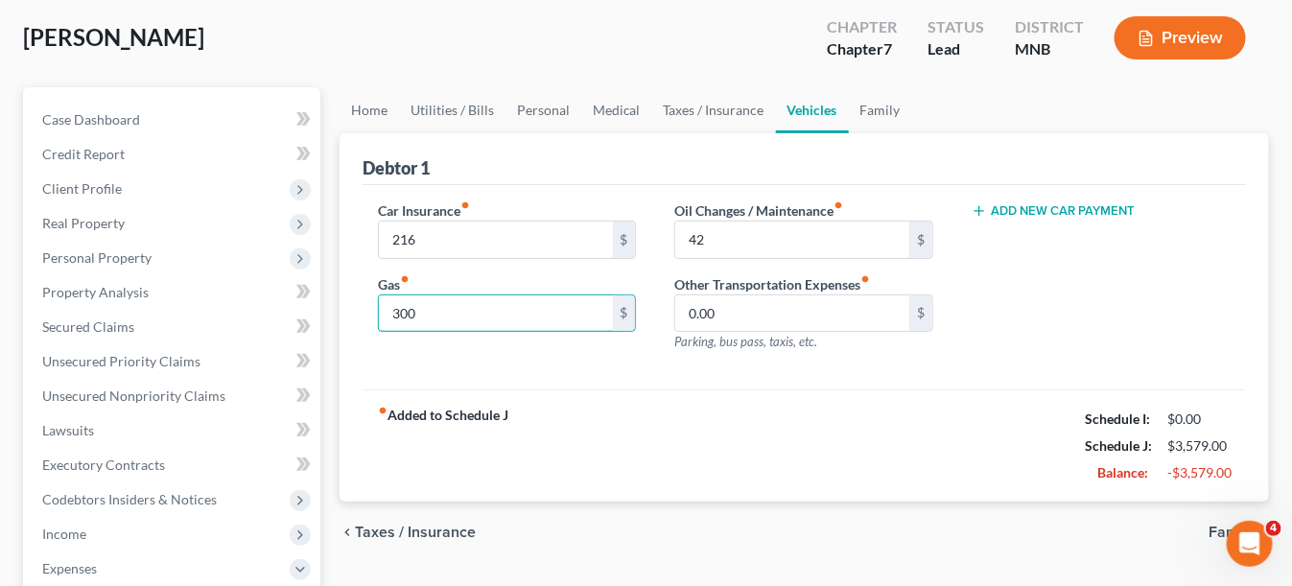
scroll to position [96, 0]
type input "300"
click at [886, 111] on link "Family" at bounding box center [880, 111] width 63 height 46
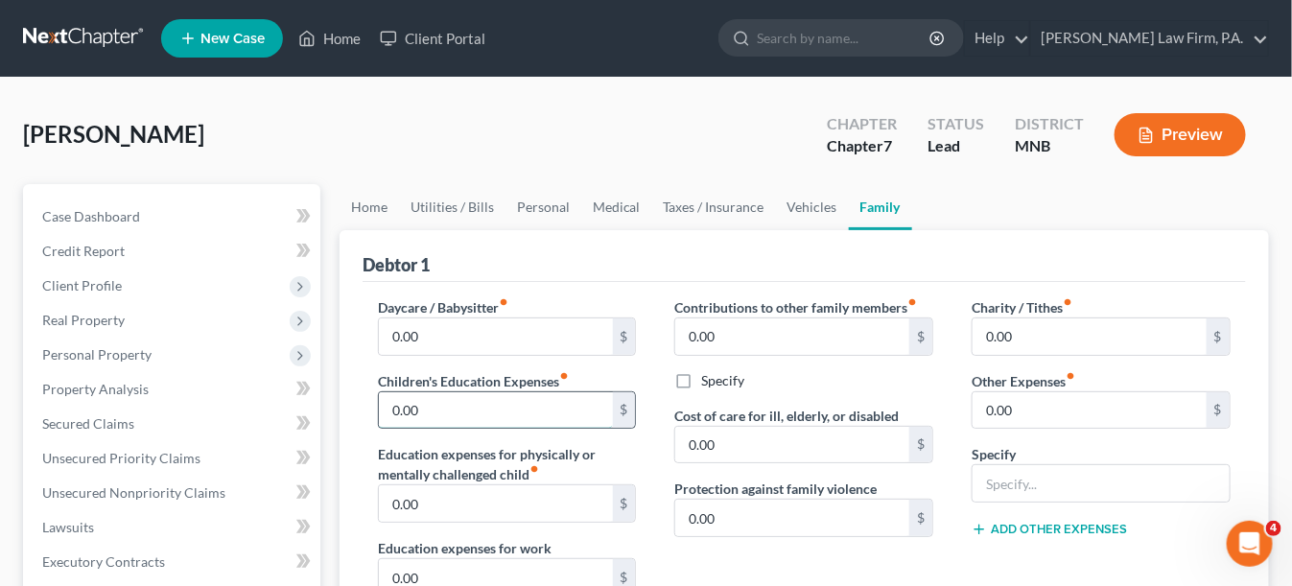
click at [543, 407] on input "0.00" at bounding box center [496, 410] width 234 height 36
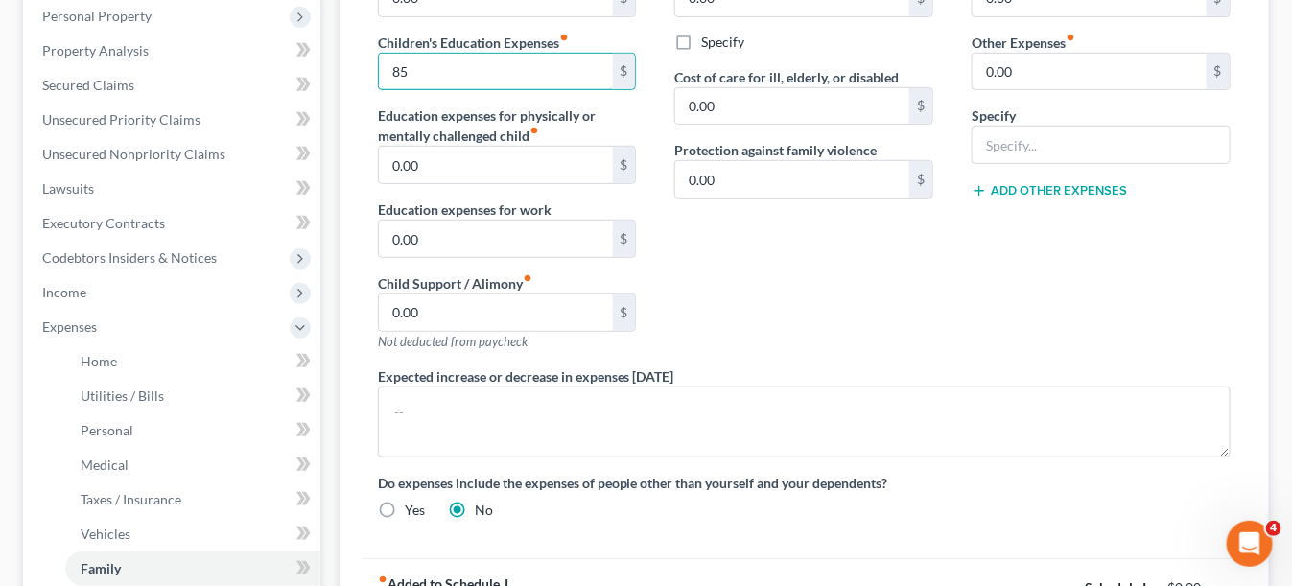
scroll to position [384, 0]
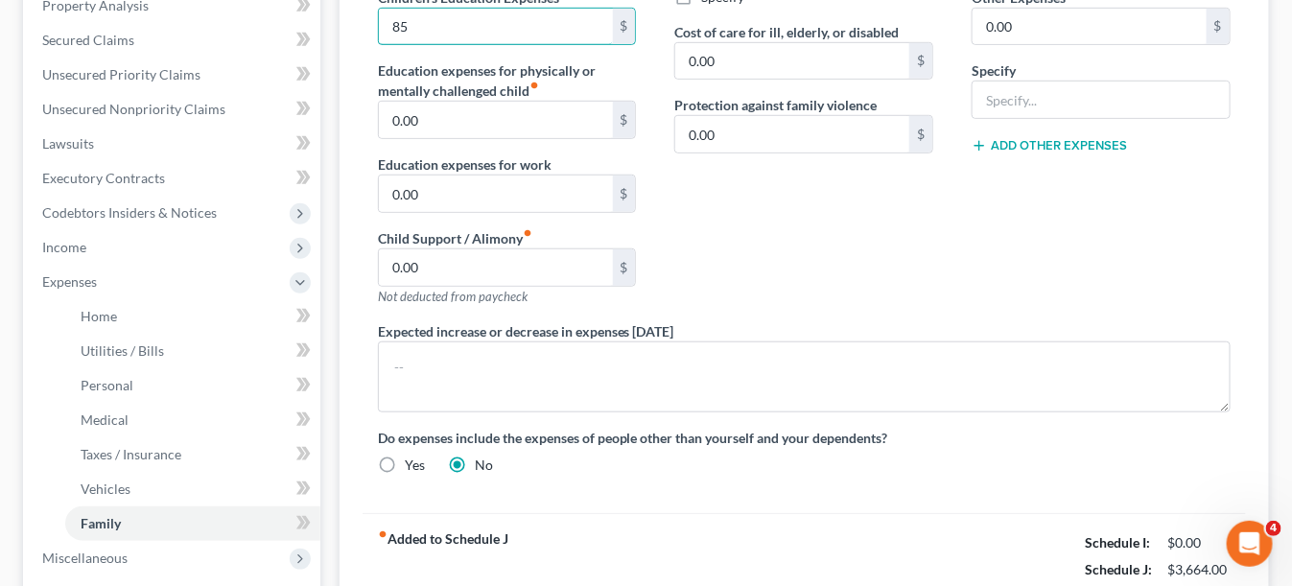
type input "85"
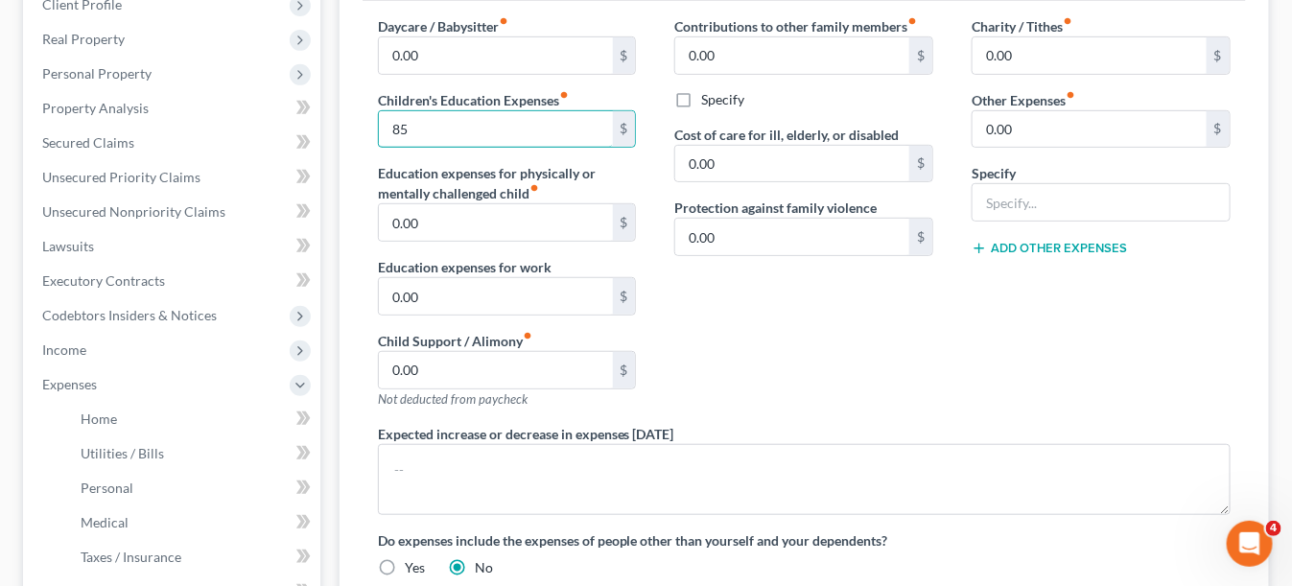
scroll to position [0, 0]
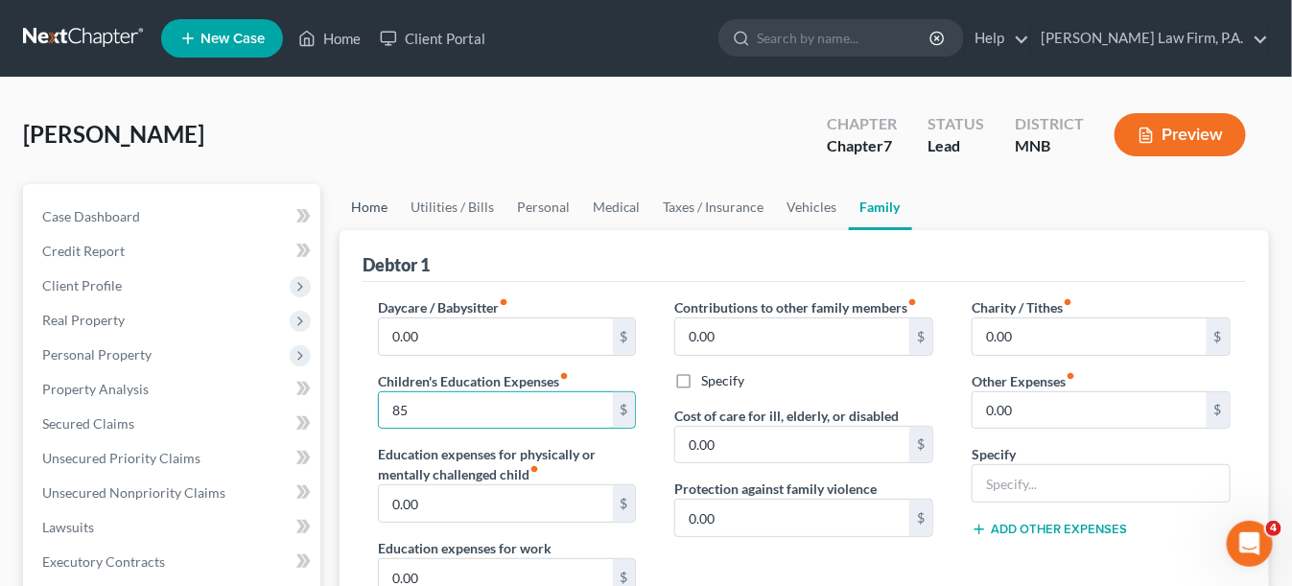
click at [378, 213] on link "Home" at bounding box center [368, 207] width 59 height 46
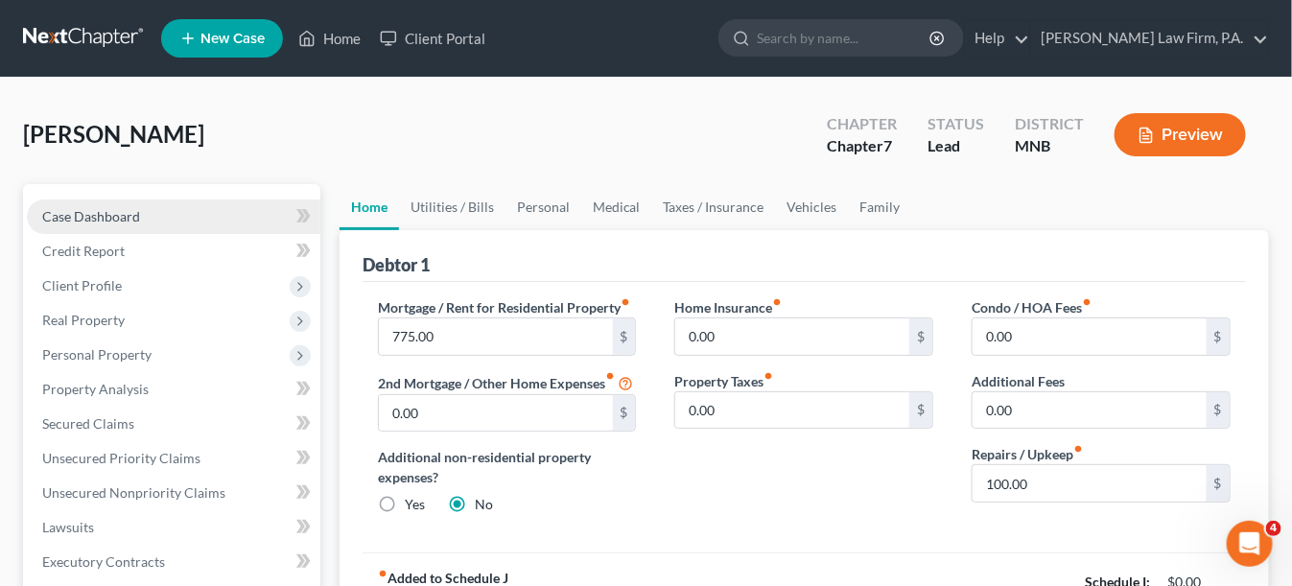
click at [137, 216] on span "Case Dashboard" at bounding box center [91, 216] width 98 height 16
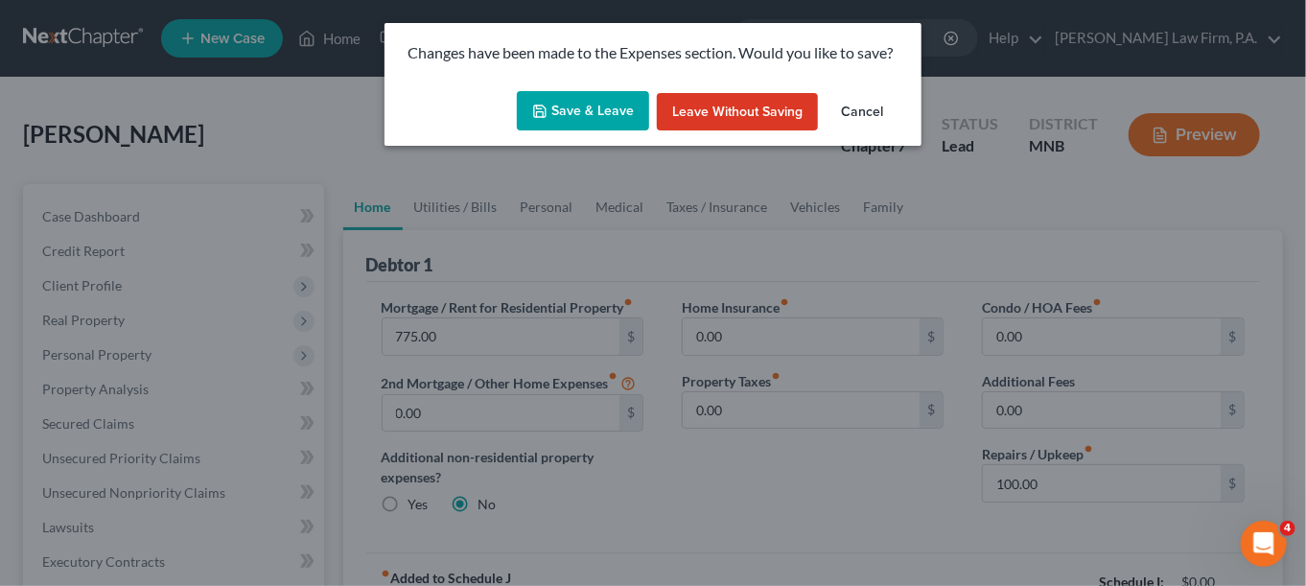
click at [592, 113] on button "Save & Leave" at bounding box center [583, 111] width 132 height 40
